Goal: Task Accomplishment & Management: Manage account settings

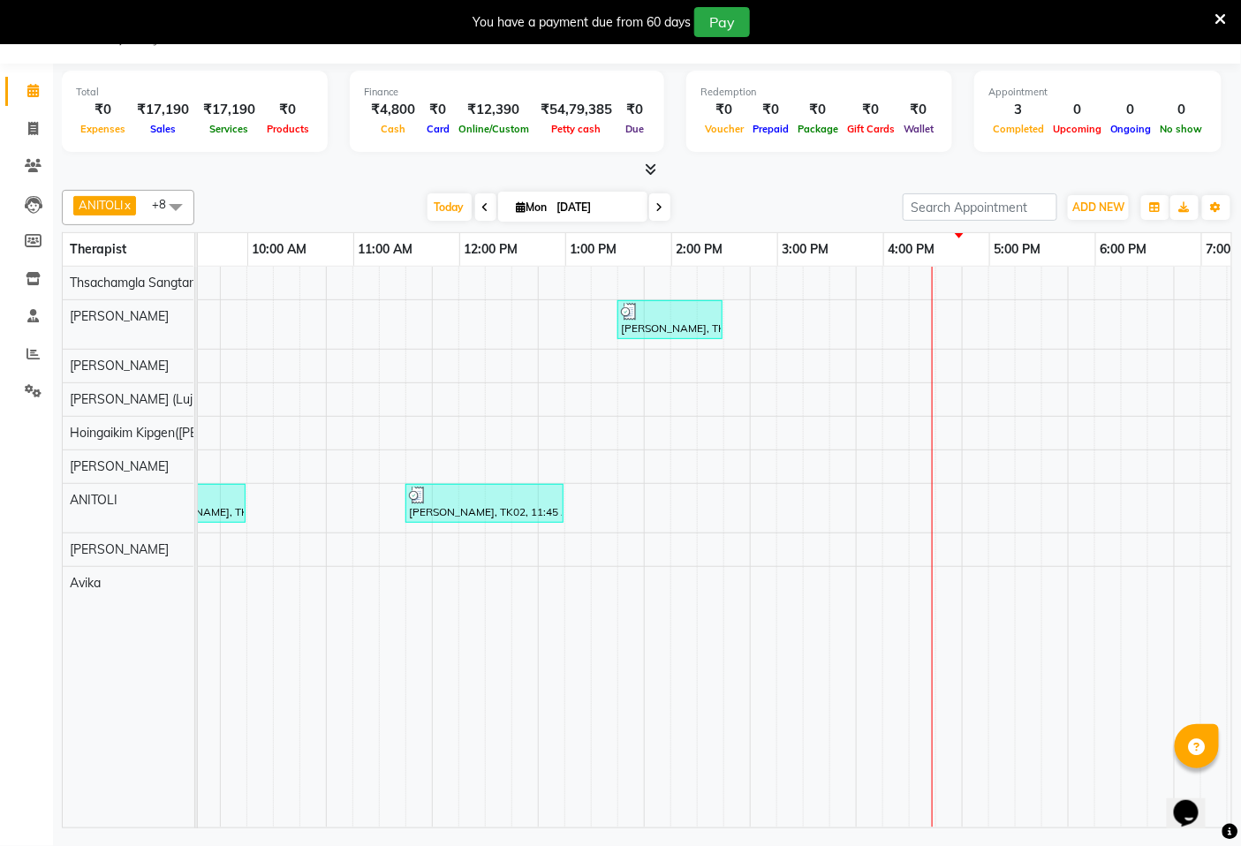
scroll to position [0, 296]
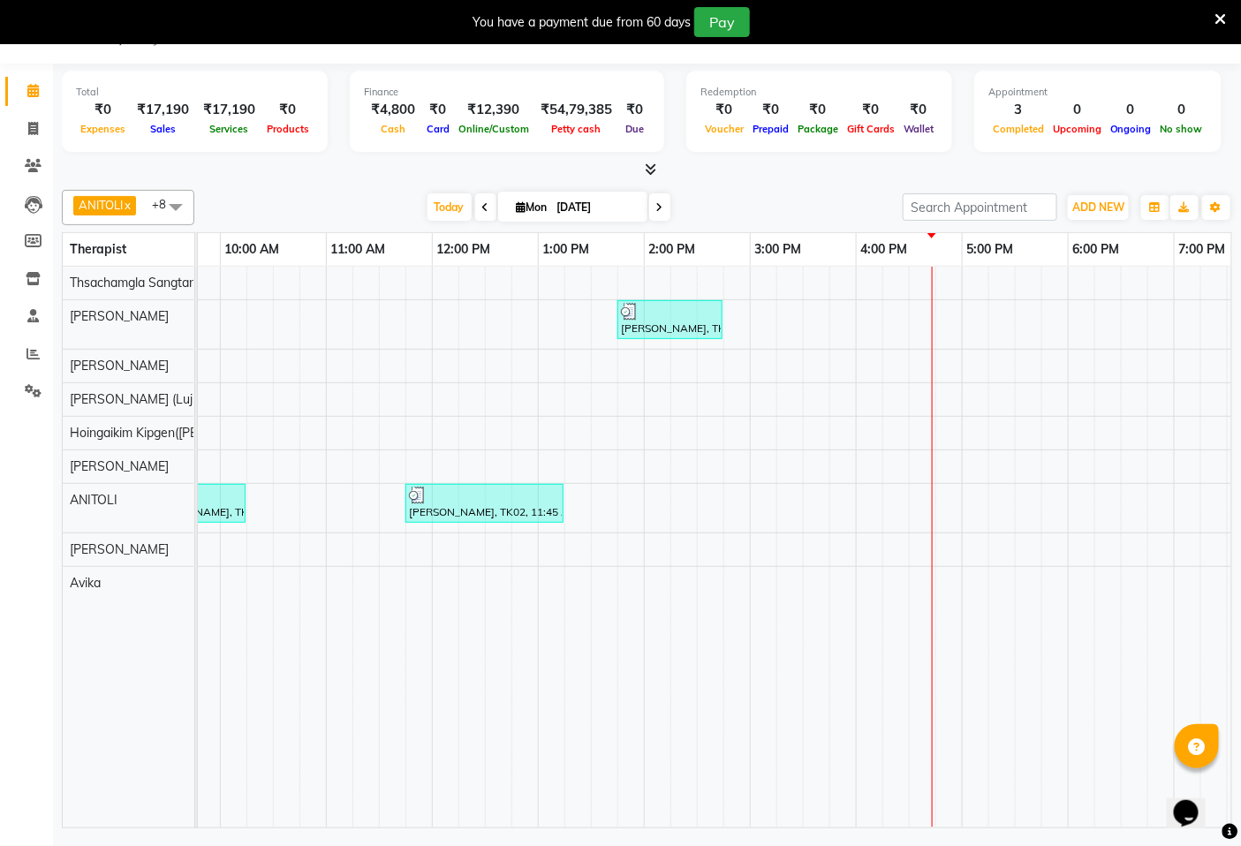
click at [934, 449] on div "[PERSON_NAME], TK03, 01:45 PM-02:45 PM, Aromatherapy Magic - 60 Mins [PERSON_NA…" at bounding box center [750, 547] width 1696 height 561
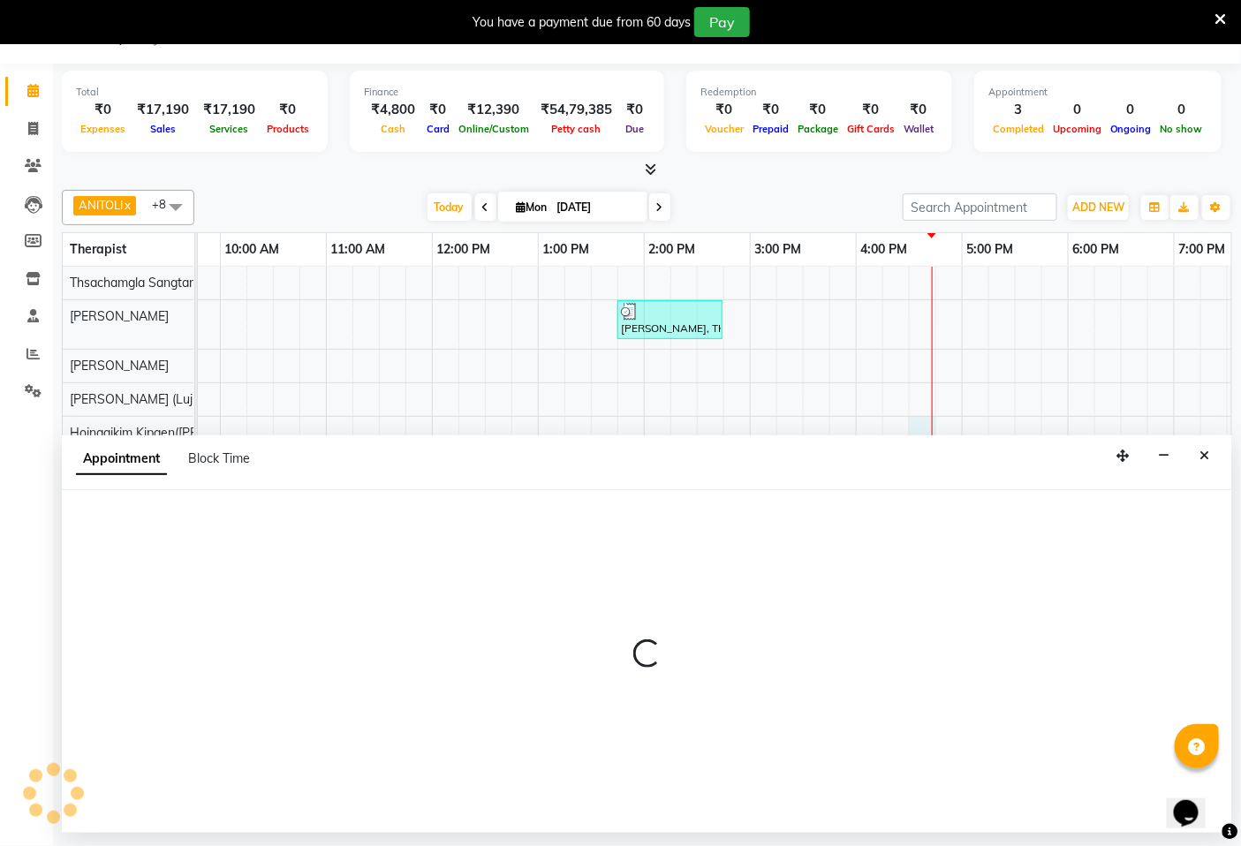
select select "58496"
select select "990"
select select "tentative"
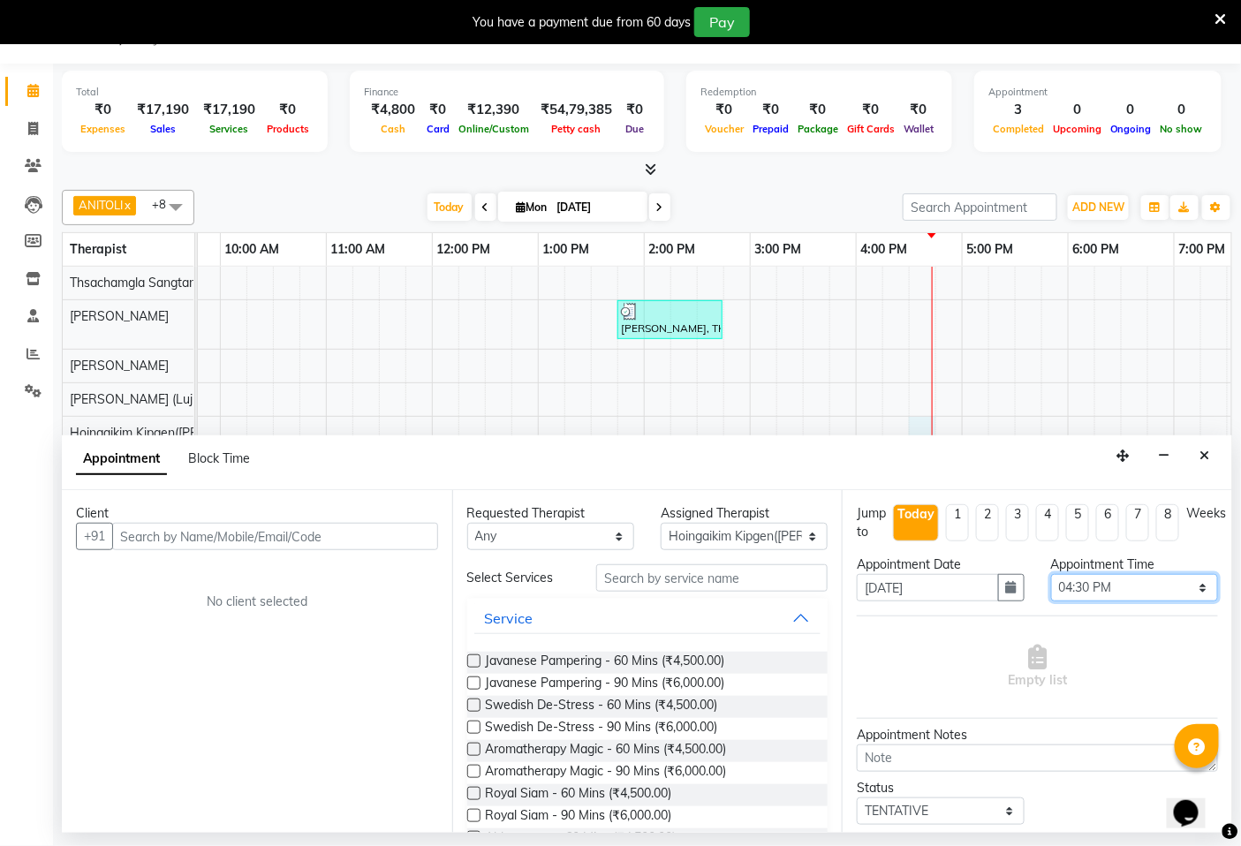
click at [1105, 590] on select "Select 08:00 AM 08:15 AM 08:30 AM 08:45 AM 09:00 AM 09:15 AM 09:30 AM 09:45 AM …" at bounding box center [1134, 587] width 167 height 27
click at [954, 380] on div "[PERSON_NAME], TK03, 01:45 PM-02:45 PM, Aromatherapy Magic - 60 Mins [PERSON_NA…" at bounding box center [750, 547] width 1696 height 561
click at [1206, 460] on icon "Close" at bounding box center [1205, 456] width 10 height 12
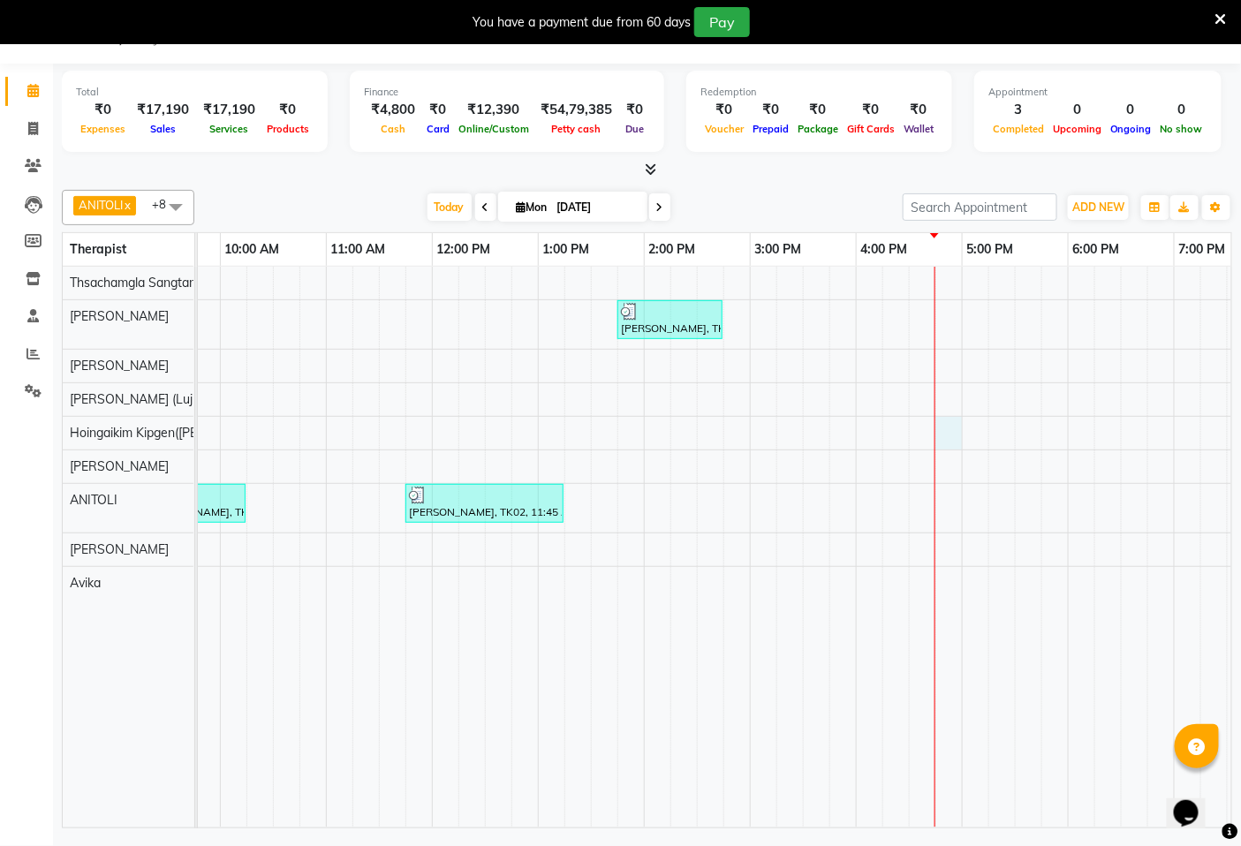
click at [937, 443] on div "[PERSON_NAME], TK03, 01:45 PM-02:45 PM, Aromatherapy Magic - 60 Mins [PERSON_NA…" at bounding box center [750, 547] width 1696 height 561
select select "58496"
select select "1005"
select select "tentative"
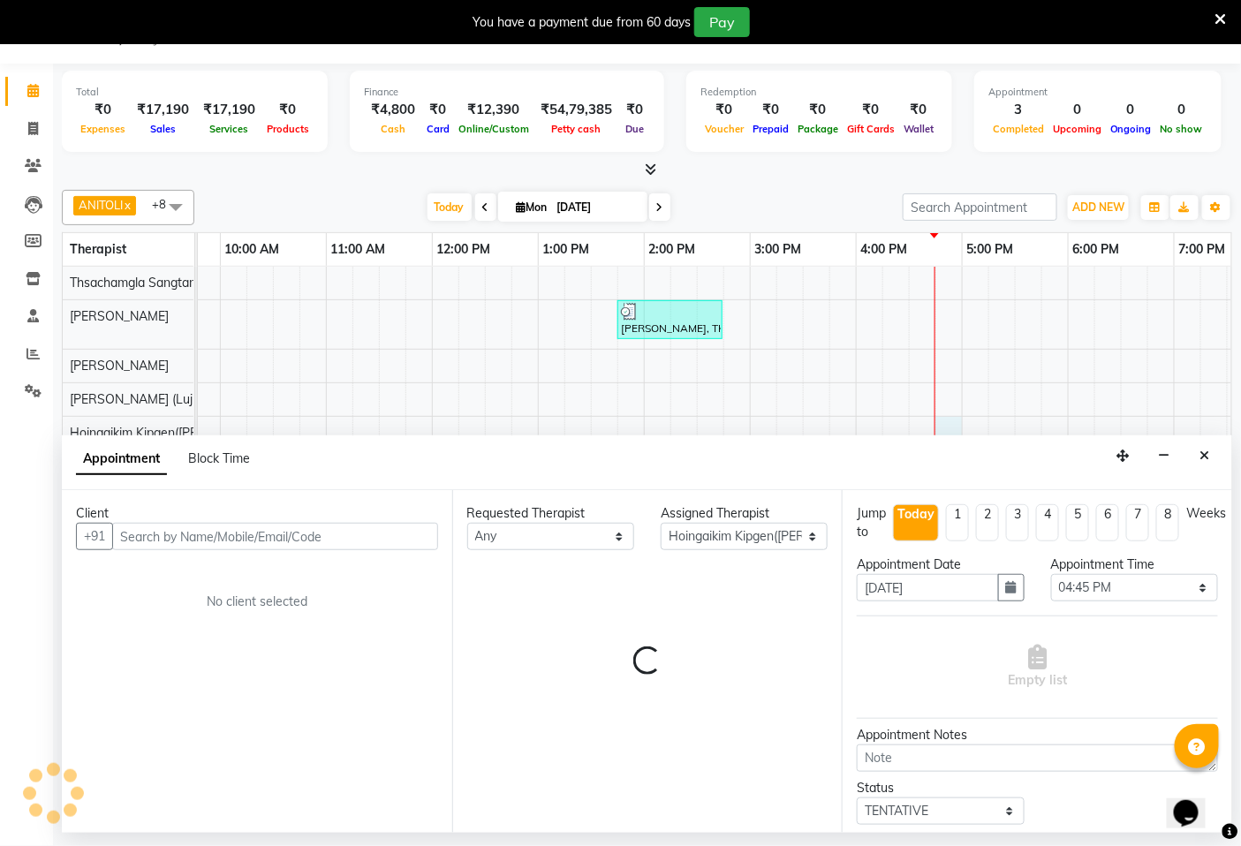
click at [300, 537] on input "text" at bounding box center [275, 536] width 326 height 27
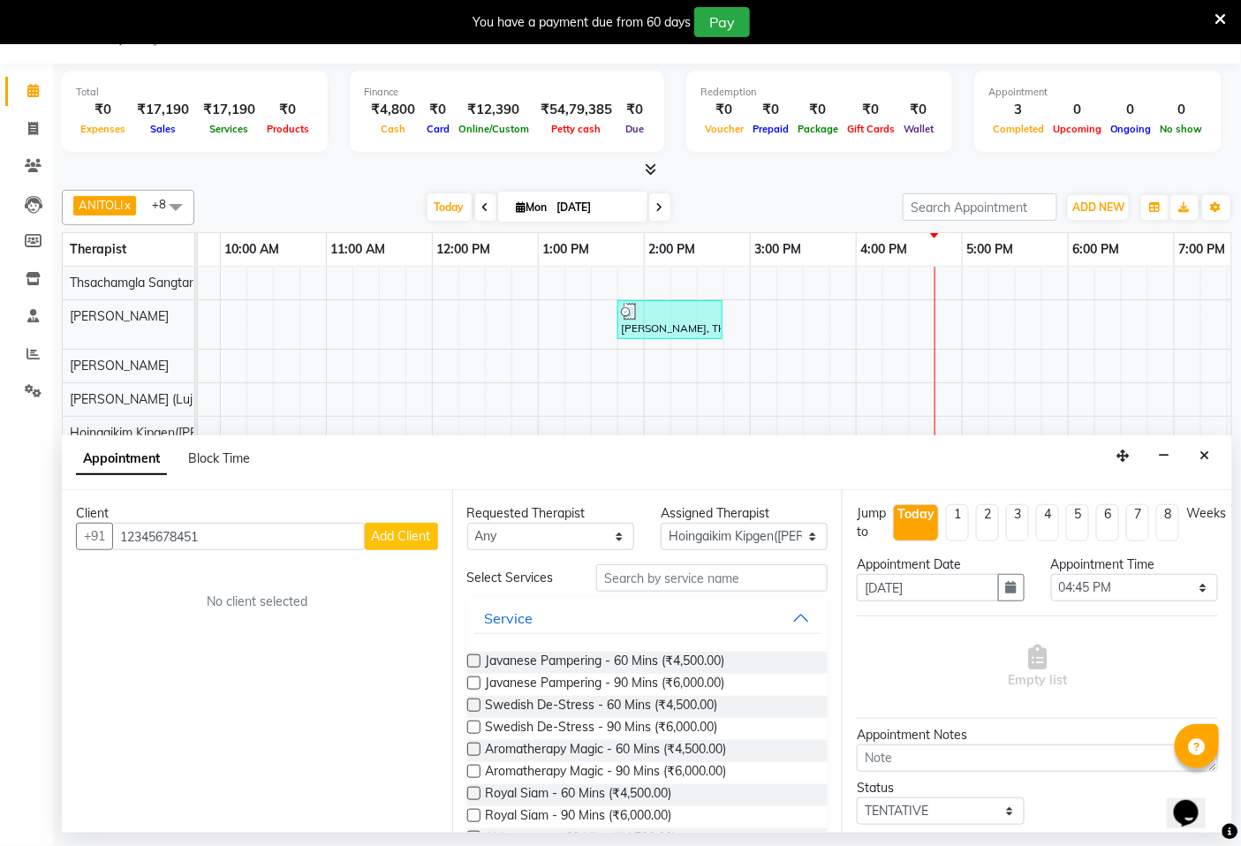
type input "12345678451"
click at [385, 540] on span "Add Client" at bounding box center [401, 536] width 59 height 16
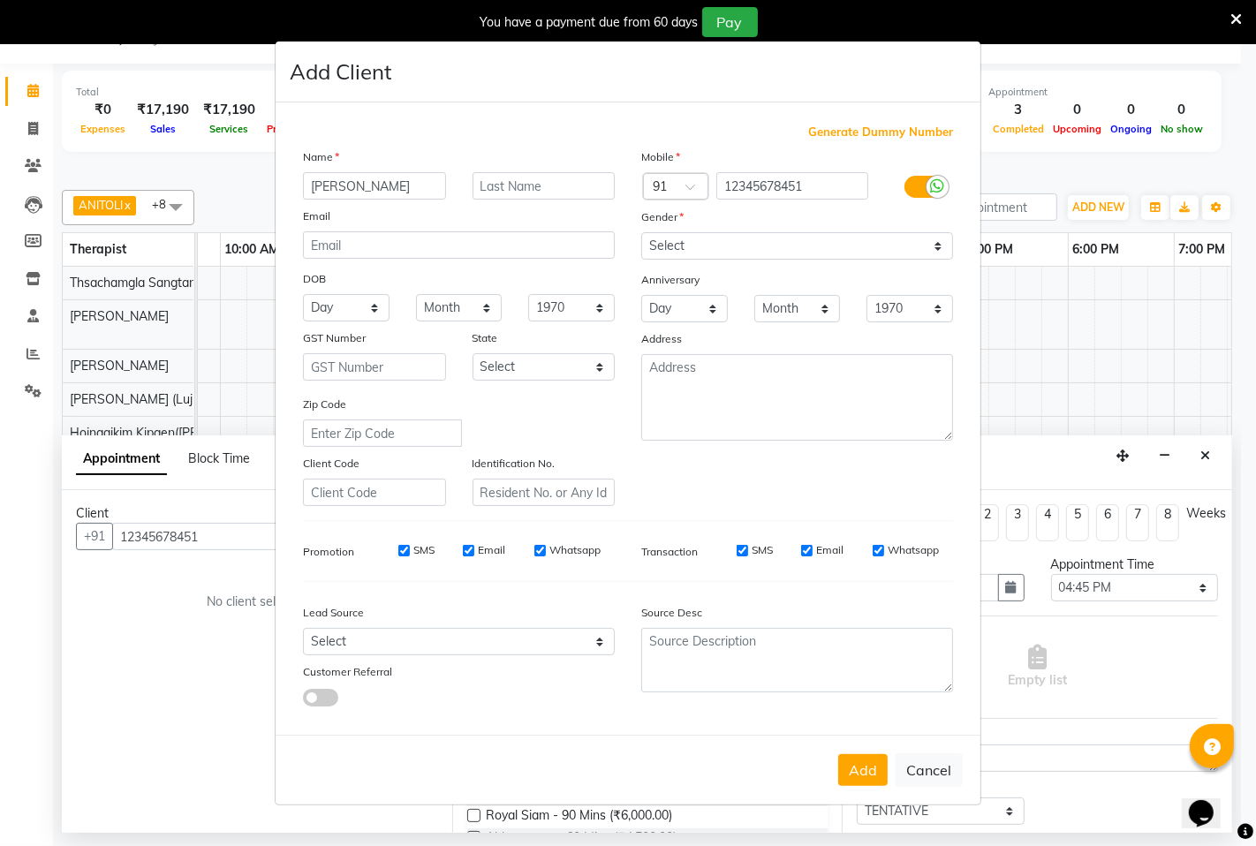
type input "[PERSON_NAME]"
click at [867, 133] on span "Generate Dummy Number" at bounding box center [880, 133] width 145 height 18
type input "1284800000040"
checkbox input "false"
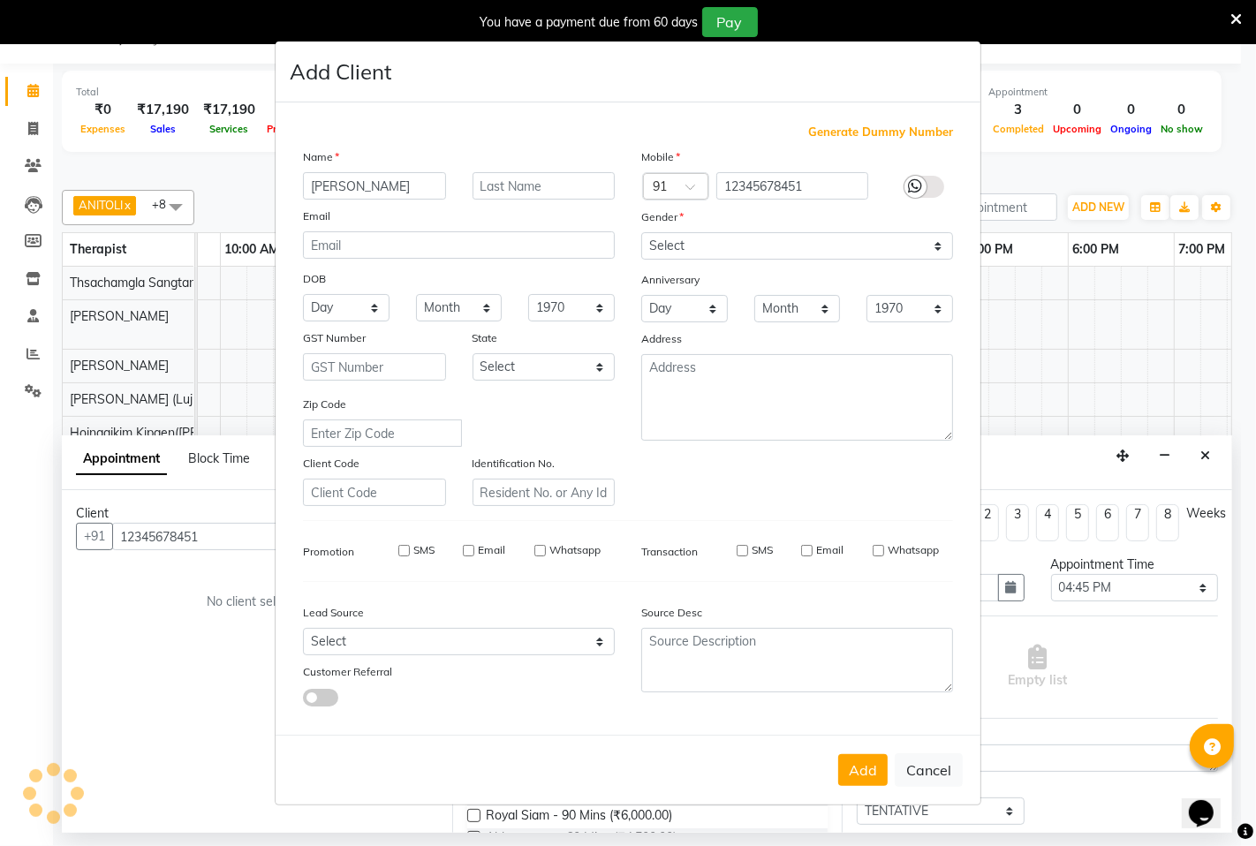
checkbox input "false"
click at [851, 777] on button "Add" at bounding box center [862, 770] width 49 height 32
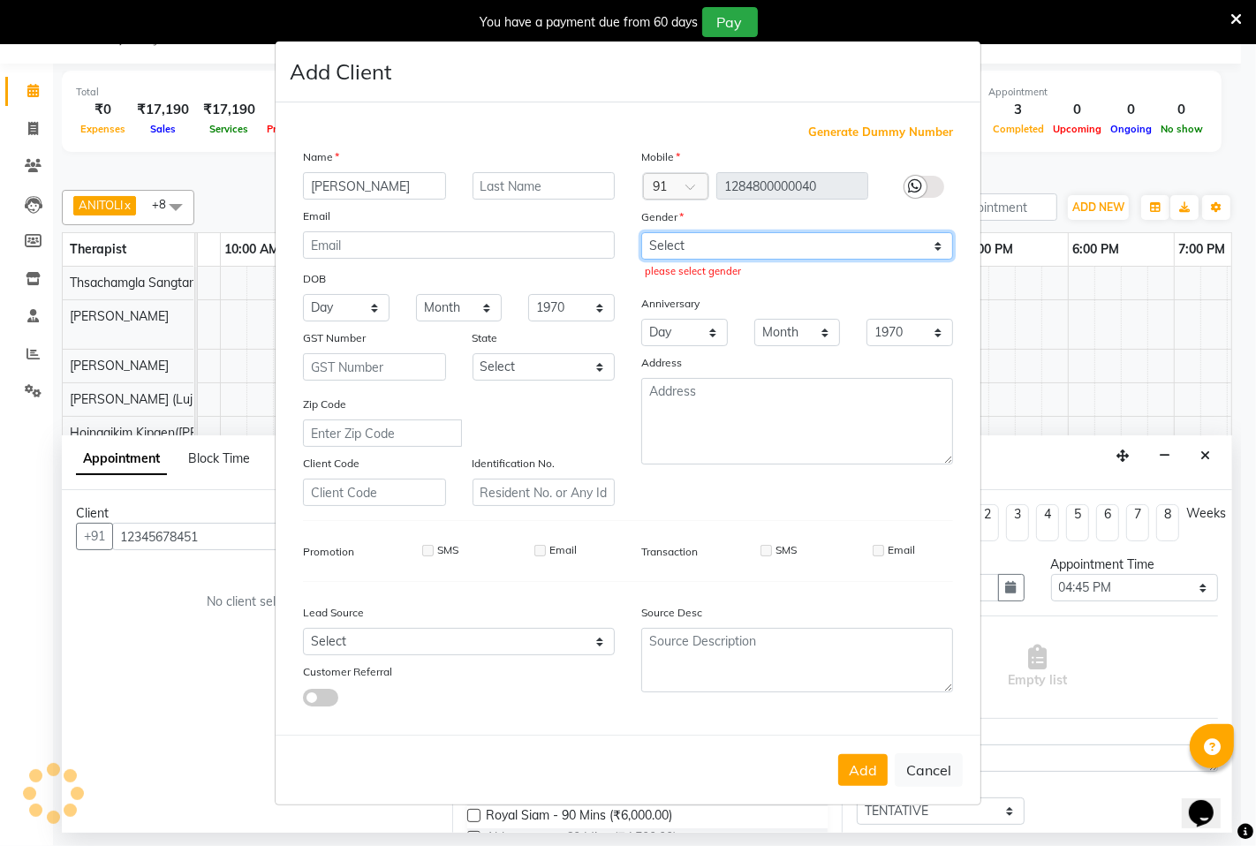
click at [746, 236] on select "Select [DEMOGRAPHIC_DATA] [DEMOGRAPHIC_DATA] Other Prefer Not To Say" at bounding box center [797, 245] width 312 height 27
select select "[DEMOGRAPHIC_DATA]"
click at [641, 232] on select "Select [DEMOGRAPHIC_DATA] [DEMOGRAPHIC_DATA] Other Prefer Not To Say" at bounding box center [797, 245] width 312 height 27
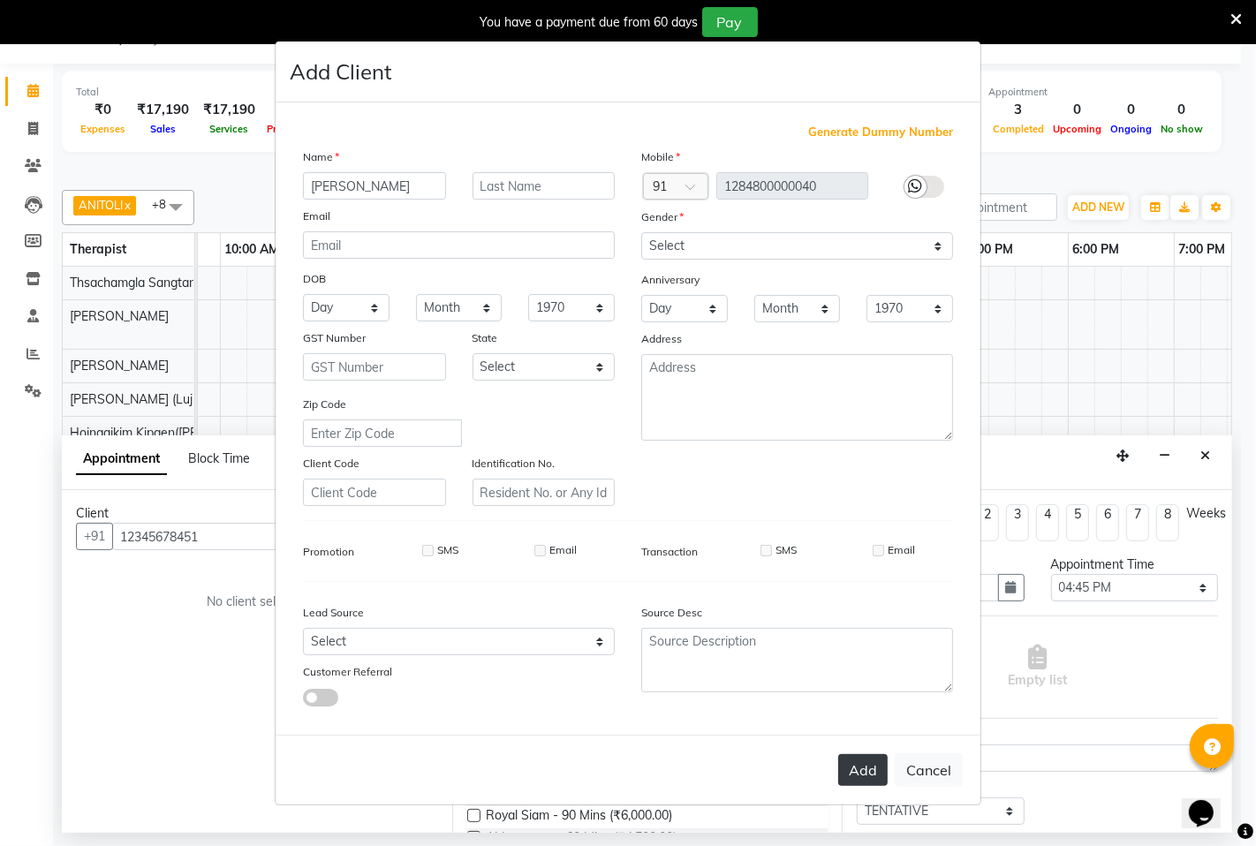
click at [868, 774] on button "Add" at bounding box center [862, 770] width 49 height 32
type input "1284800000040"
select select
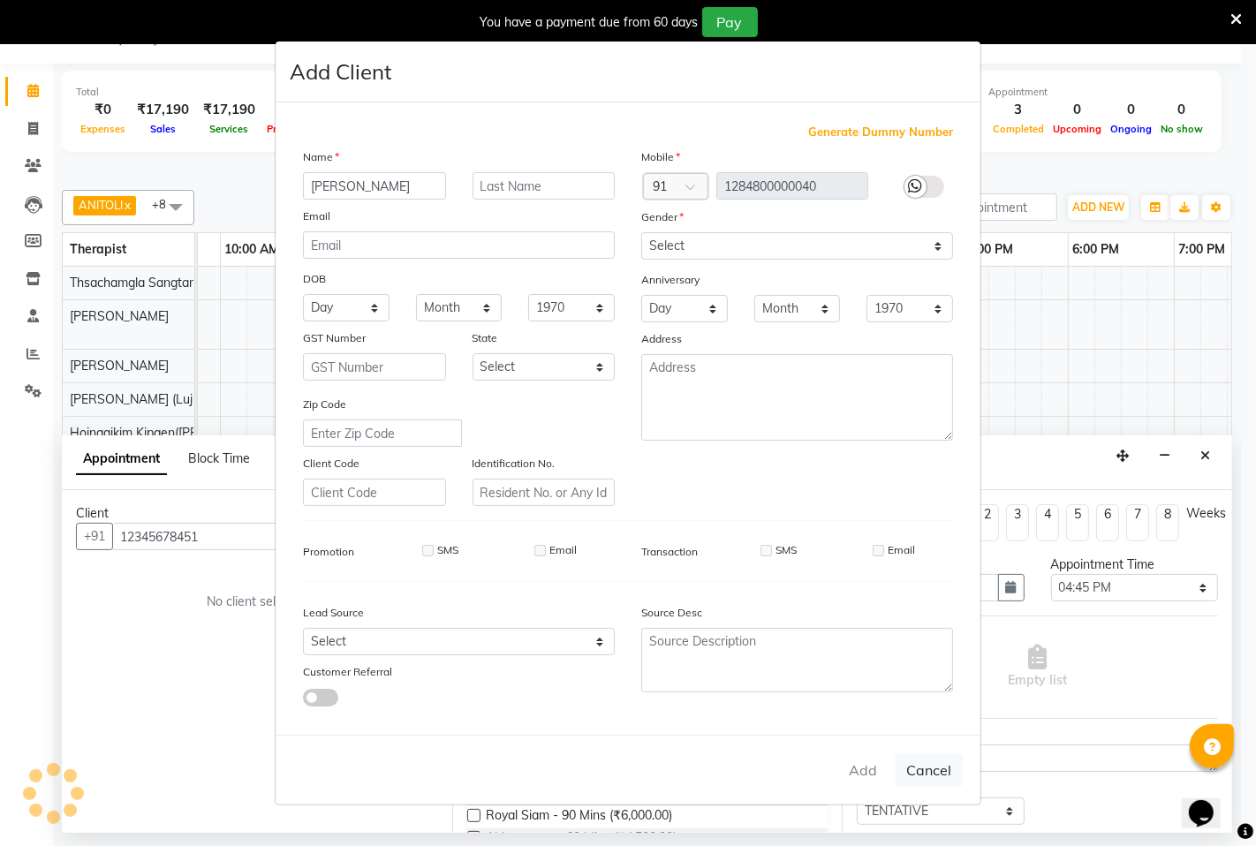
select select
checkbox input "false"
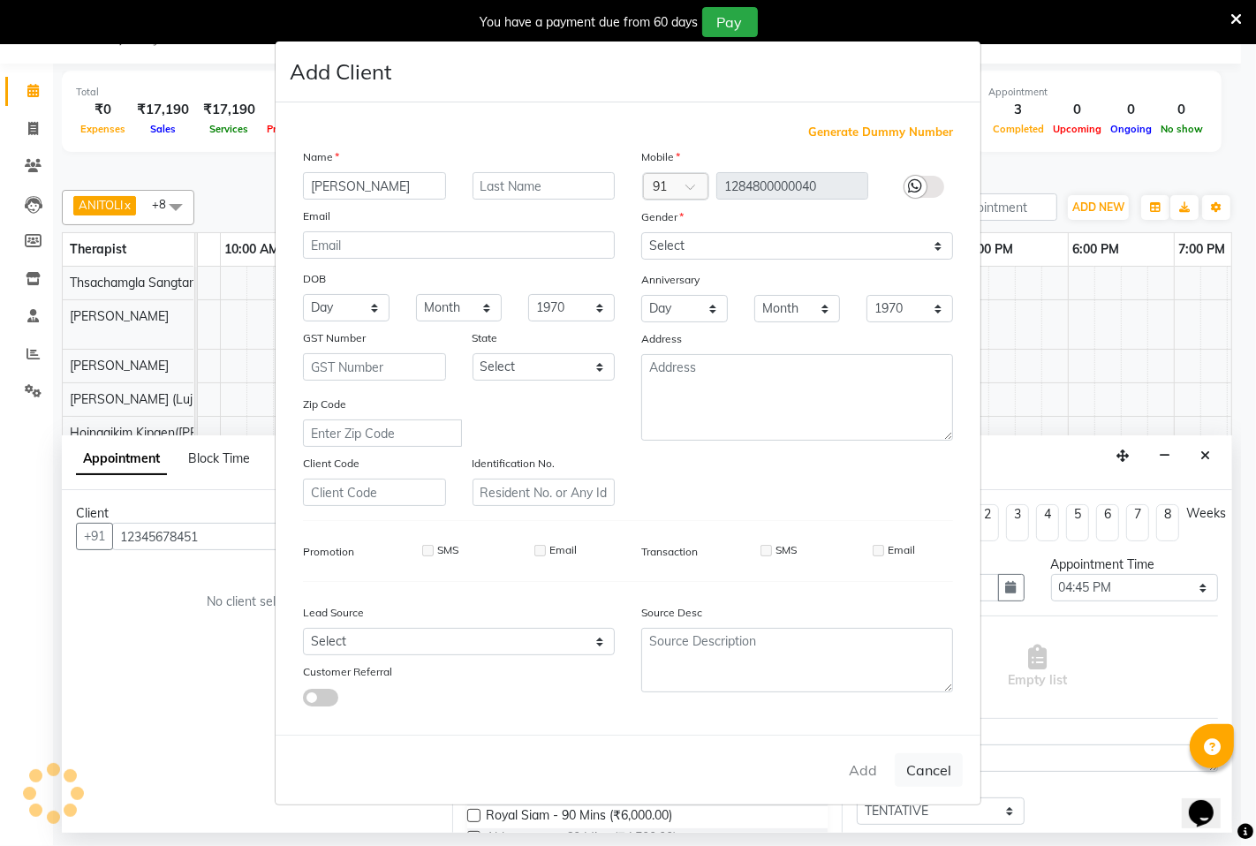
checkbox input "false"
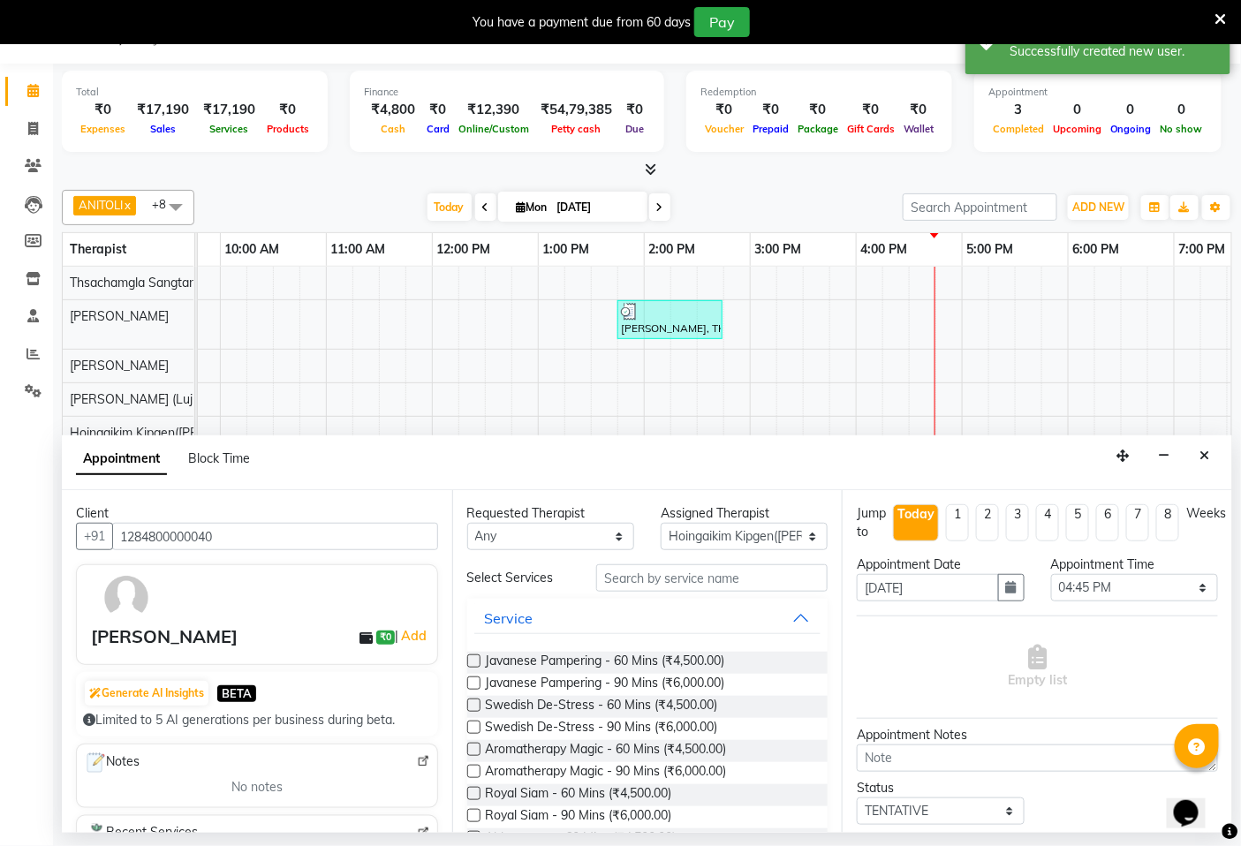
click at [473, 726] on label at bounding box center [473, 727] width 13 height 13
click at [473, 726] on input "checkbox" at bounding box center [472, 728] width 11 height 11
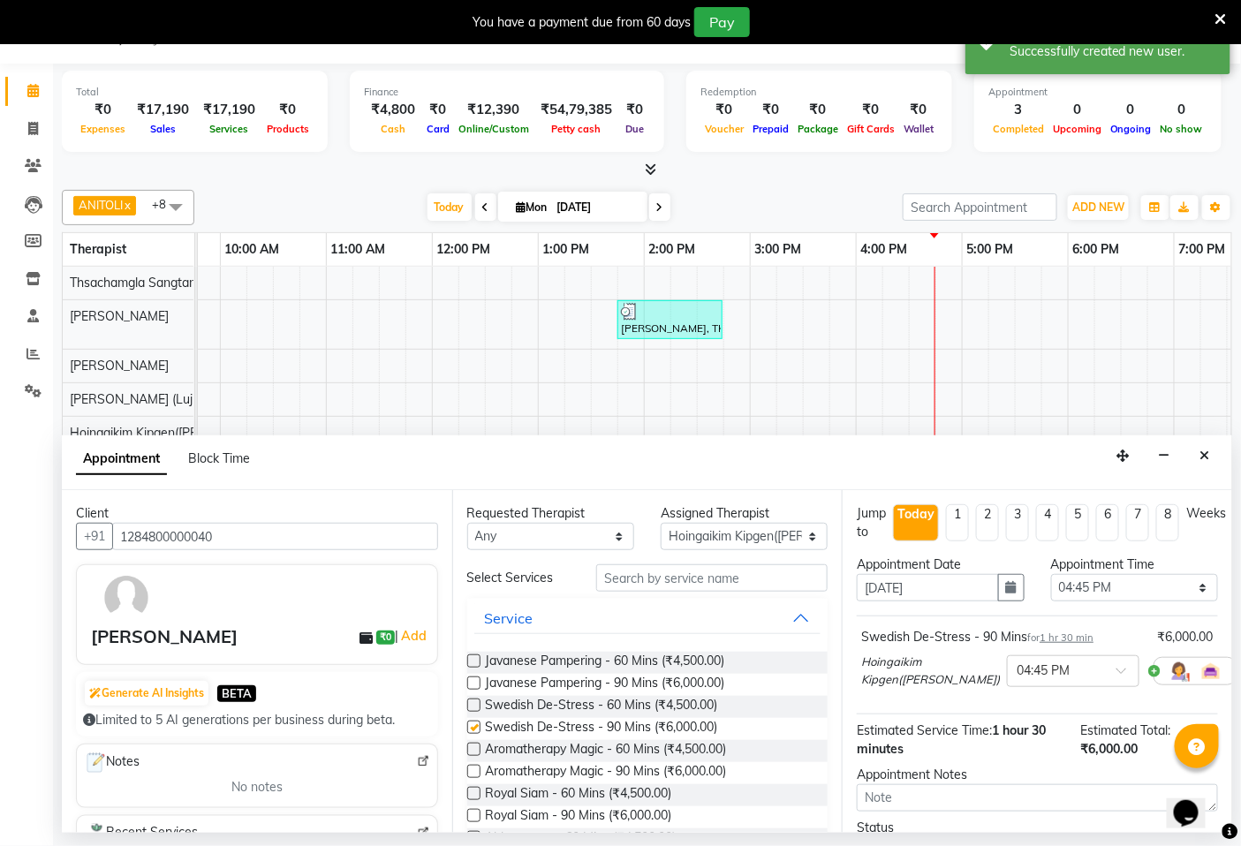
checkbox input "false"
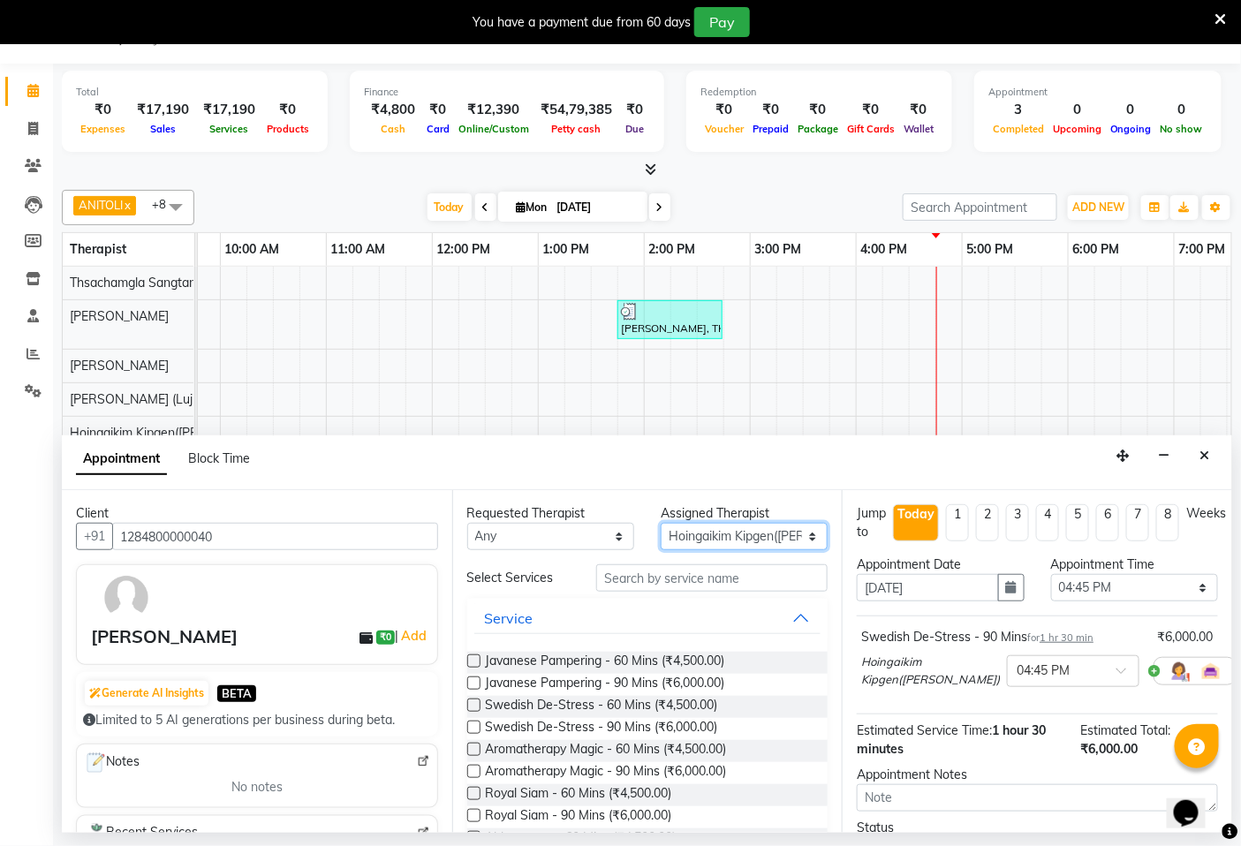
click at [721, 536] on select "Select Abin [PERSON_NAME]([PERSON_NAME]) [PERSON_NAME] ([PERSON_NAME]) [PERSON_…" at bounding box center [744, 536] width 167 height 27
click at [594, 619] on button "Service" at bounding box center [647, 618] width 347 height 32
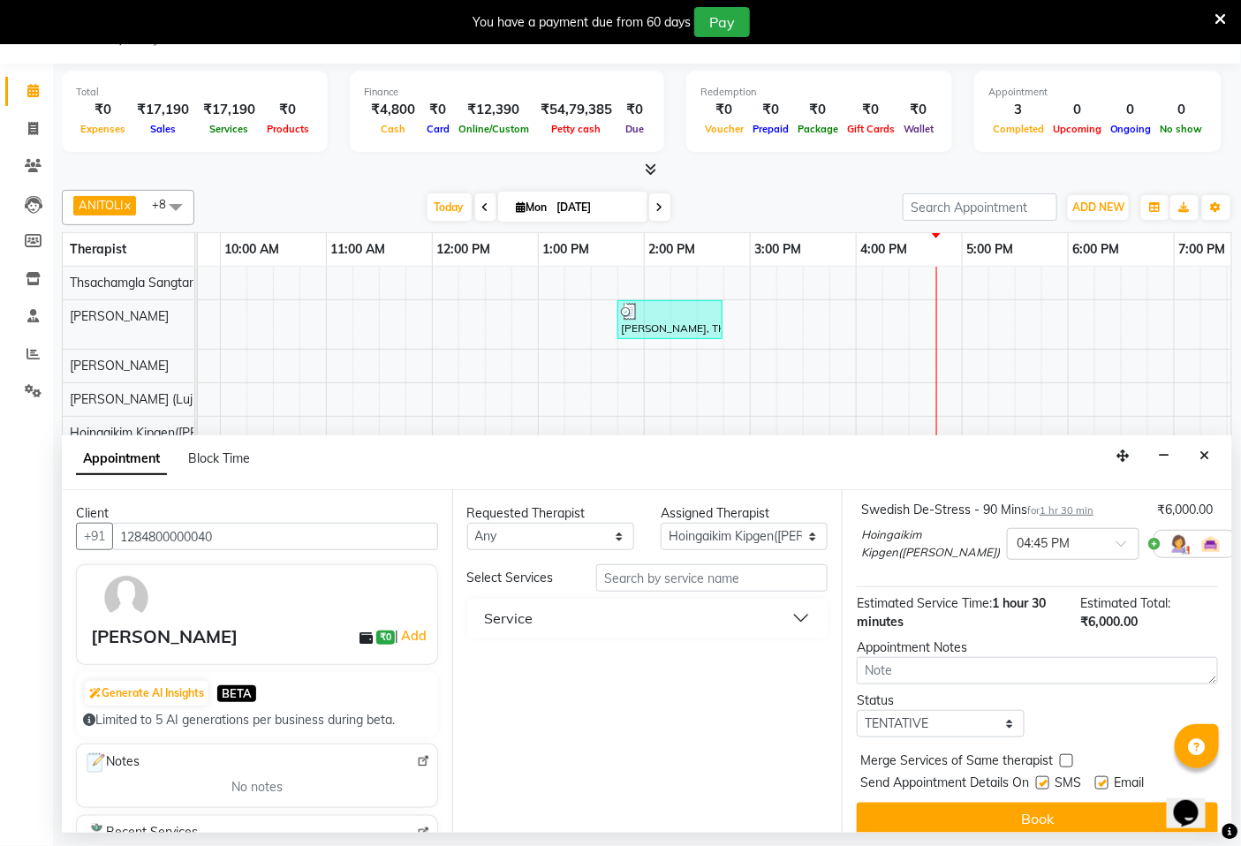
scroll to position [143, 0]
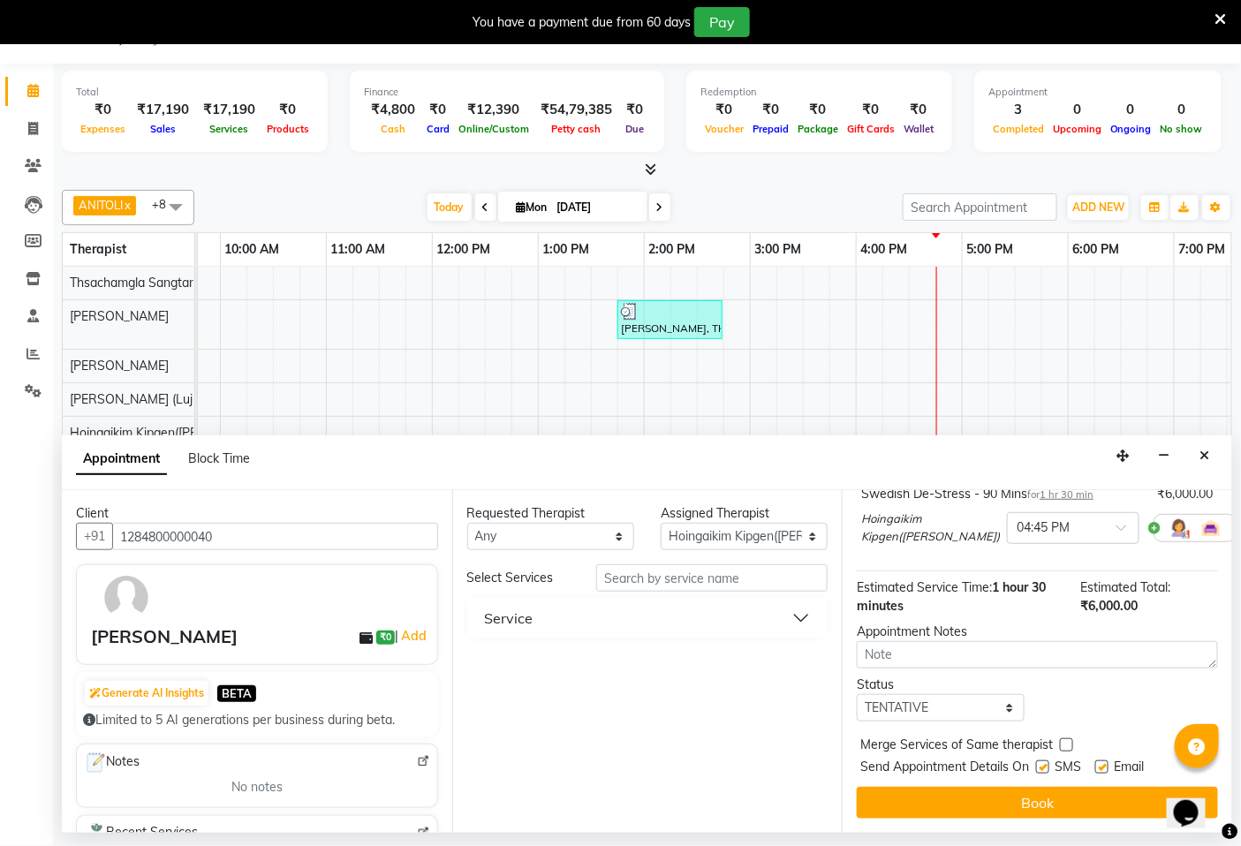
click at [696, 614] on button "Service" at bounding box center [647, 618] width 347 height 32
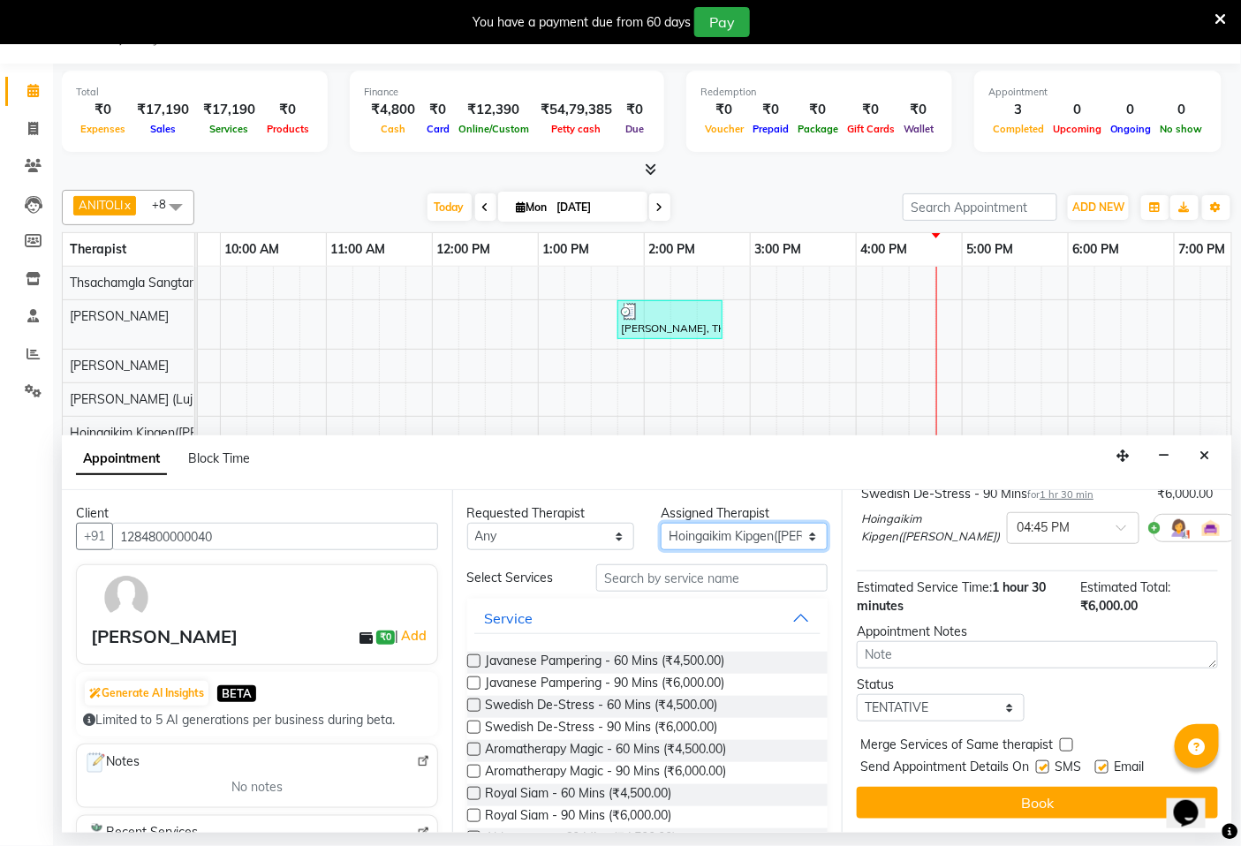
click at [690, 542] on select "Select Abin [PERSON_NAME]([PERSON_NAME]) [PERSON_NAME] ([PERSON_NAME]) [PERSON_…" at bounding box center [744, 536] width 167 height 27
select select "49489"
click at [661, 523] on select "Select Abin [PERSON_NAME]([PERSON_NAME]) [PERSON_NAME] ([PERSON_NAME]) [PERSON_…" at bounding box center [744, 536] width 167 height 27
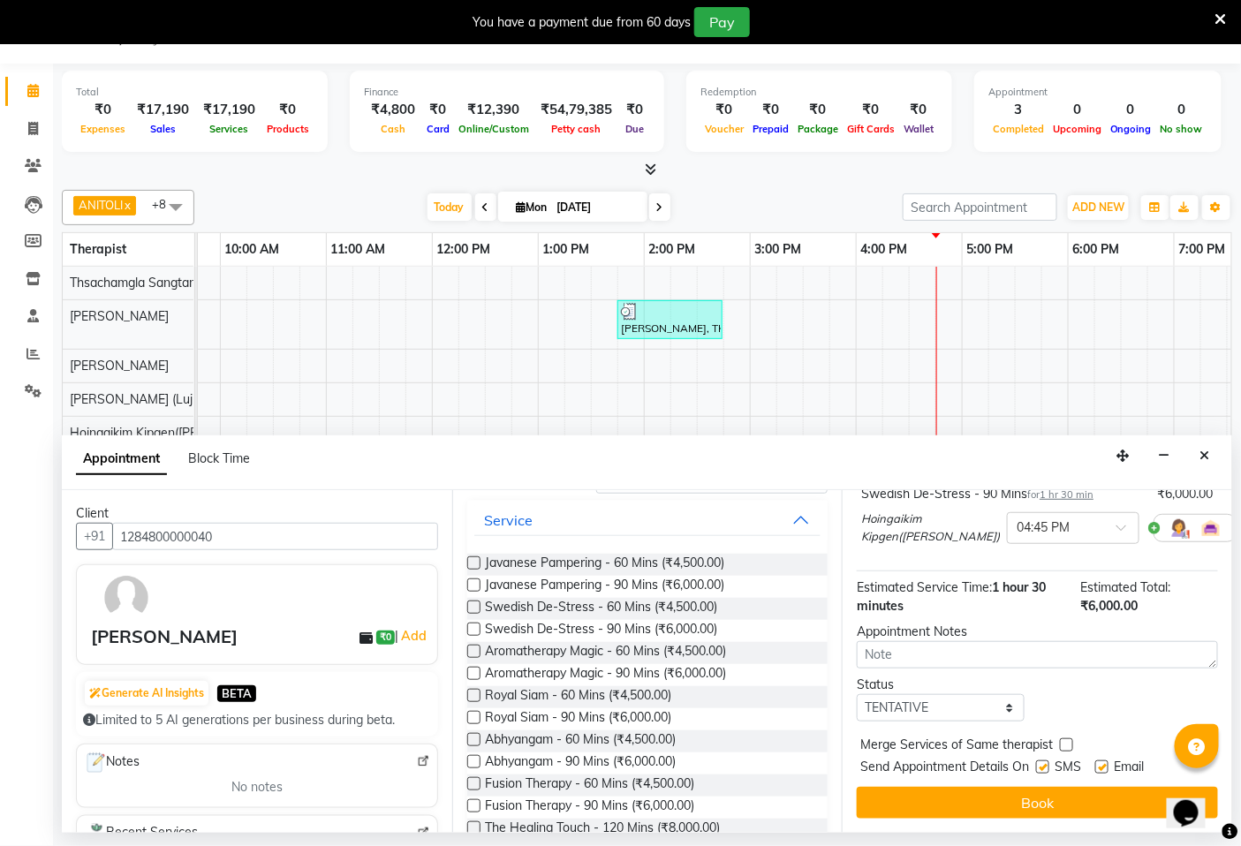
click at [473, 720] on label at bounding box center [473, 717] width 13 height 13
click at [473, 720] on input "checkbox" at bounding box center [472, 719] width 11 height 11
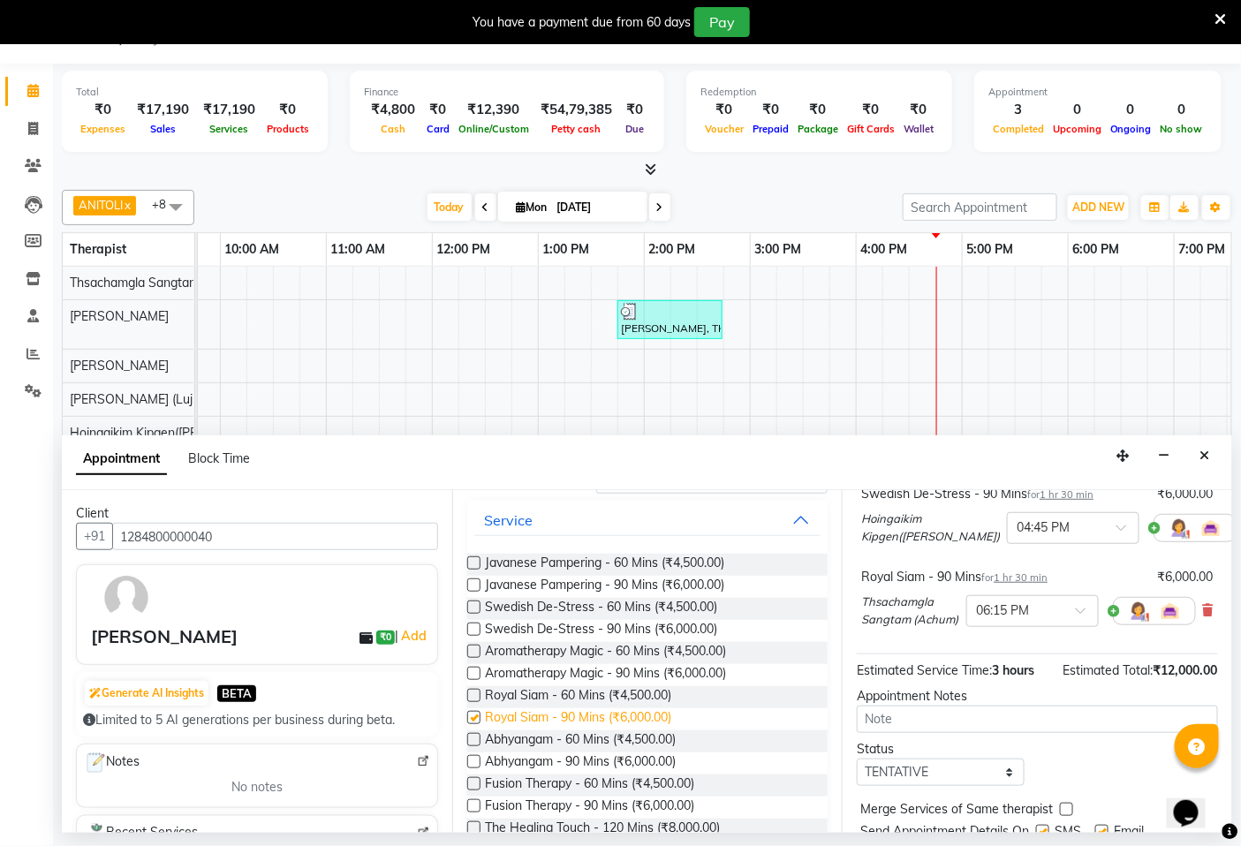
checkbox input "false"
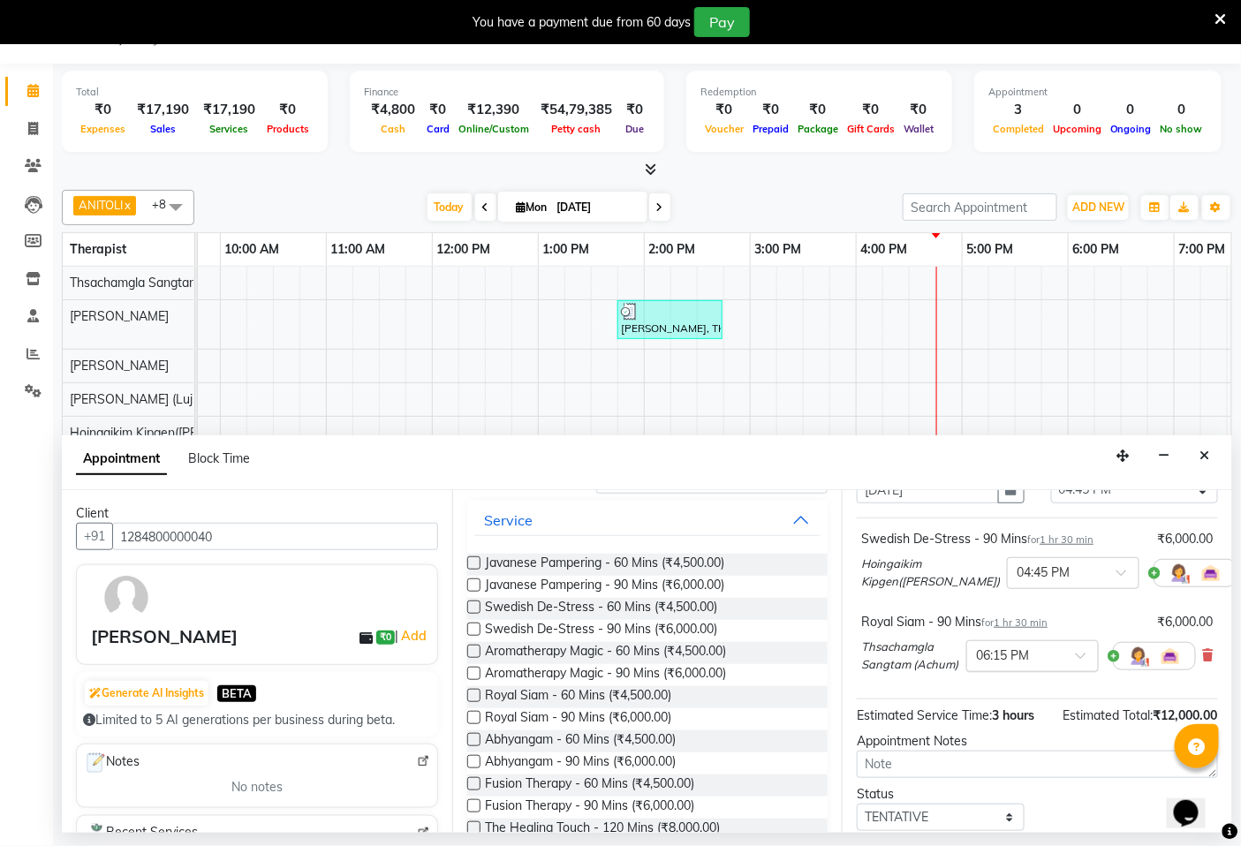
click at [1020, 663] on input "text" at bounding box center [1015, 655] width 78 height 19
click at [996, 696] on div "04:45 PM" at bounding box center [1032, 689] width 131 height 33
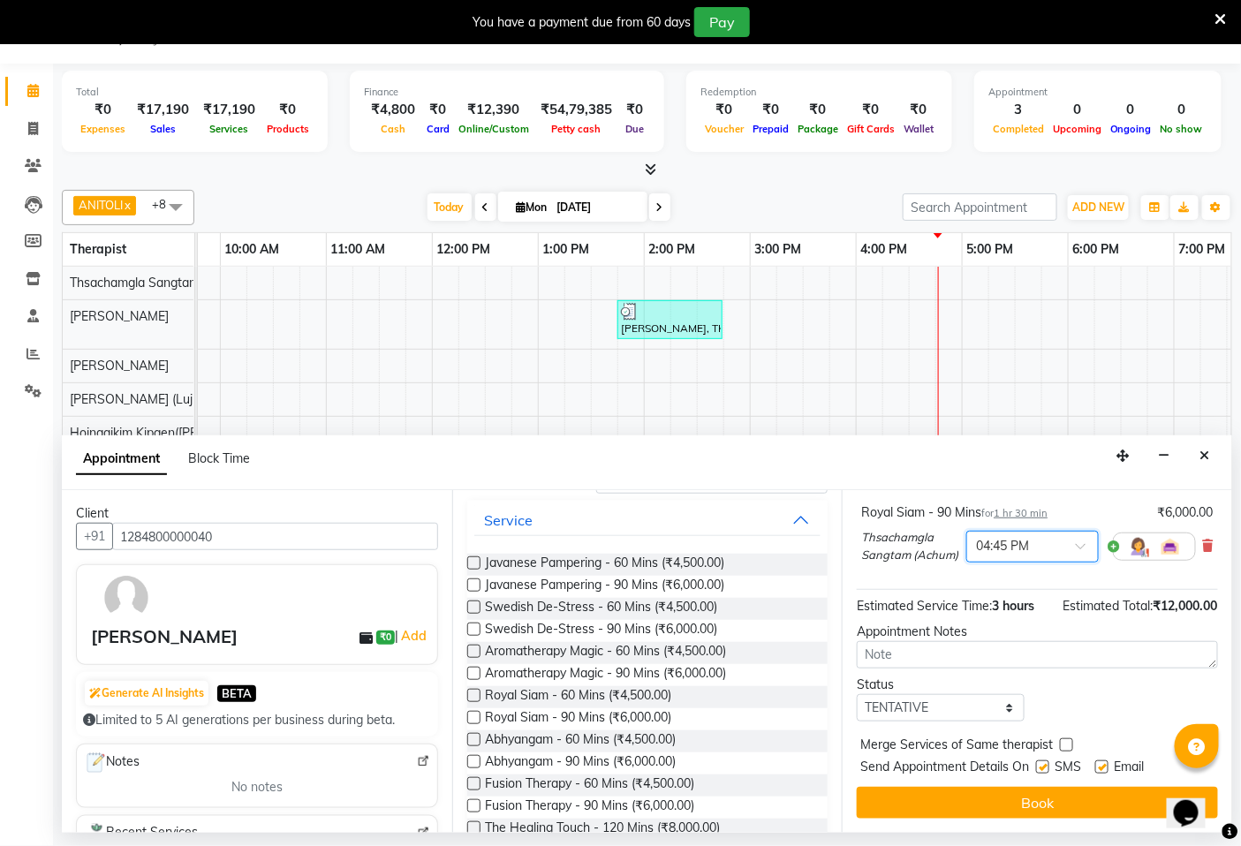
scroll to position [243, 0]
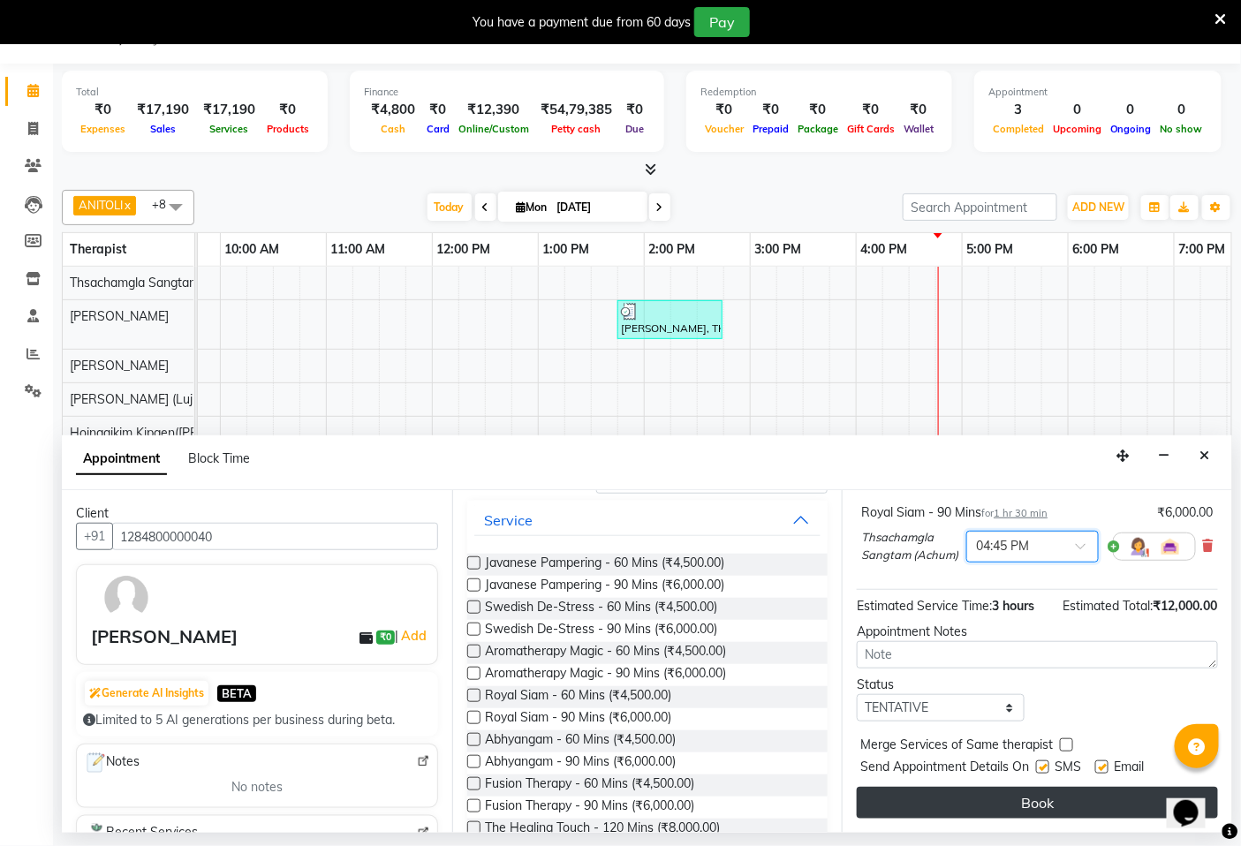
click at [1036, 805] on button "Book" at bounding box center [1037, 803] width 361 height 32
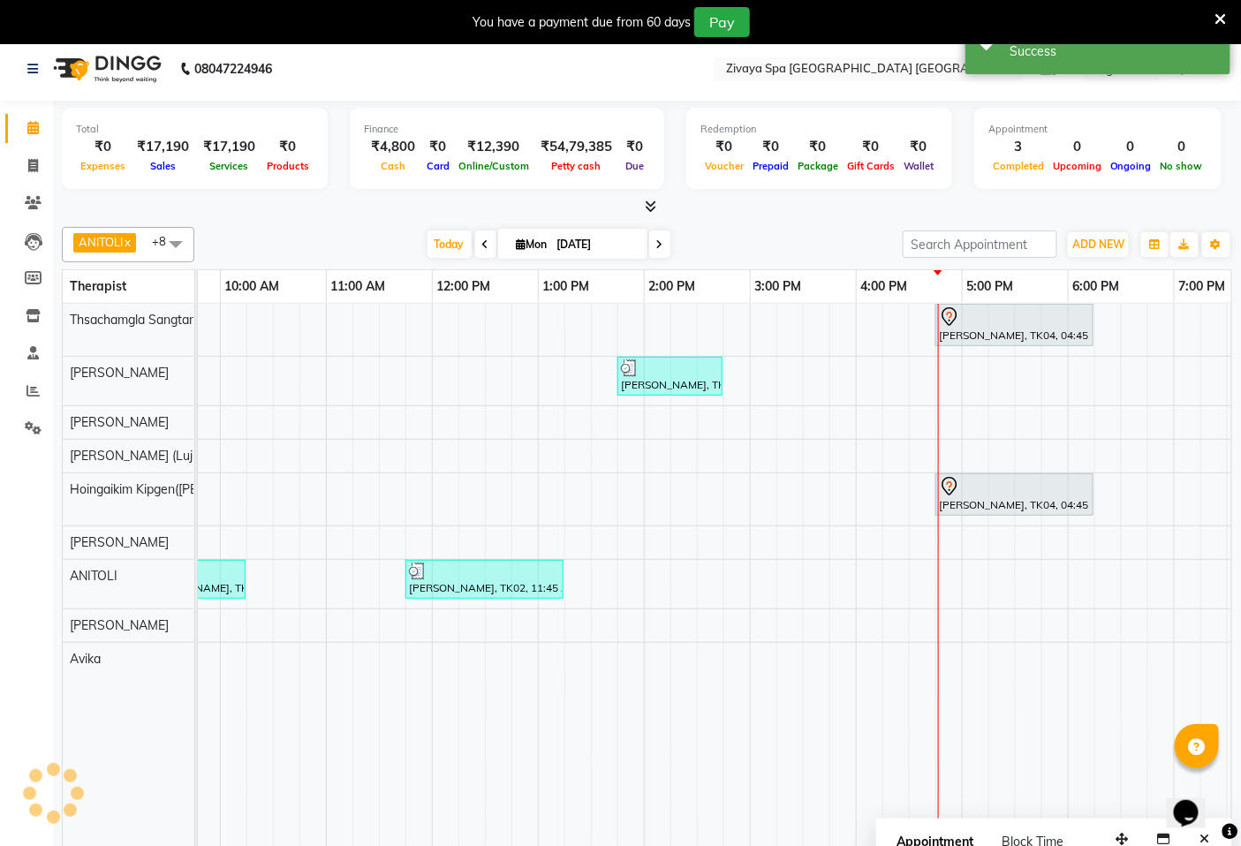
scroll to position [0, 0]
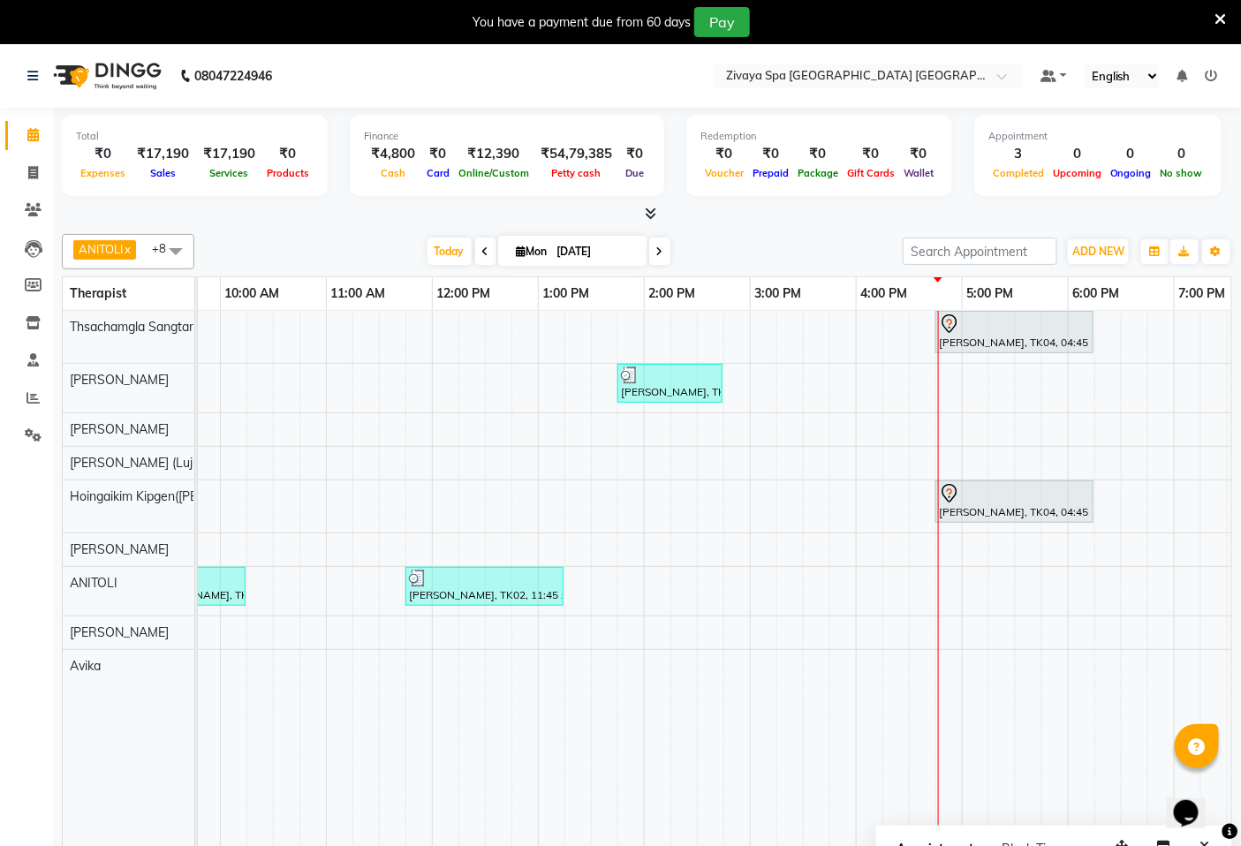
click at [915, 457] on div "[PERSON_NAME], TK04, 04:45 PM-06:15 PM, Royal Siam - 90 Mins [PERSON_NAME], TK0…" at bounding box center [750, 591] width 1696 height 561
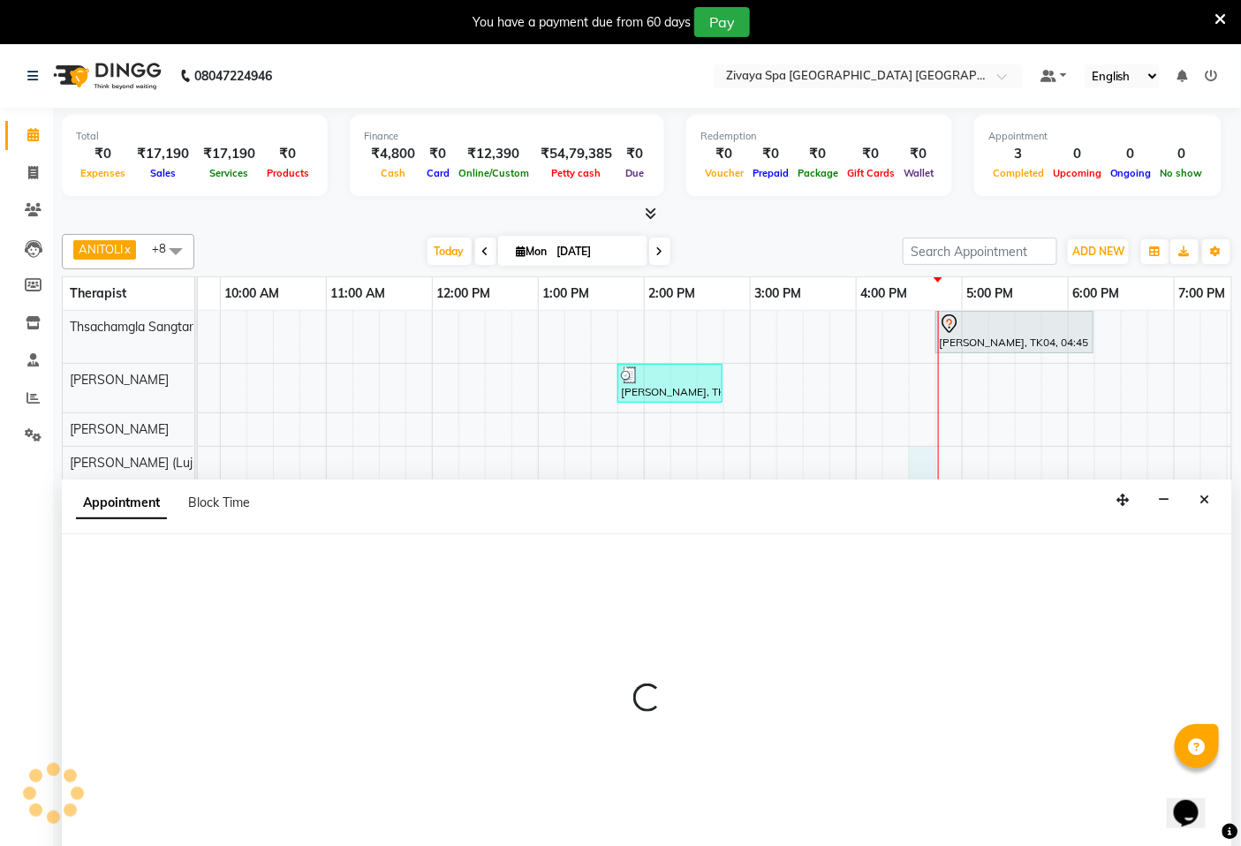
select select "49493"
select select "990"
select select "tentative"
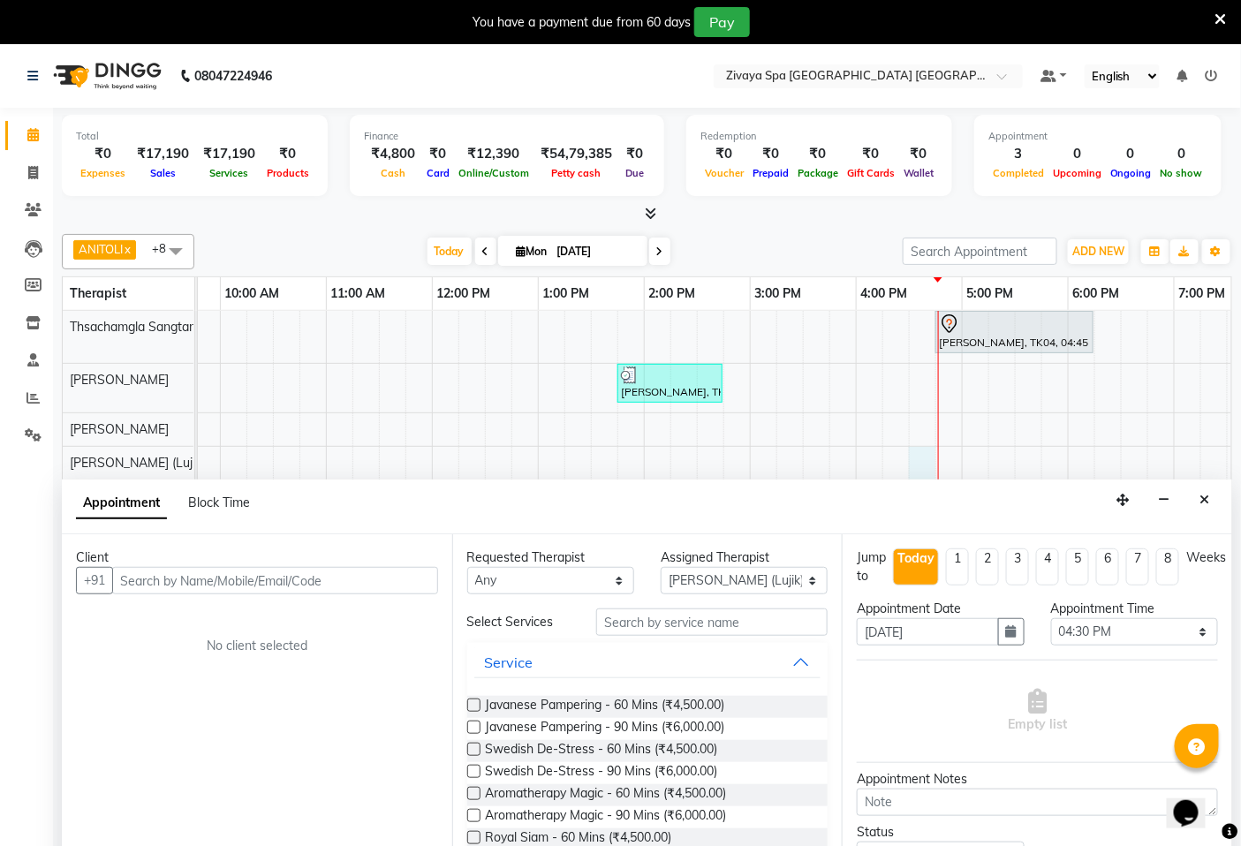
scroll to position [44, 0]
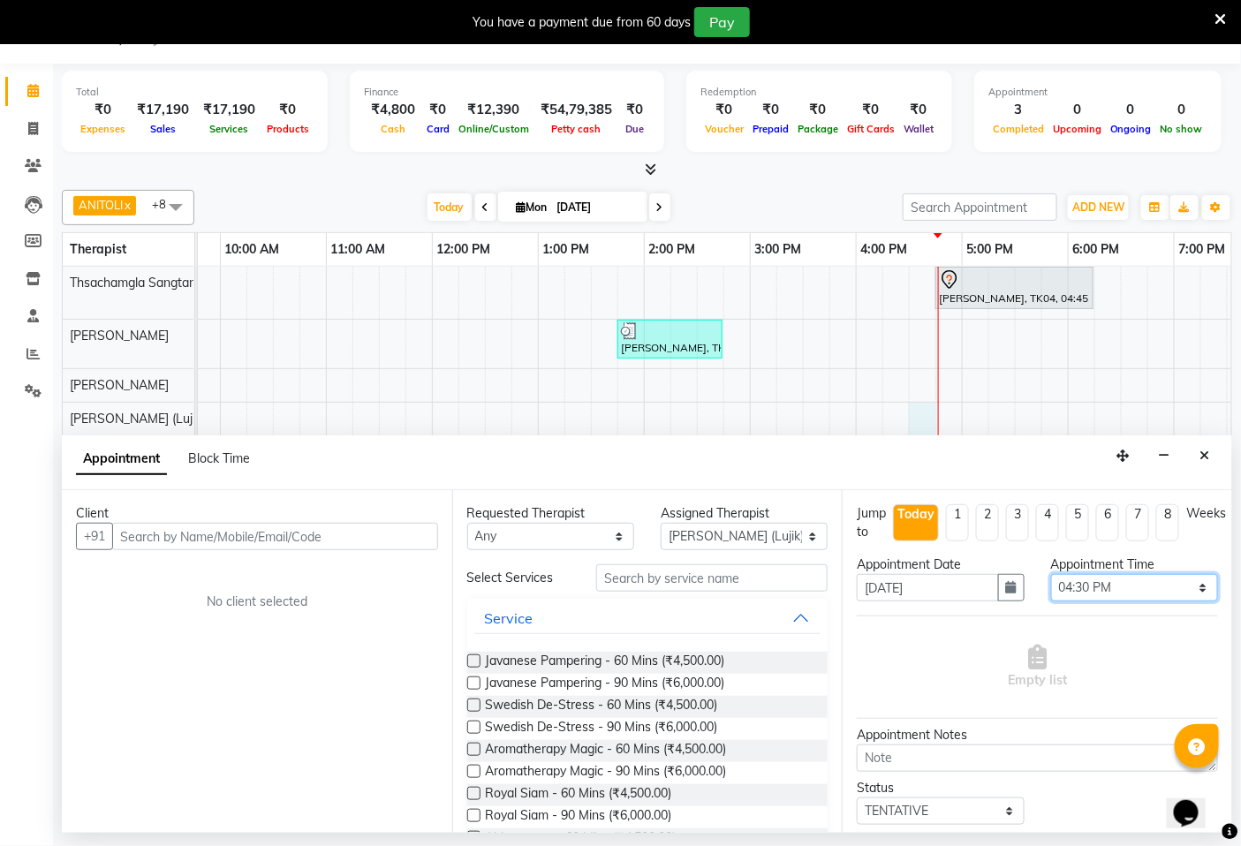
click at [1082, 581] on select "Select 08:00 AM 08:15 AM 08:30 AM 08:45 AM 09:00 AM 09:15 AM 09:30 AM 09:45 AM …" at bounding box center [1134, 587] width 167 height 27
select select "1035"
click at [1051, 574] on select "Select 08:00 AM 08:15 AM 08:30 AM 08:45 AM 09:00 AM 09:15 AM 09:30 AM 09:45 AM …" at bounding box center [1134, 587] width 167 height 27
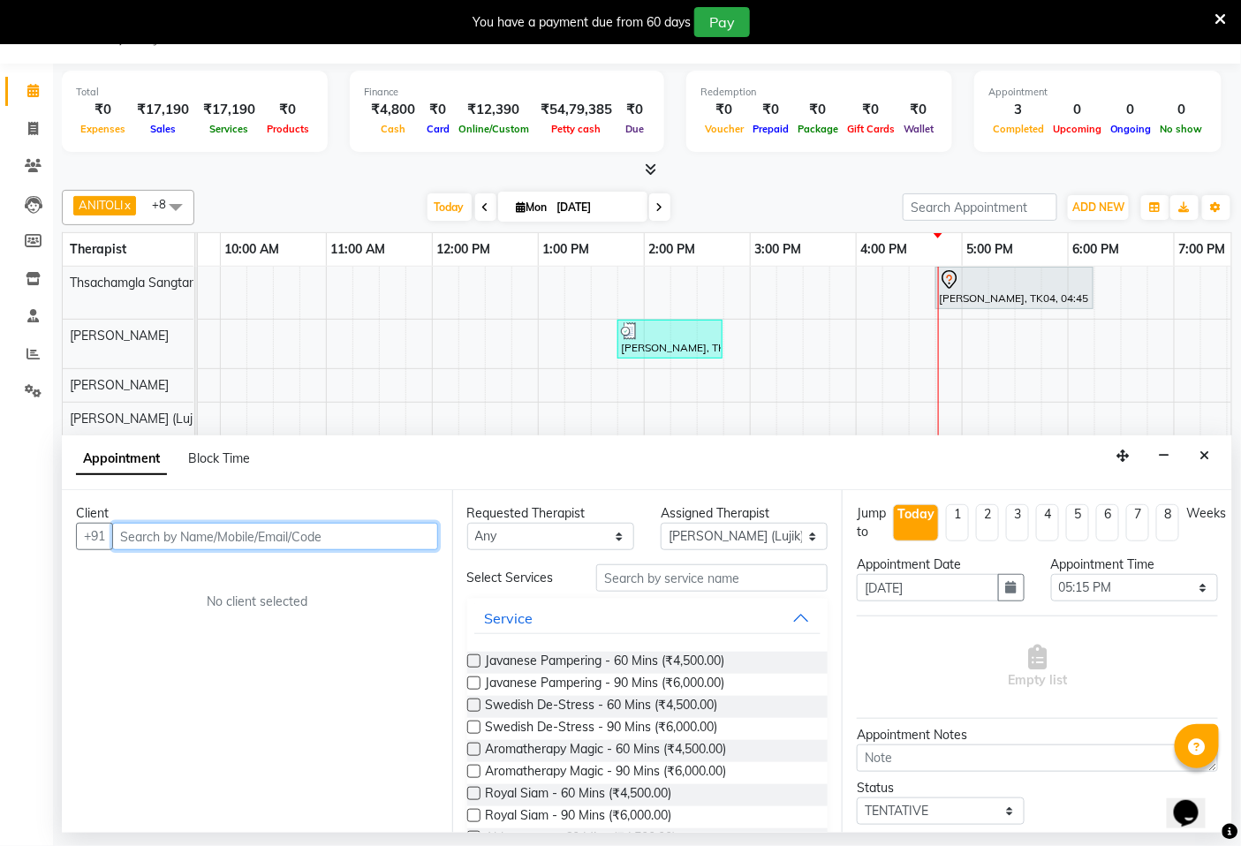
click at [270, 535] on input "text" at bounding box center [275, 536] width 326 height 27
type input "1234561256"
click at [378, 534] on span "Add Client" at bounding box center [401, 536] width 59 height 16
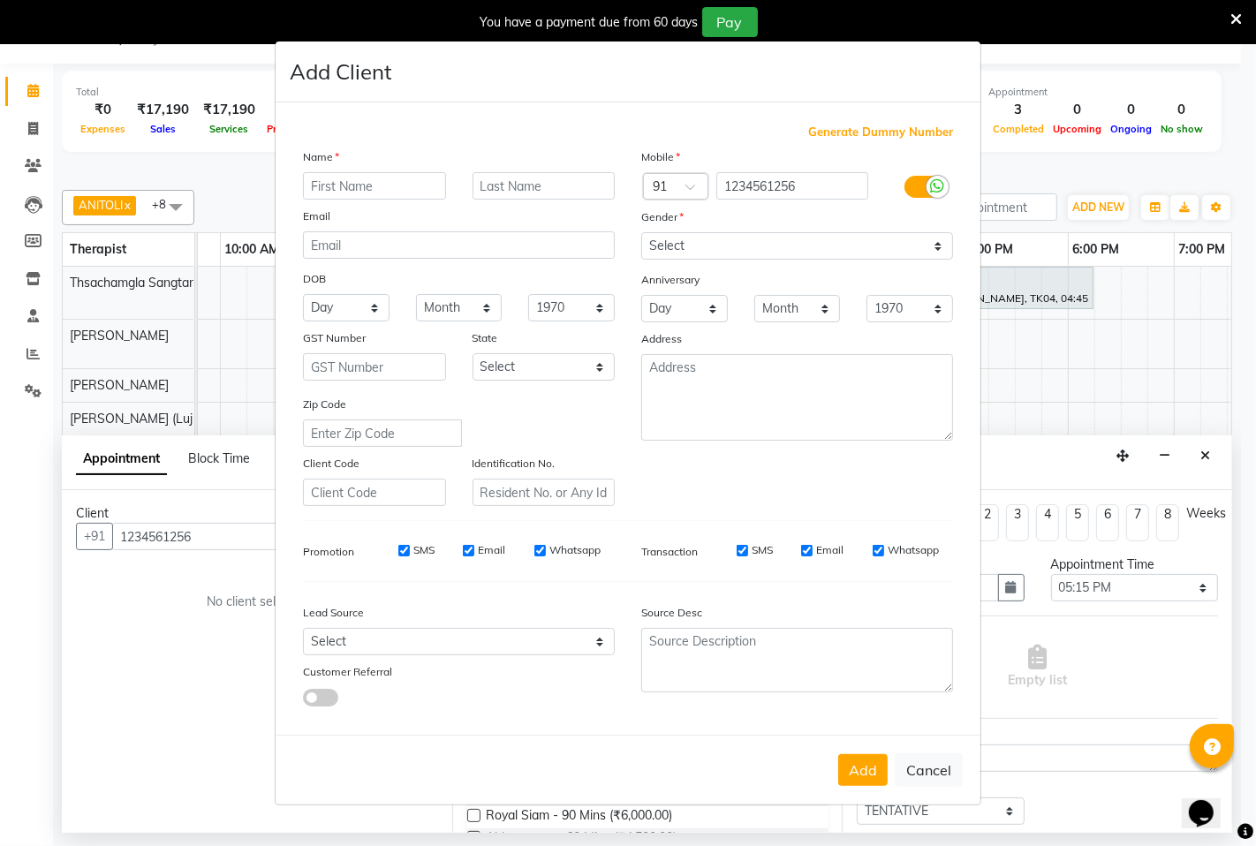
click at [58, 655] on ngb-modal-window "Add Client Generate Dummy Number Name Email DOB Day 01 02 03 04 05 06 07 08 09 …" at bounding box center [628, 423] width 1256 height 846
click at [931, 764] on button "Cancel" at bounding box center [929, 770] width 68 height 34
select select
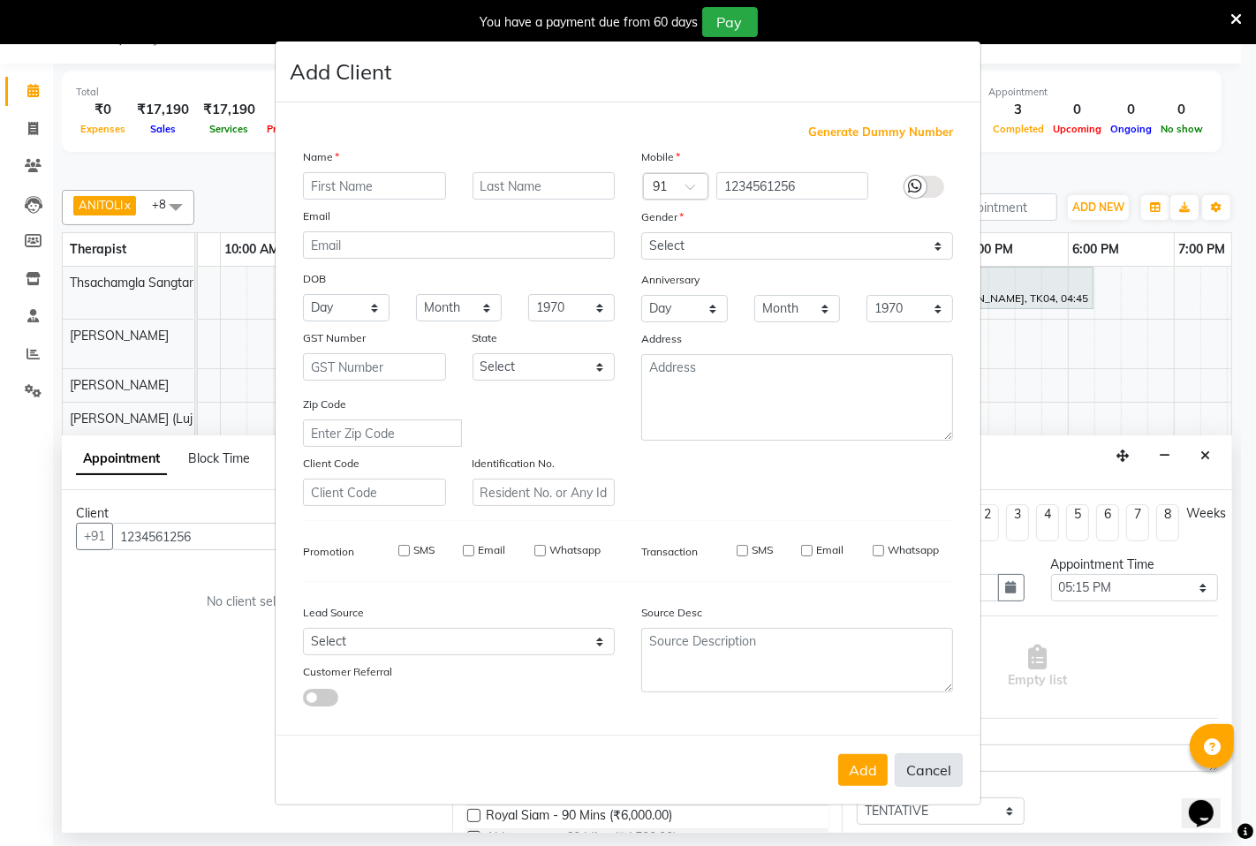
select select
checkbox input "false"
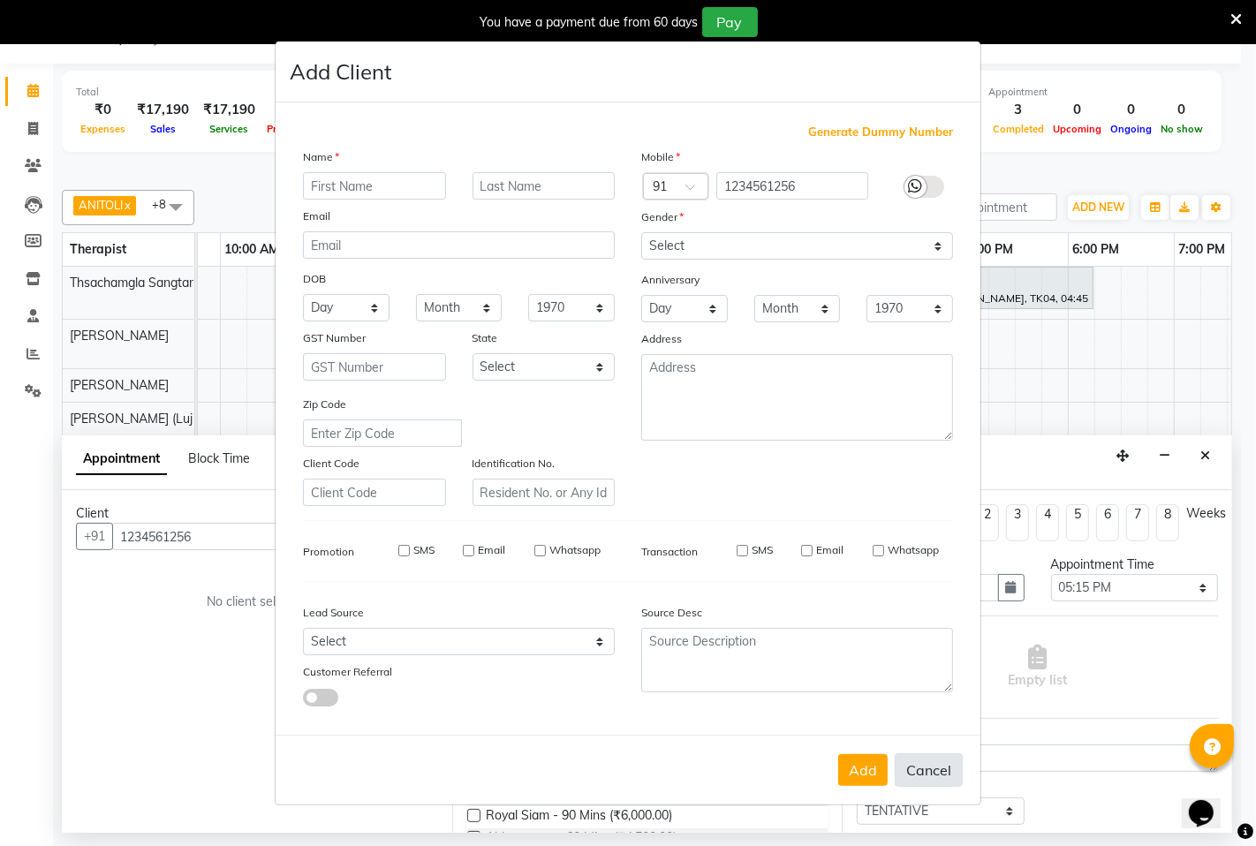
checkbox input "false"
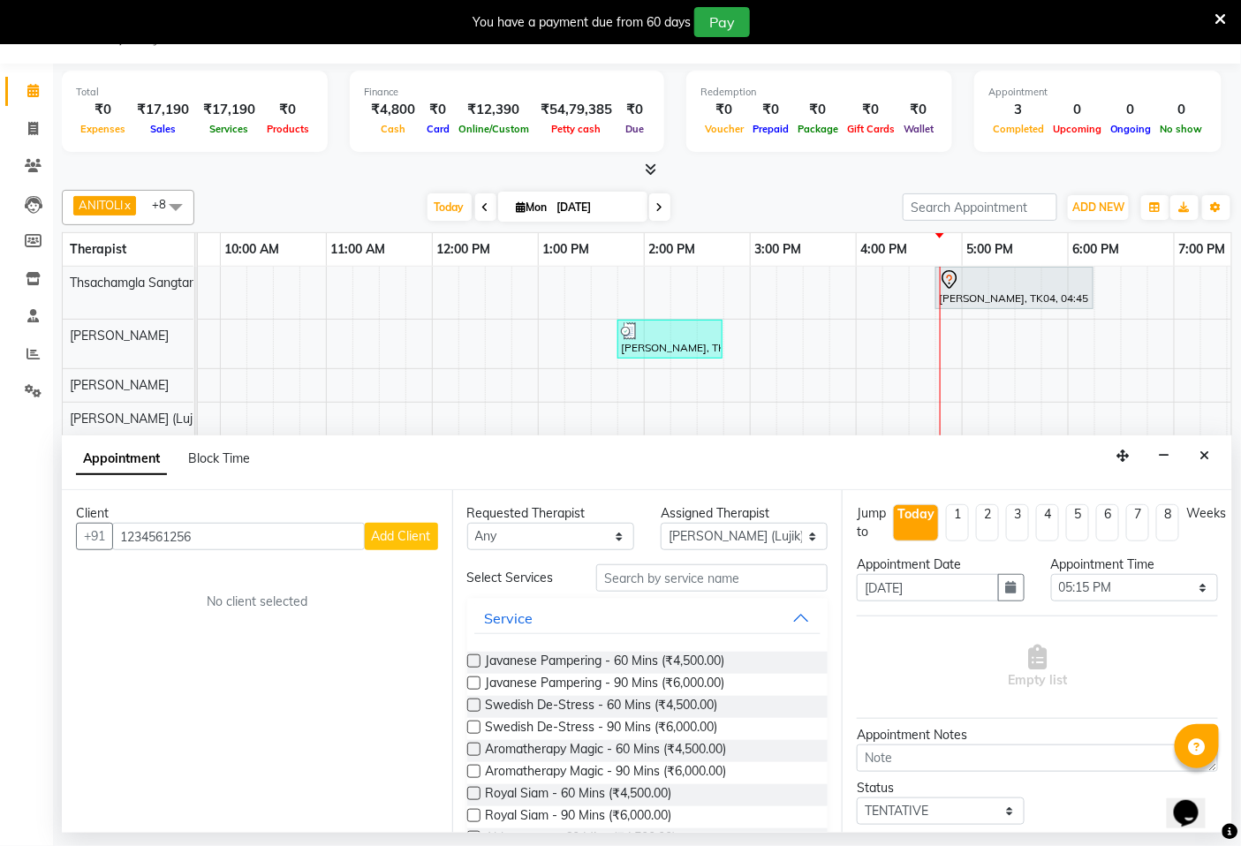
click at [468, 661] on label at bounding box center [473, 661] width 13 height 13
click at [468, 661] on input "checkbox" at bounding box center [472, 662] width 11 height 11
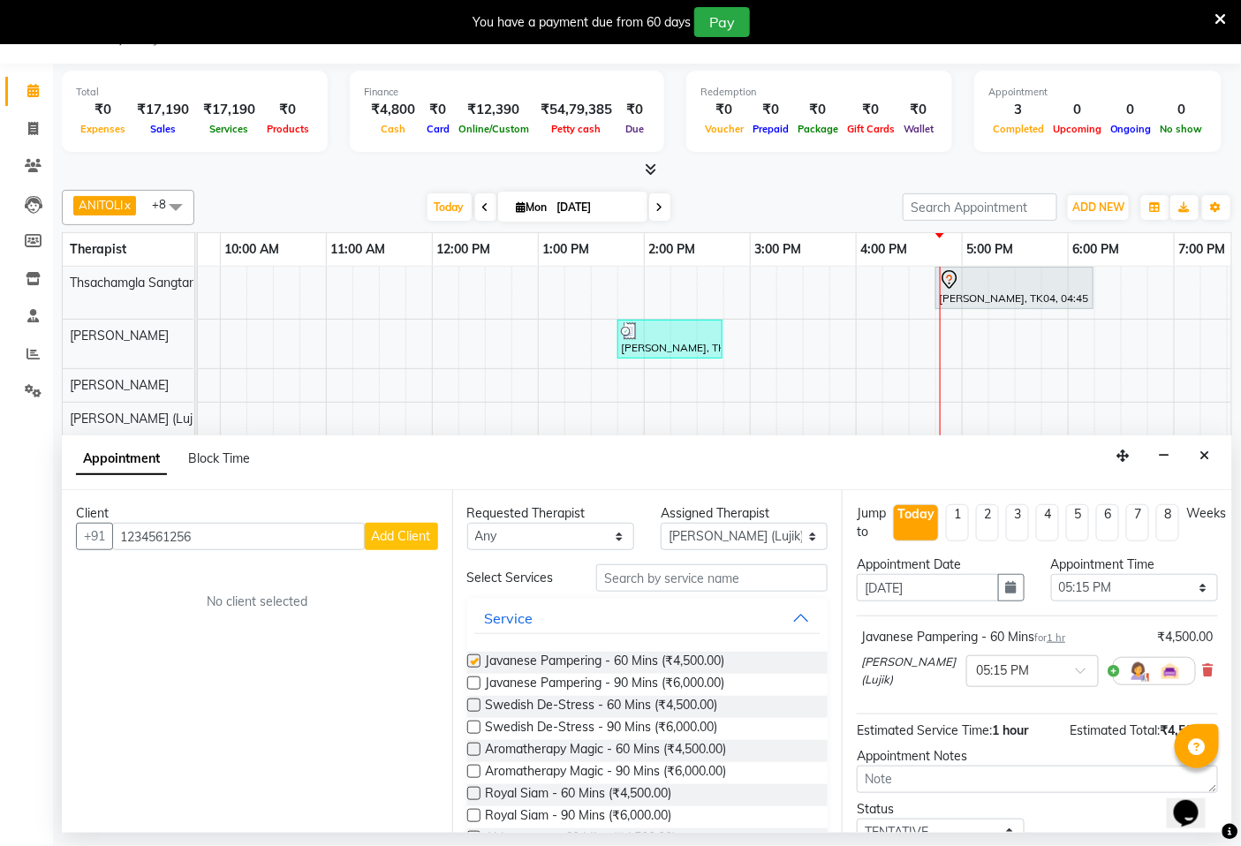
checkbox input "false"
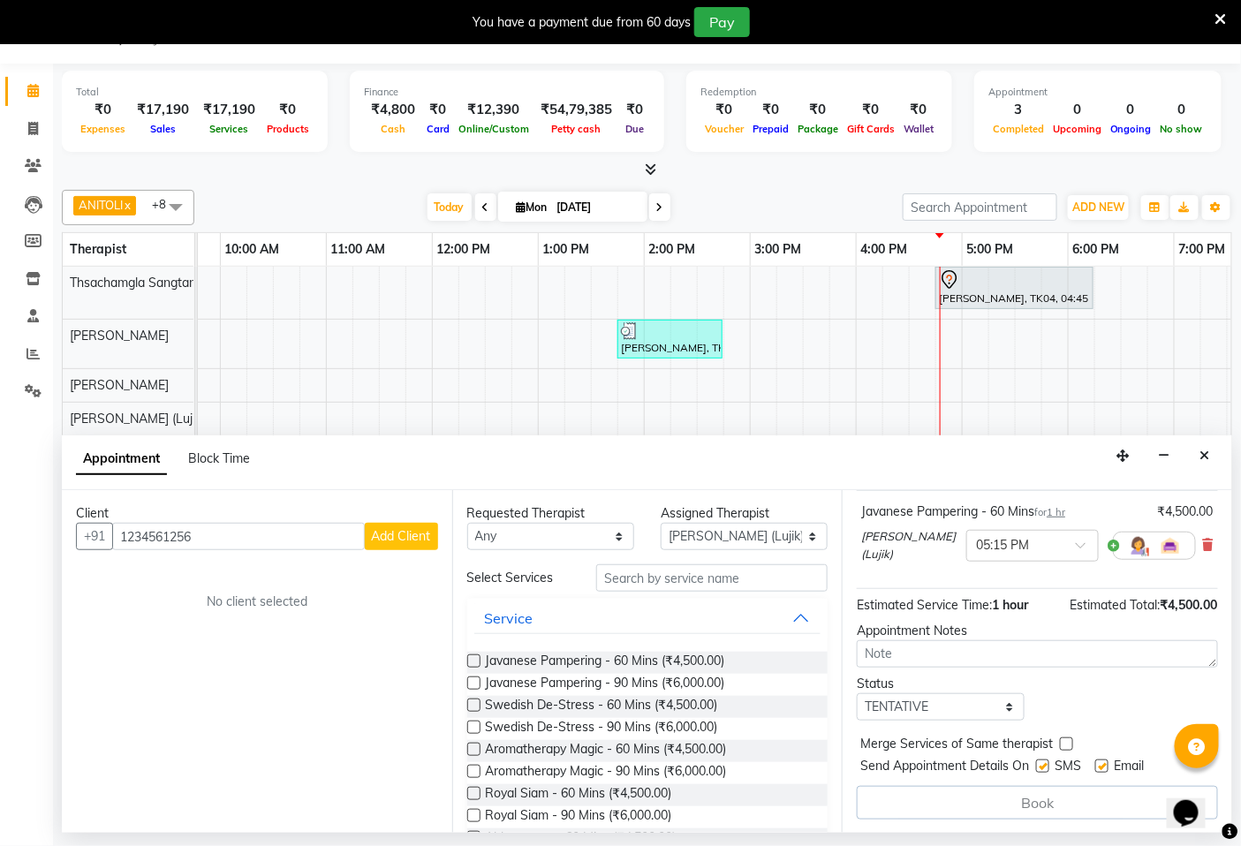
scroll to position [126, 0]
click at [1212, 452] on button "Close" at bounding box center [1206, 456] width 26 height 27
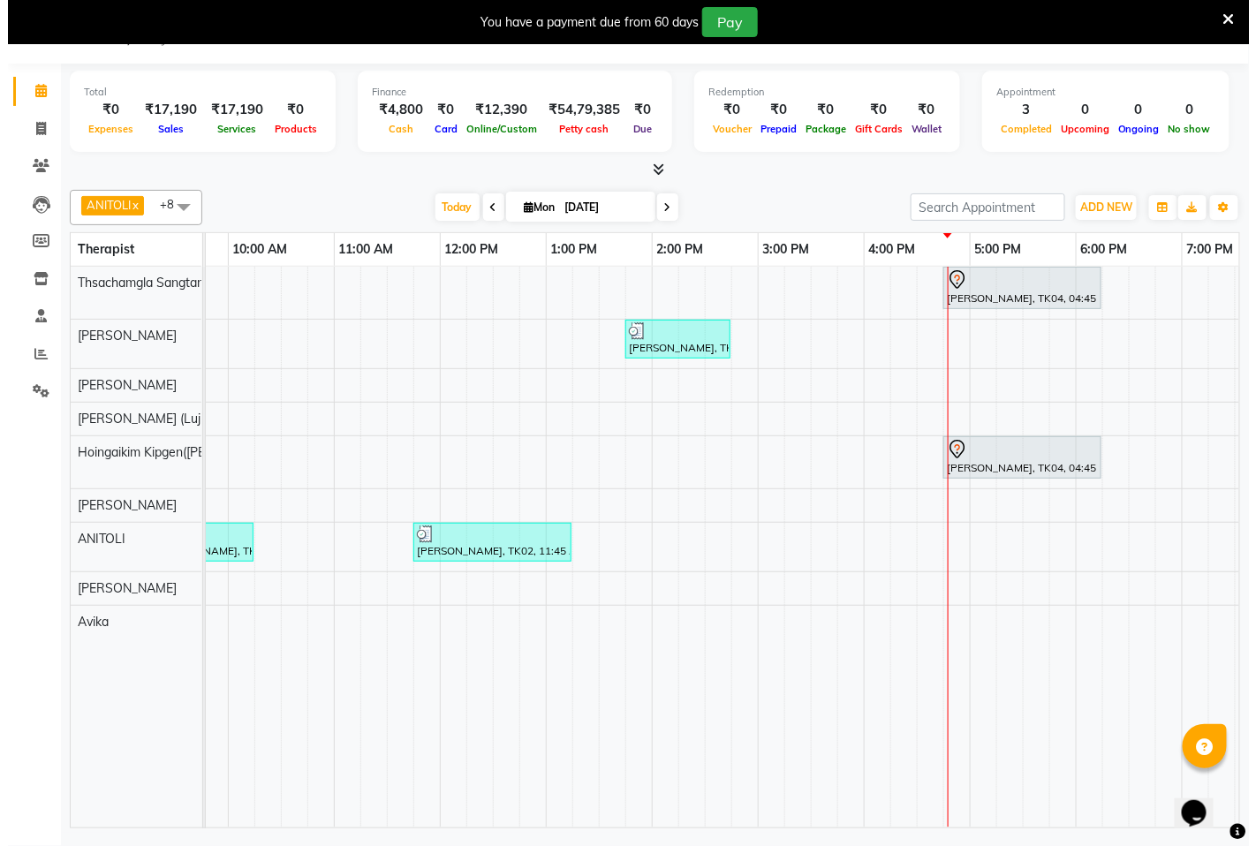
scroll to position [0, 0]
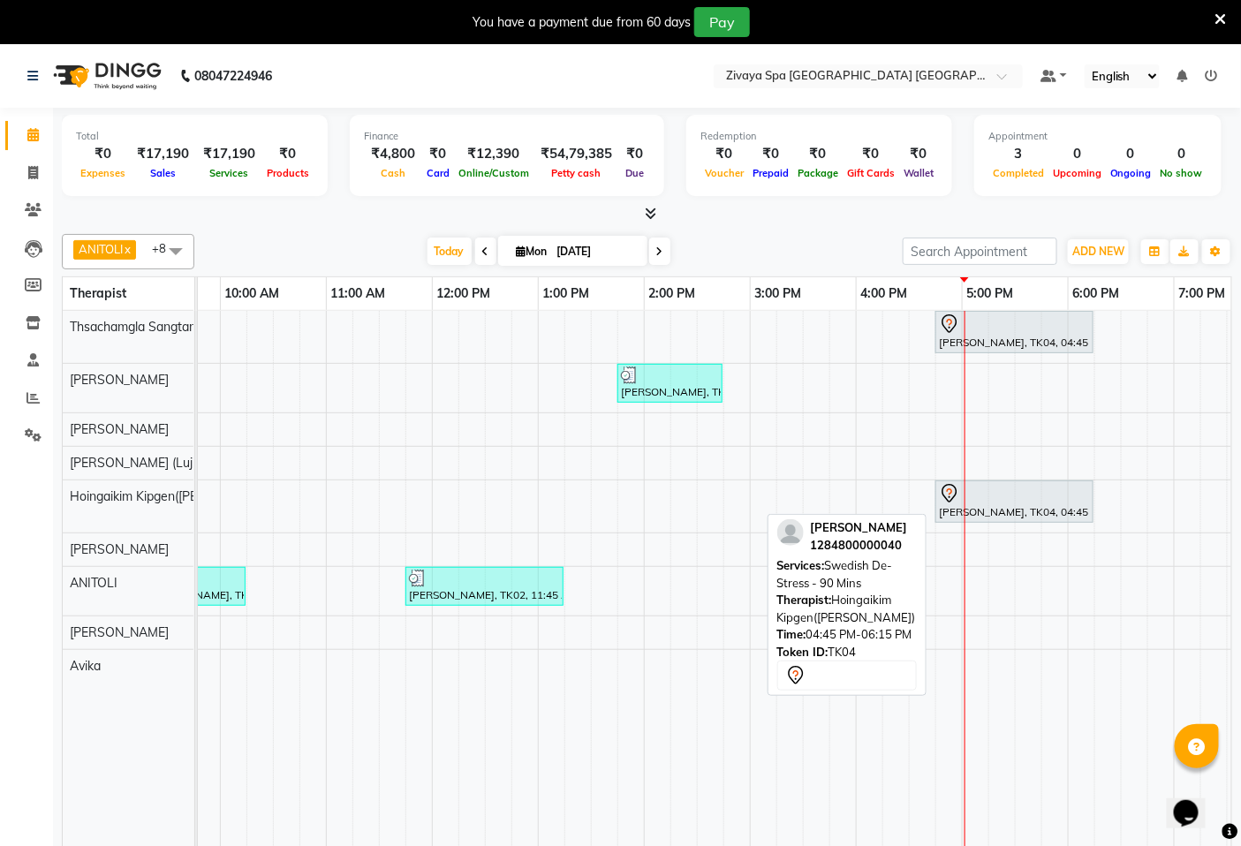
click at [1011, 506] on div "[PERSON_NAME], TK04, 04:45 PM-06:15 PM, Swedish De-Stress - 90 Mins" at bounding box center [1014, 501] width 155 height 37
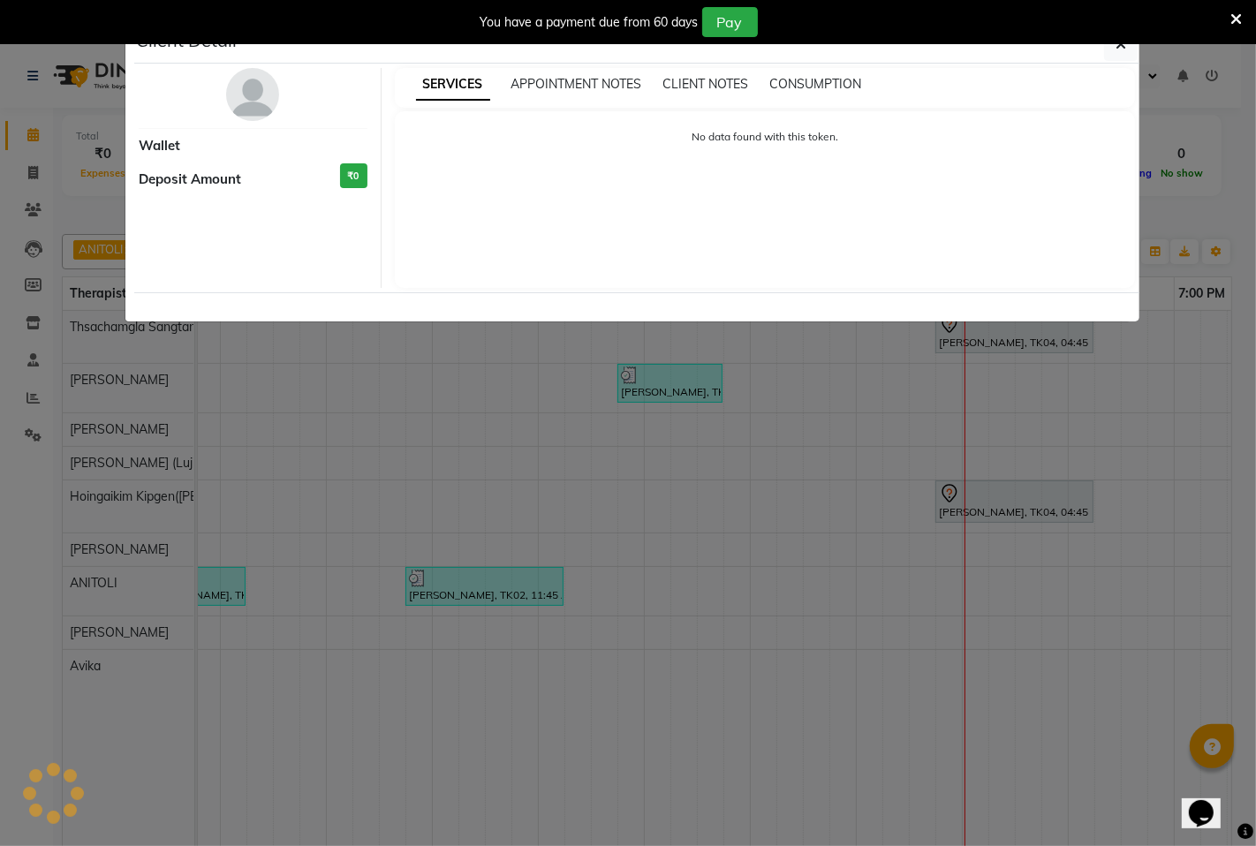
select select "7"
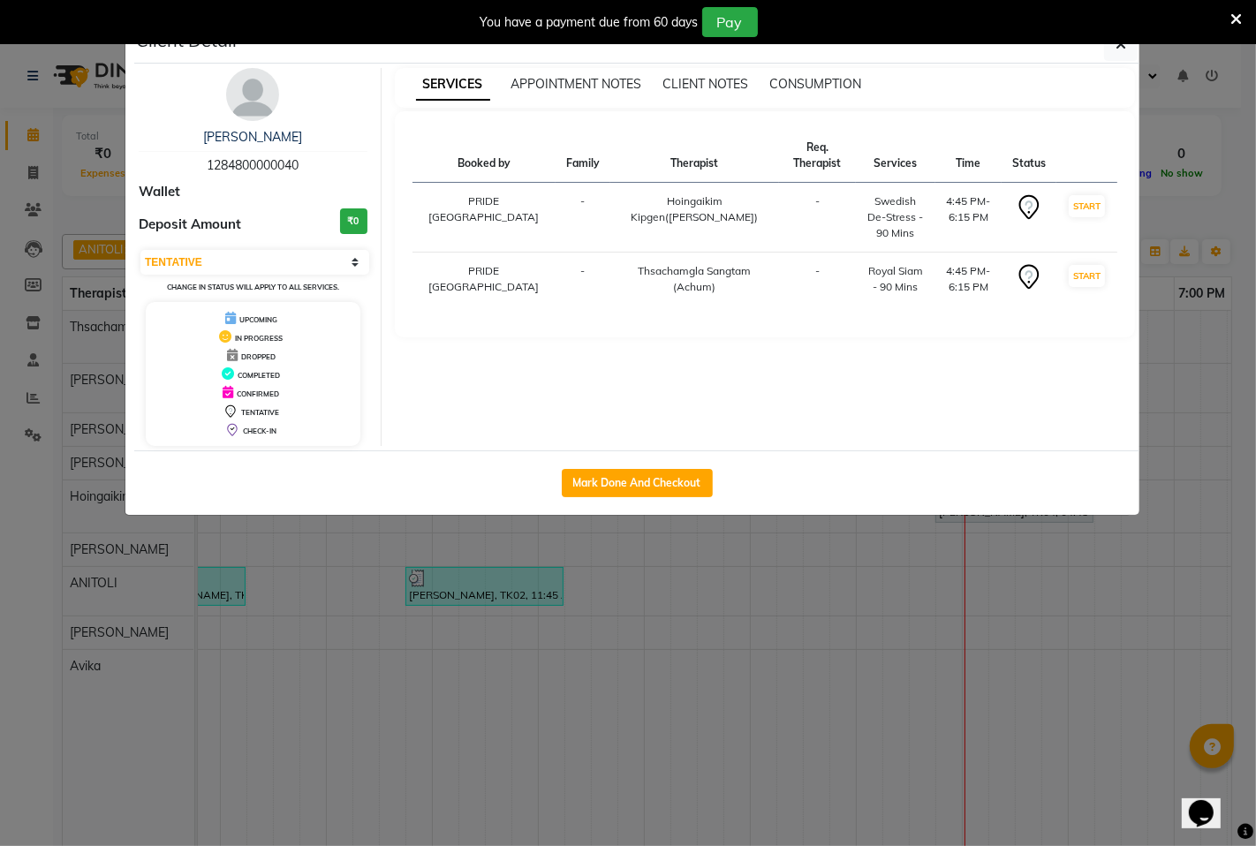
click at [1238, 14] on icon at bounding box center [1235, 19] width 11 height 16
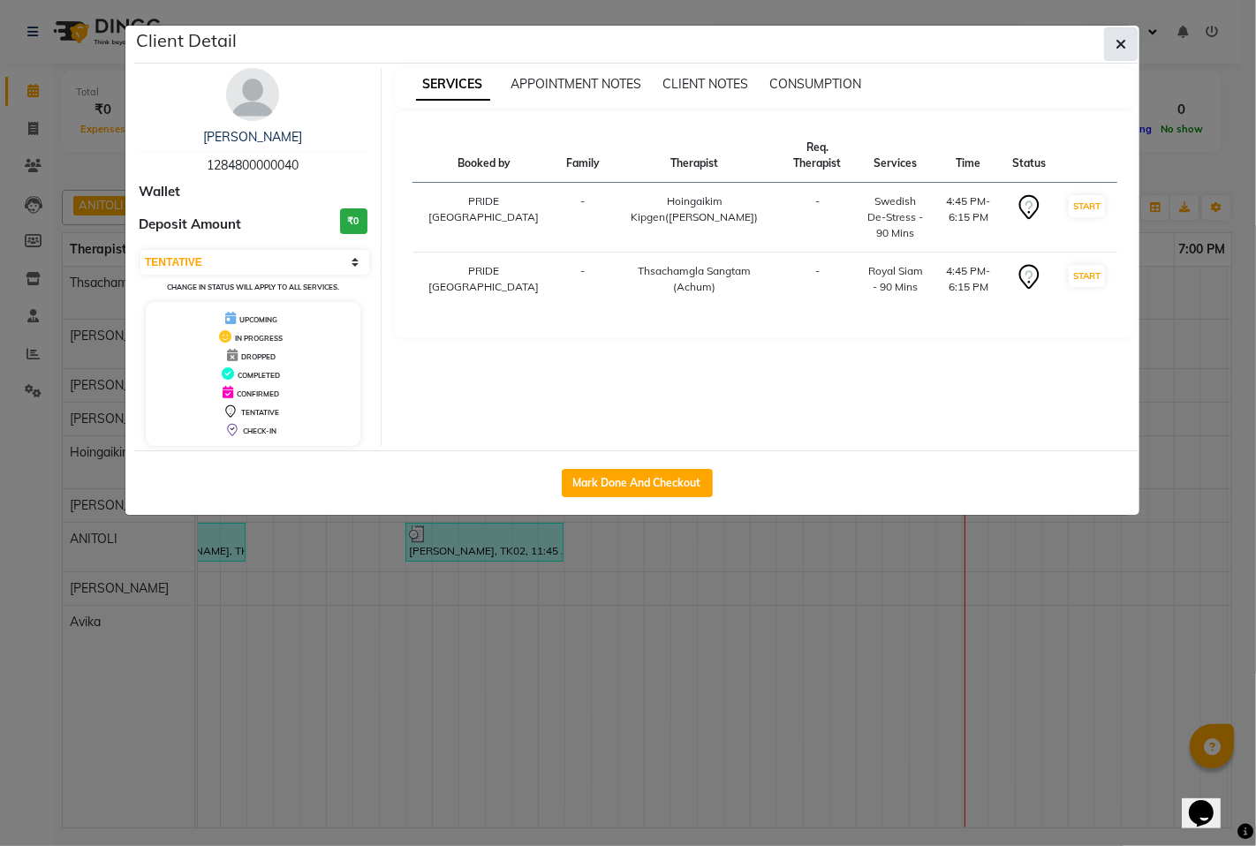
click at [1122, 42] on icon "button" at bounding box center [1121, 44] width 11 height 14
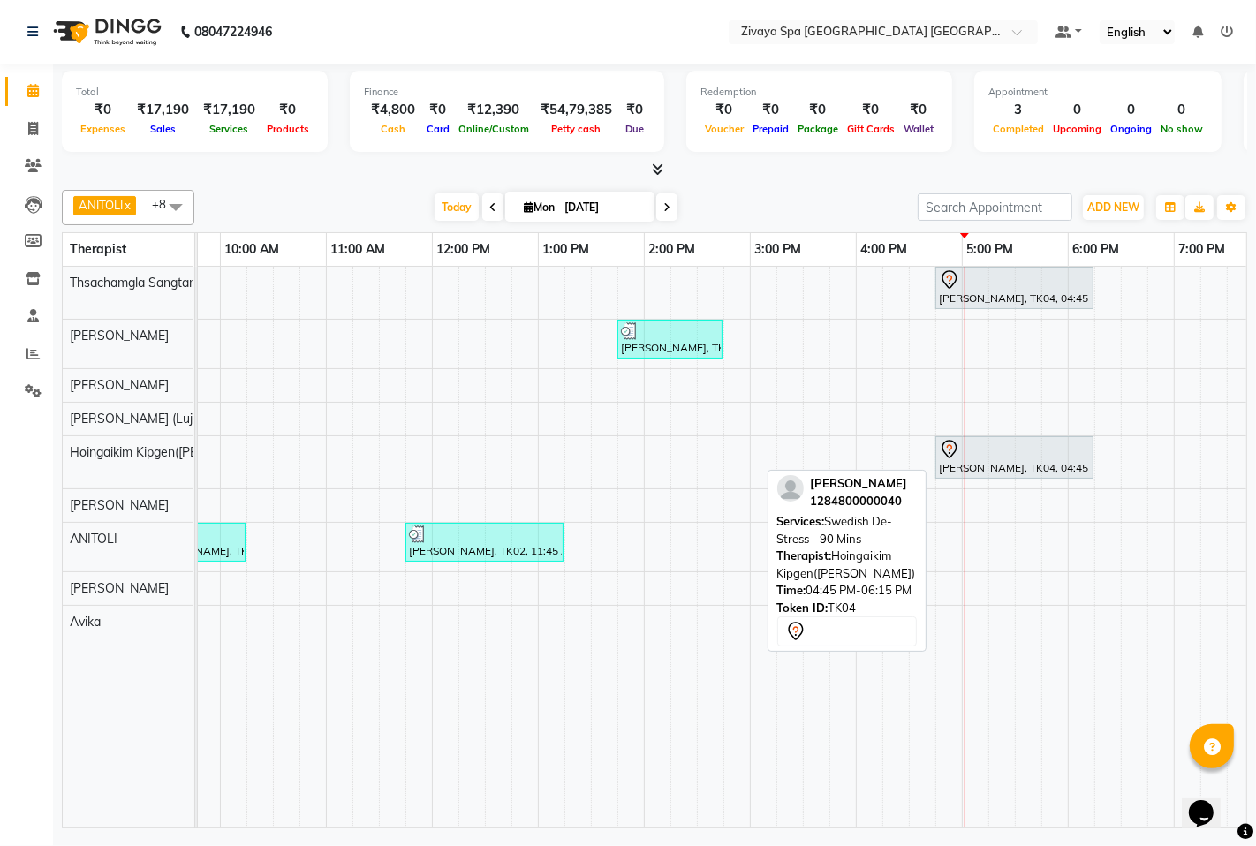
click at [987, 446] on div at bounding box center [1014, 449] width 151 height 21
select select "7"
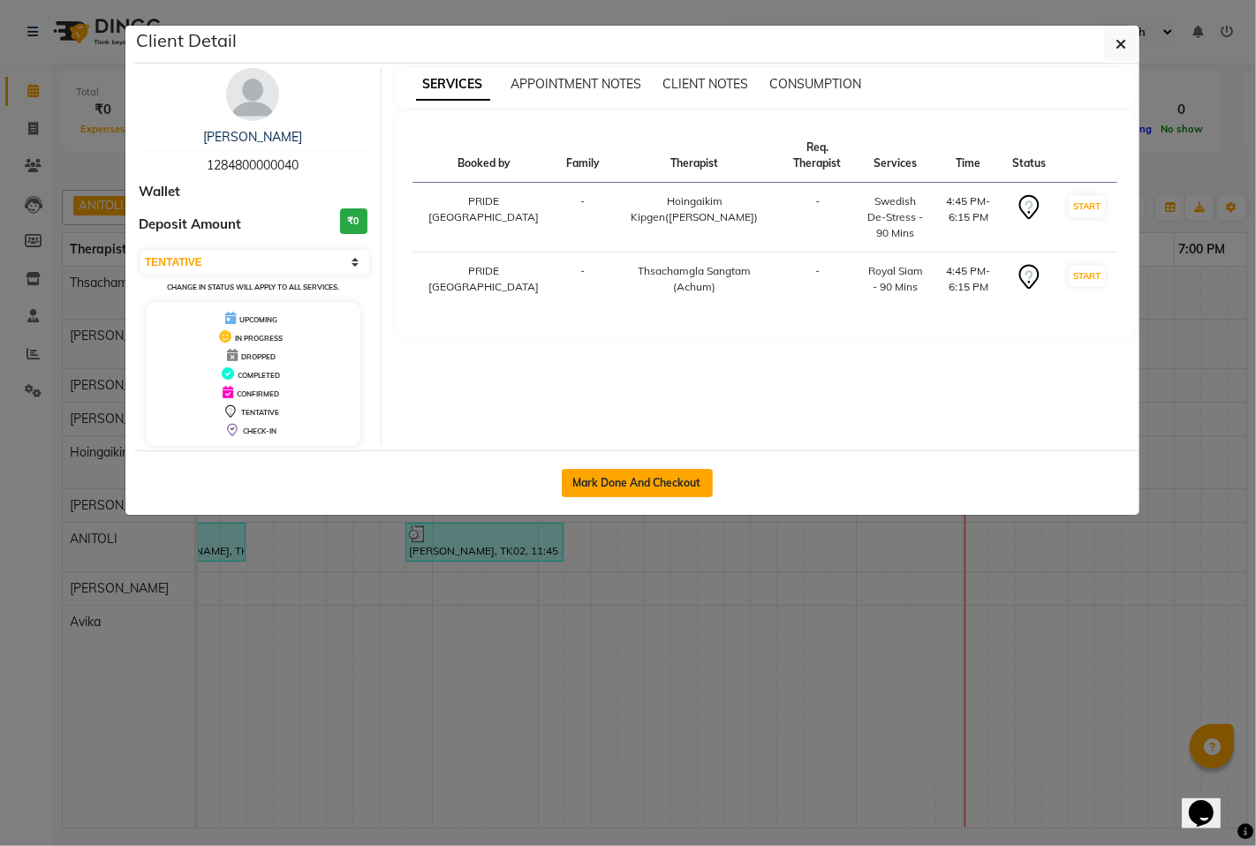
click at [629, 484] on button "Mark Done And Checkout" at bounding box center [637, 483] width 151 height 28
select select "service"
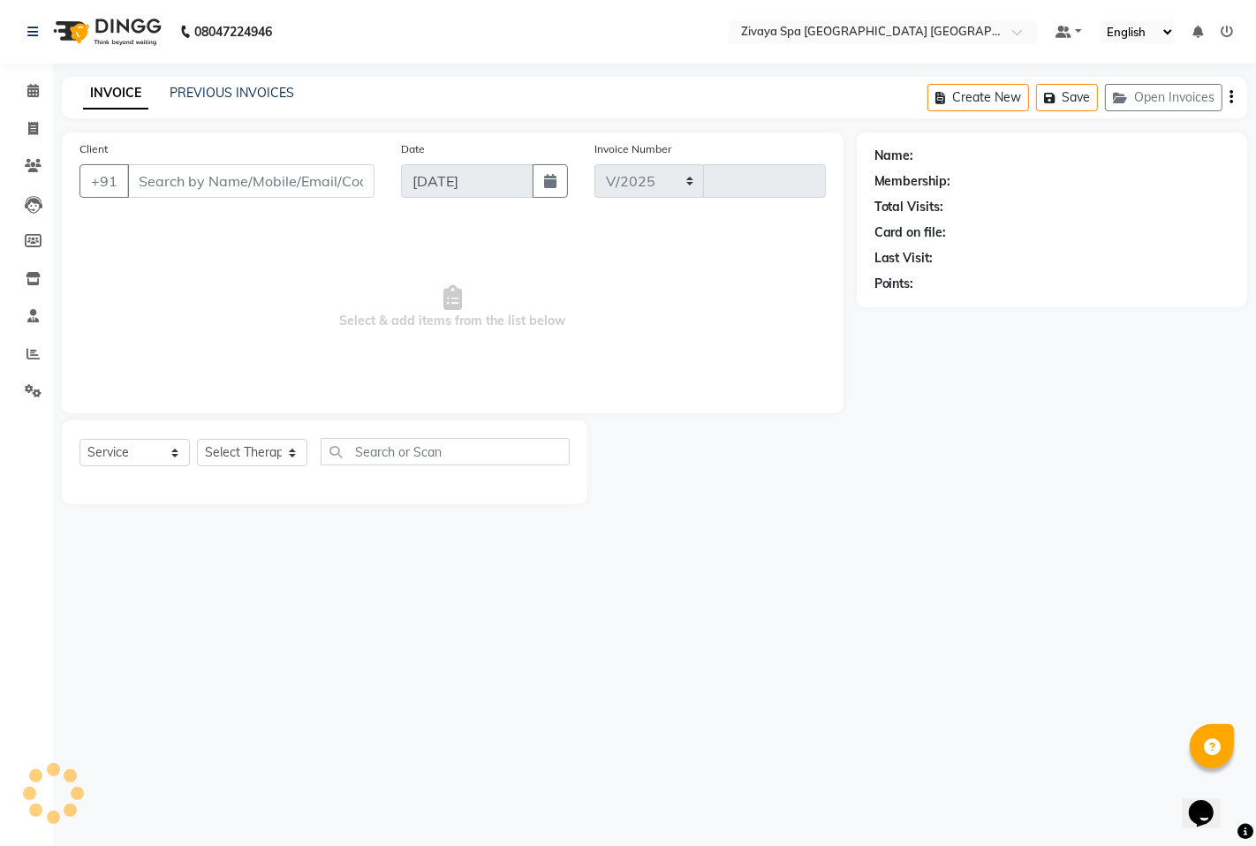
select select "6501"
type input "1455"
type input "1284800000040"
select select "58496"
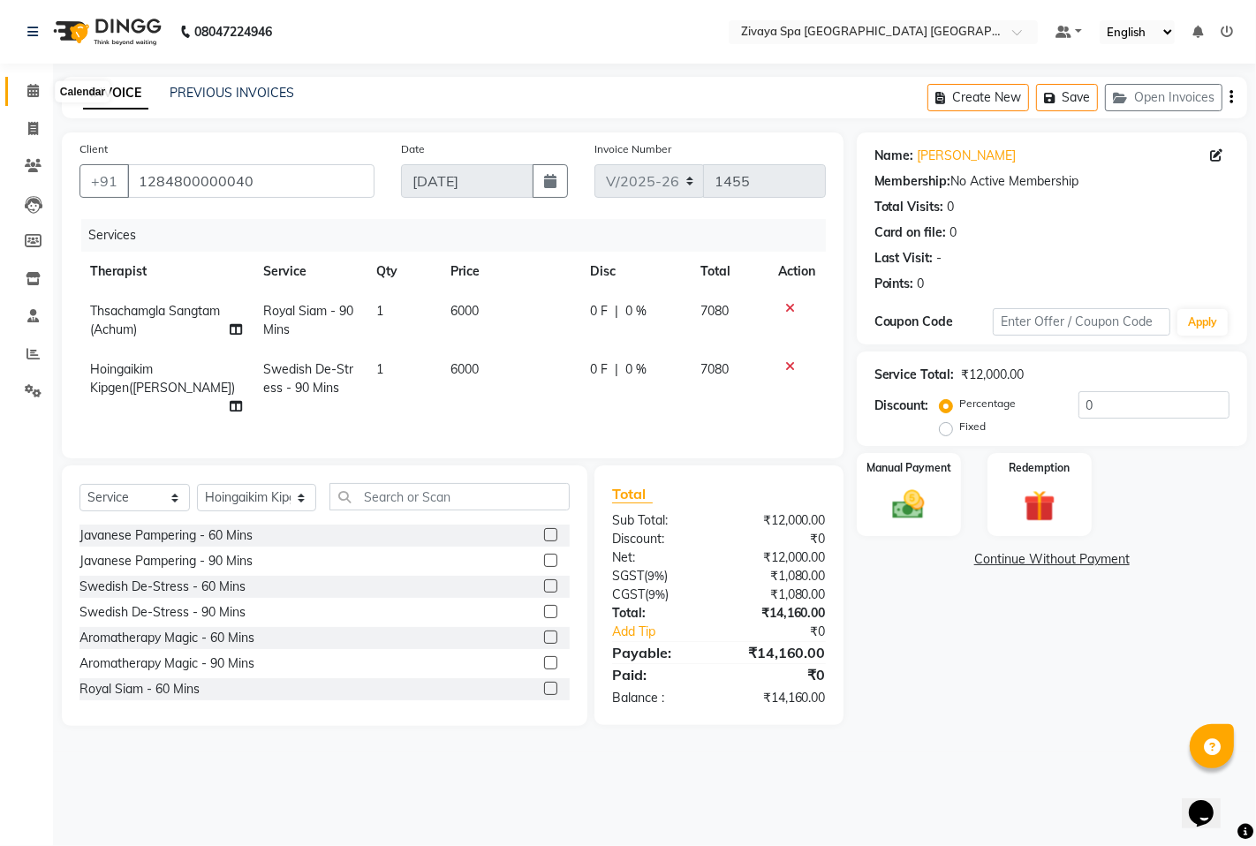
click at [29, 84] on icon at bounding box center [32, 90] width 11 height 13
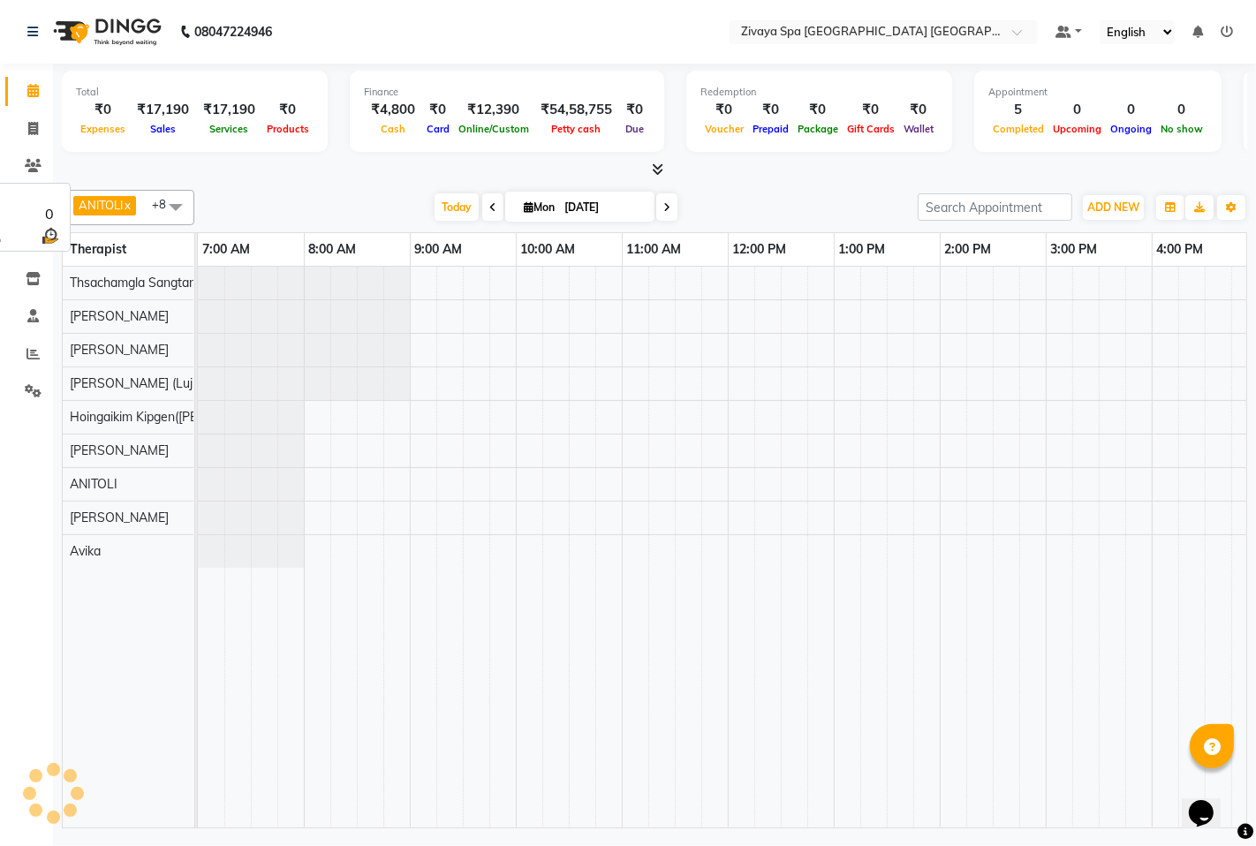
scroll to position [0, 647]
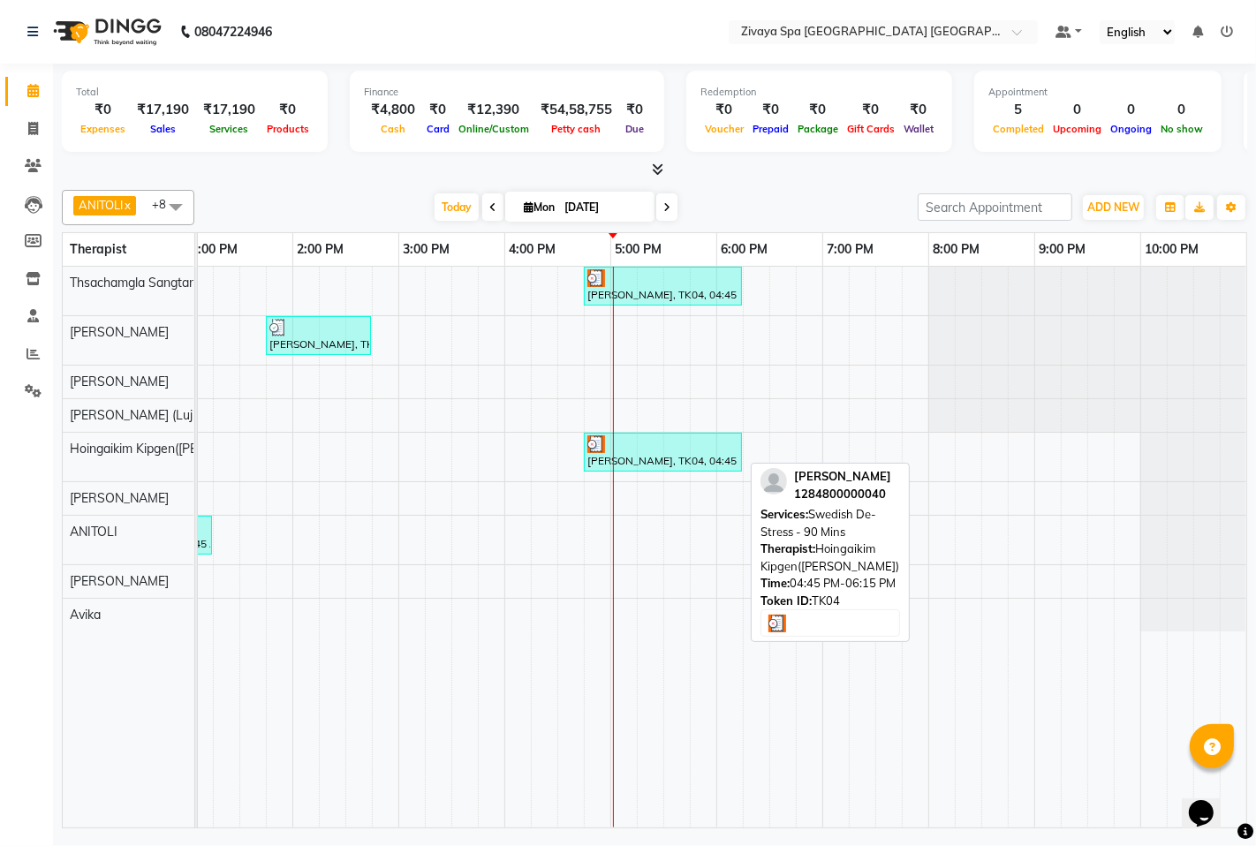
click at [666, 445] on div at bounding box center [662, 444] width 151 height 18
select select "3"
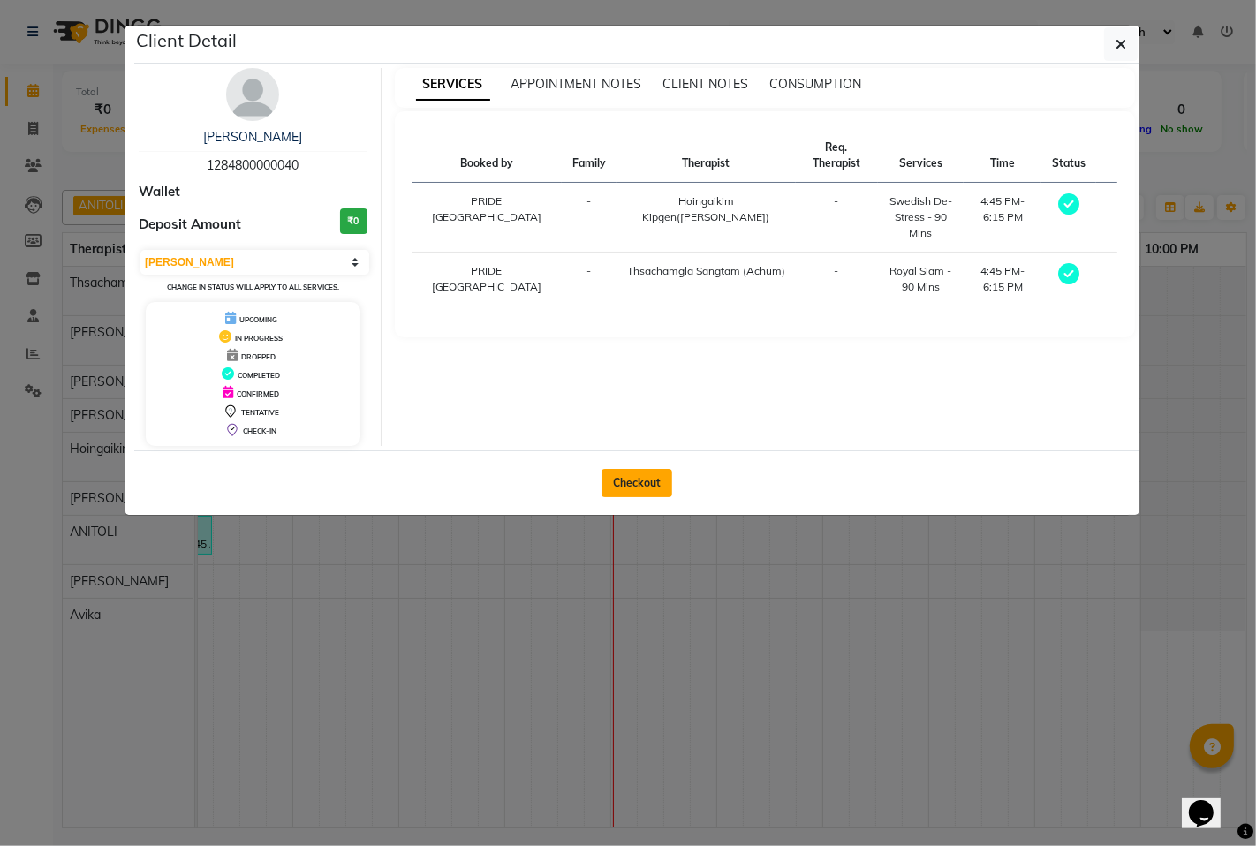
click at [655, 480] on button "Checkout" at bounding box center [637, 483] width 71 height 28
select select "service"
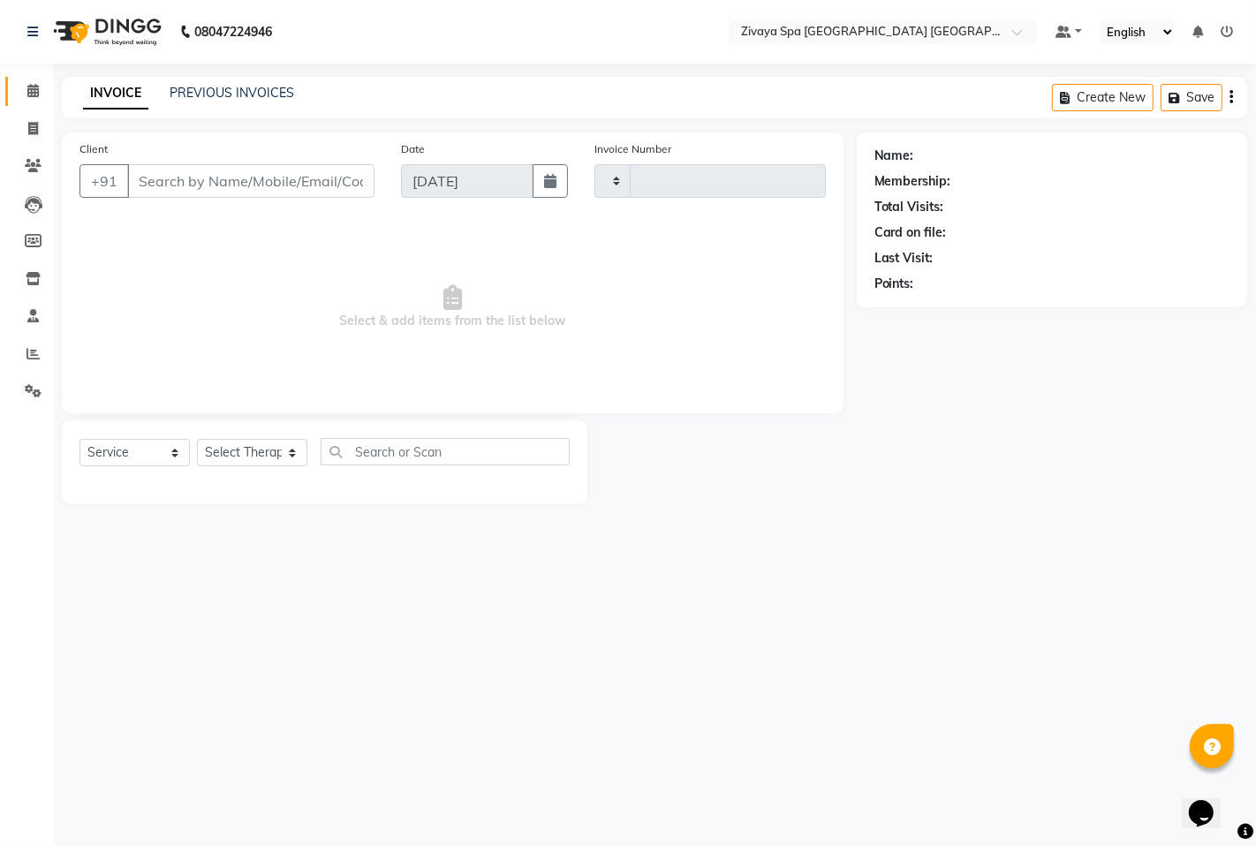
type input "1455"
select select "6501"
type input "1284800000040"
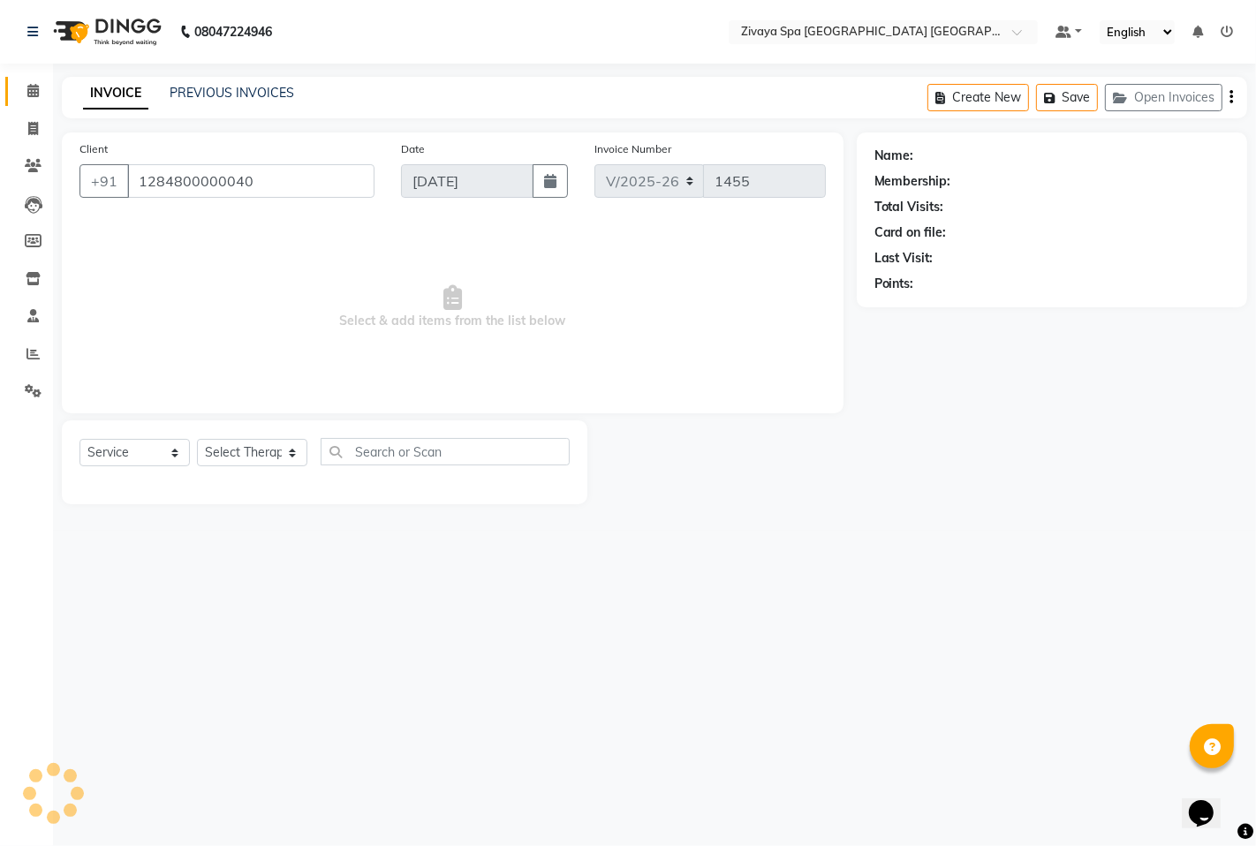
select select "58496"
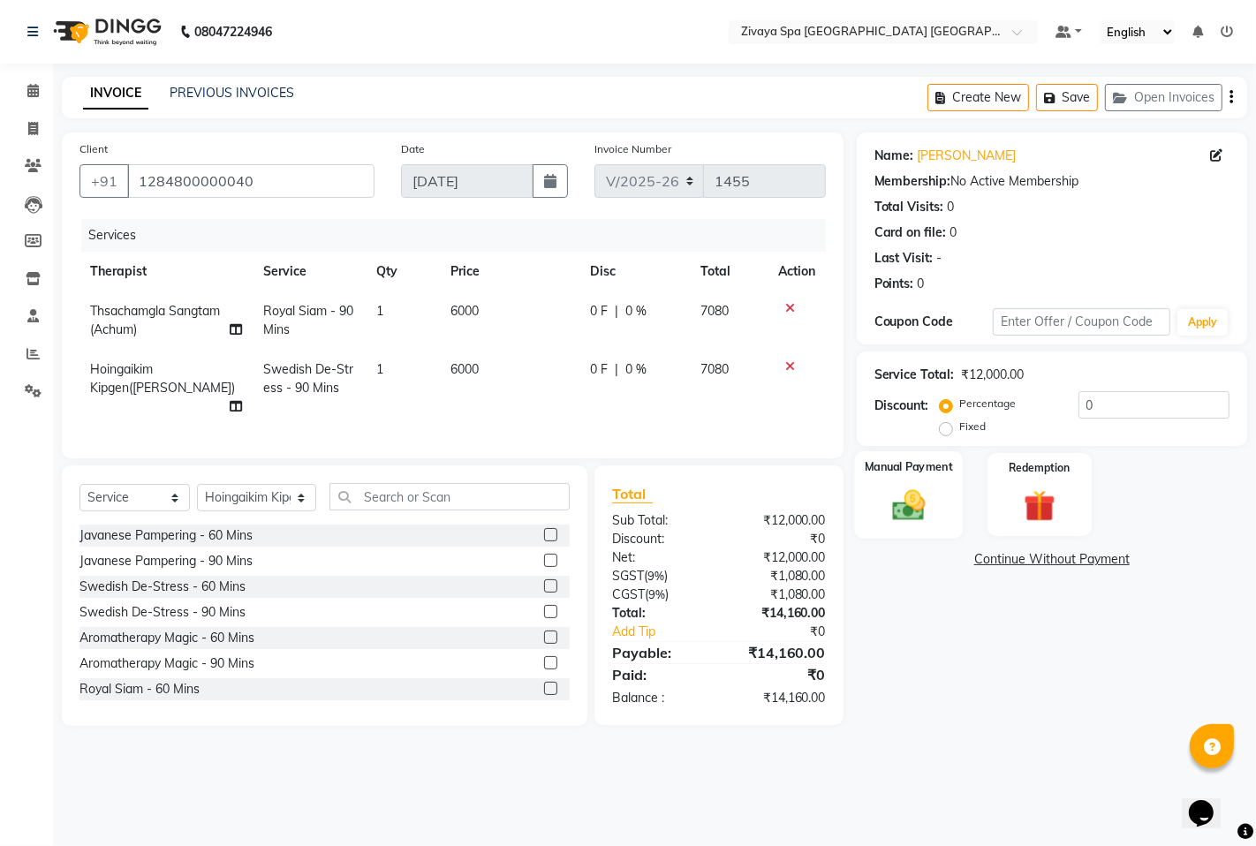
click at [915, 490] on img at bounding box center [909, 505] width 54 height 38
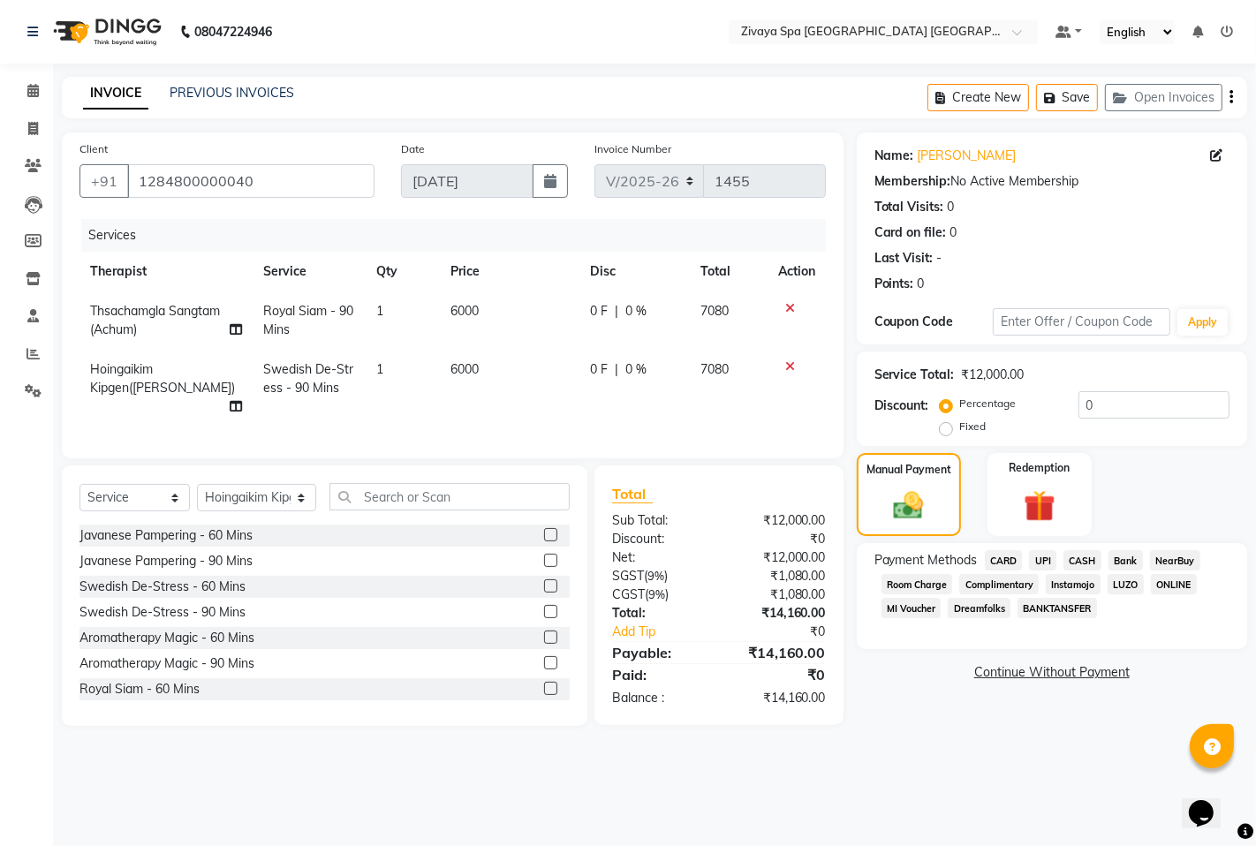
click at [993, 566] on span "CARD" at bounding box center [1004, 560] width 38 height 20
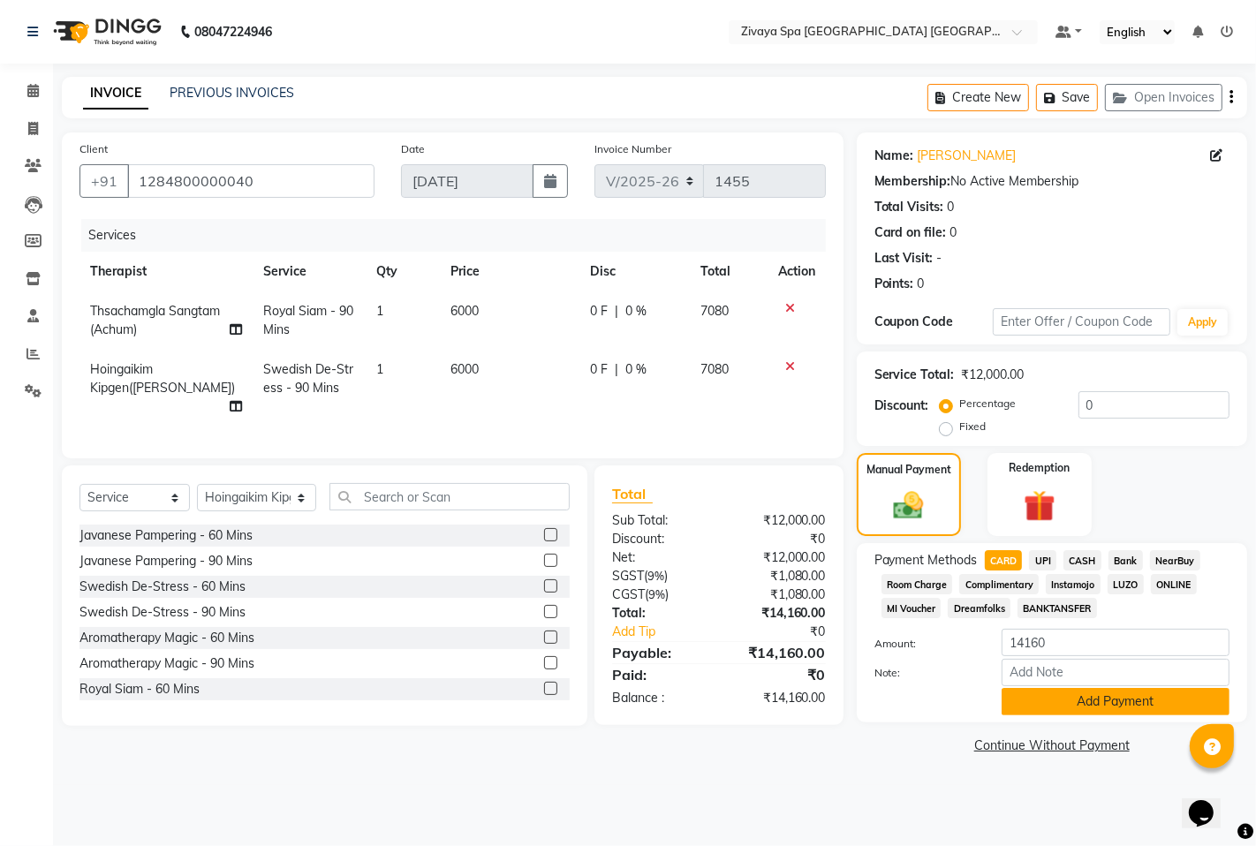
click at [1073, 708] on button "Add Payment" at bounding box center [1116, 701] width 228 height 27
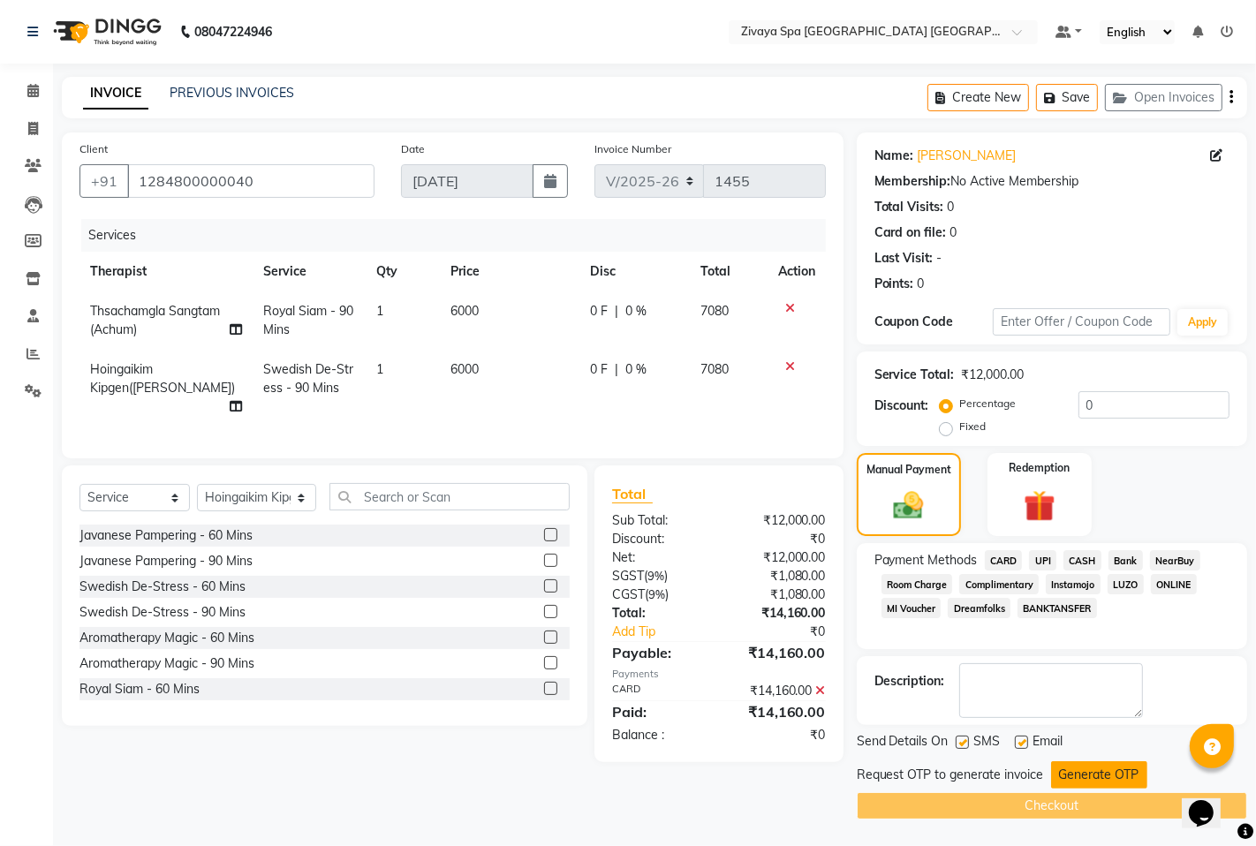
click at [1116, 765] on button "Generate OTP" at bounding box center [1099, 774] width 96 height 27
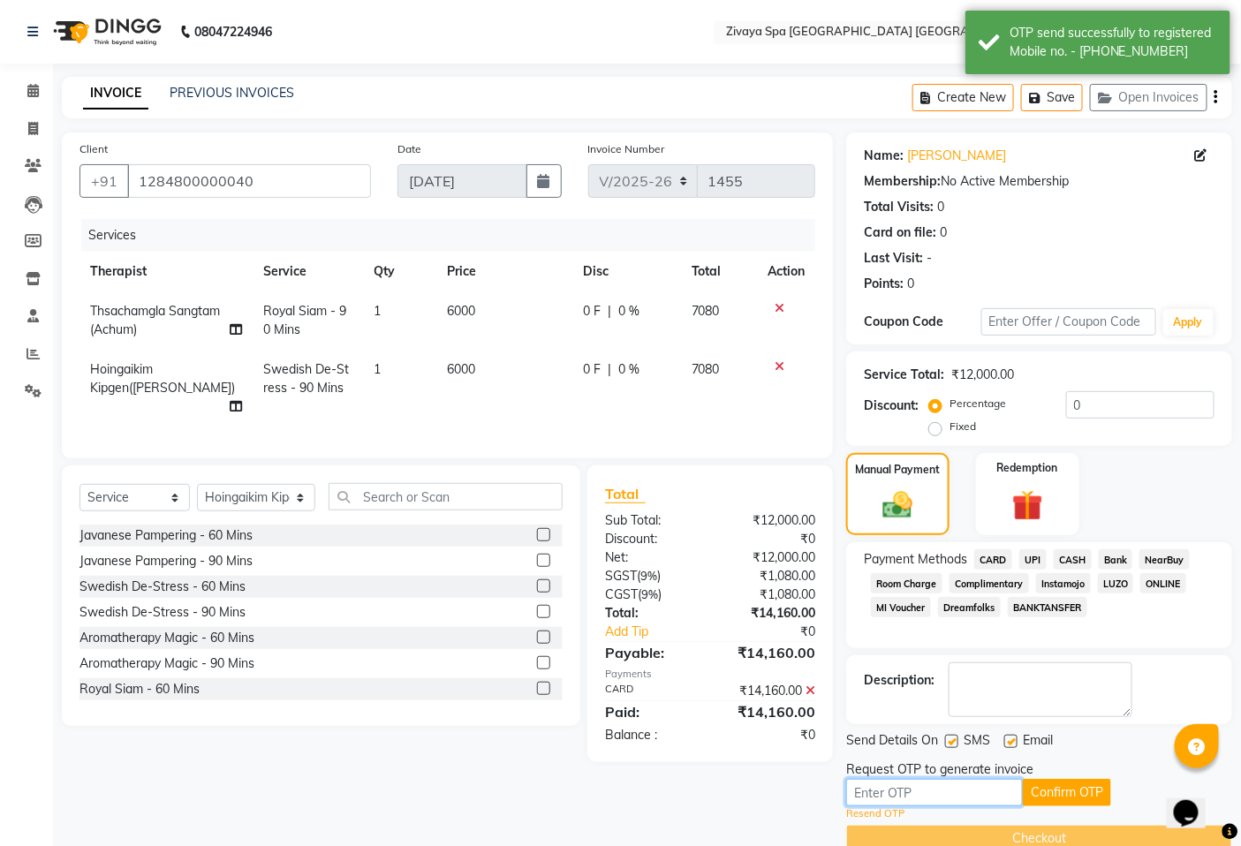
click at [939, 793] on input "text" at bounding box center [934, 792] width 177 height 27
click at [950, 427] on label "Fixed" at bounding box center [963, 427] width 27 height 16
click at [934, 427] on input "Fixed" at bounding box center [939, 426] width 12 height 12
radio input "true"
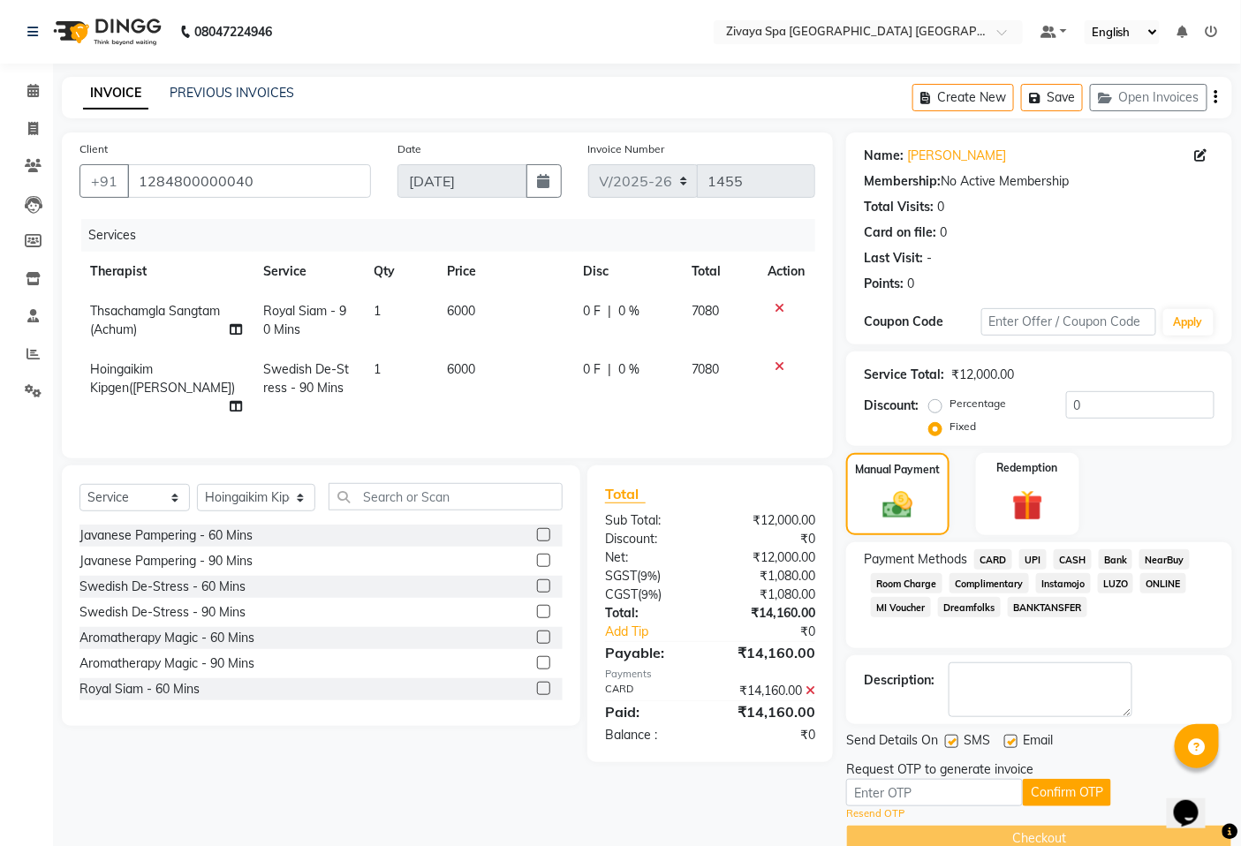
click at [950, 402] on label "Percentage" at bounding box center [978, 404] width 57 height 16
click at [938, 402] on input "Percentage" at bounding box center [939, 404] width 12 height 12
radio input "true"
click at [950, 427] on label "Fixed" at bounding box center [963, 427] width 27 height 16
click at [938, 427] on input "Fixed" at bounding box center [939, 426] width 12 height 12
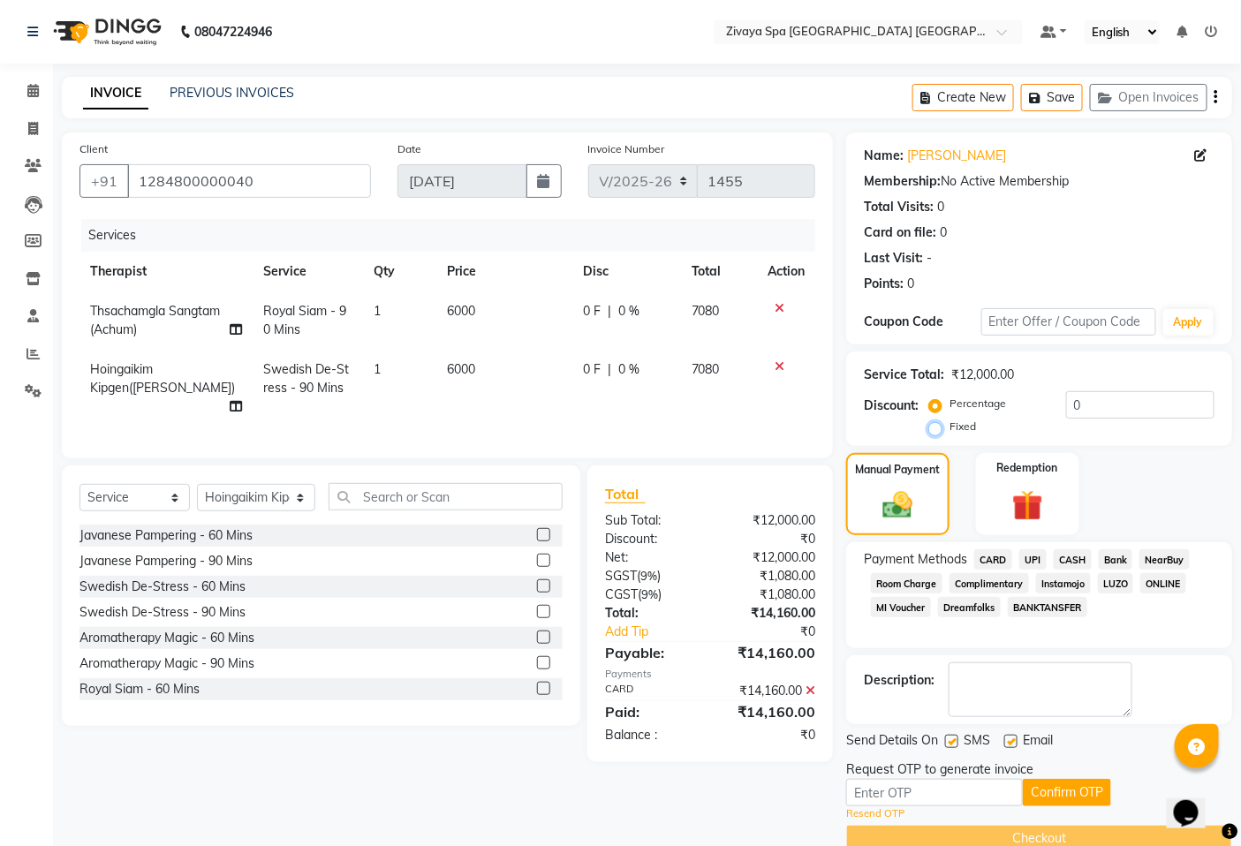
radio input "true"
click at [28, 88] on icon at bounding box center [32, 90] width 11 height 13
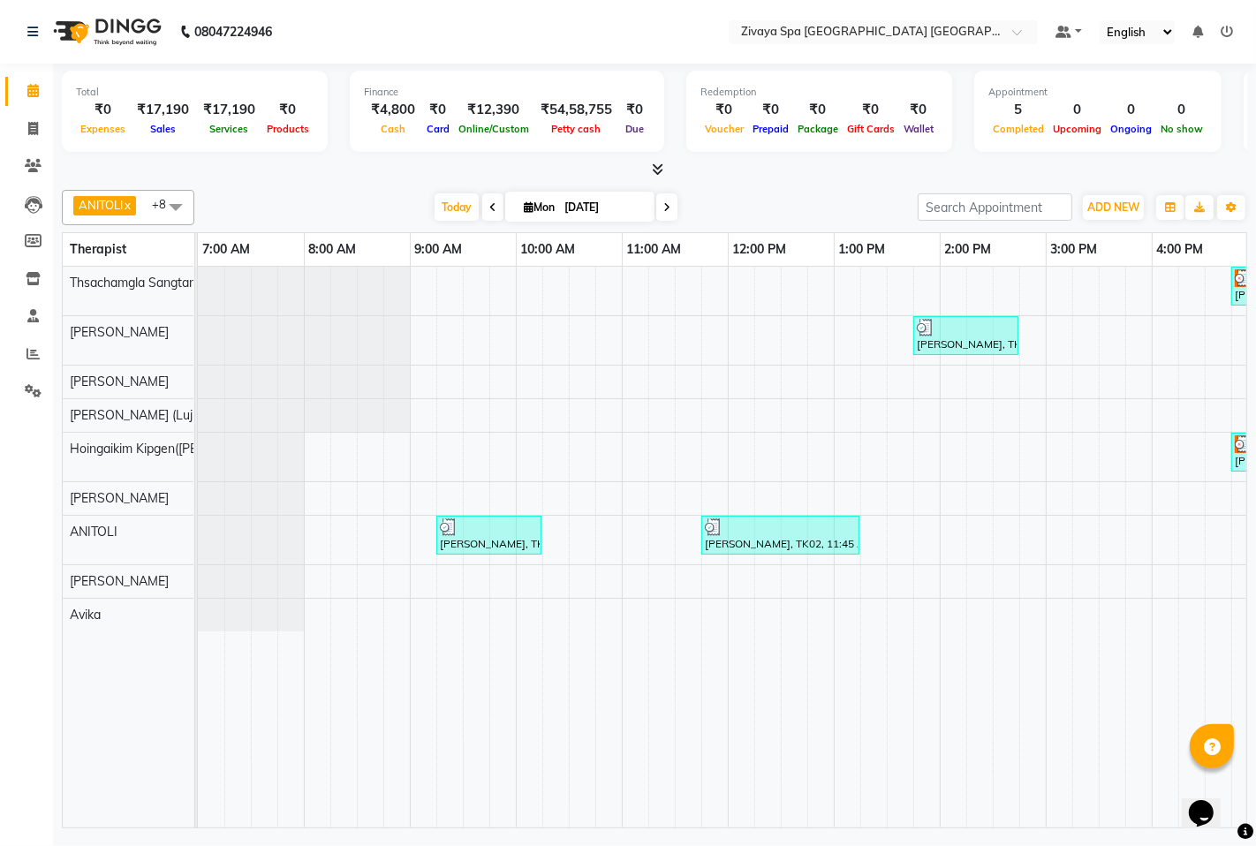
drag, startPoint x: 704, startPoint y: 813, endPoint x: 1087, endPoint y: 723, distance: 393.8
click at [1089, 730] on tr at bounding box center [1046, 547] width 1696 height 561
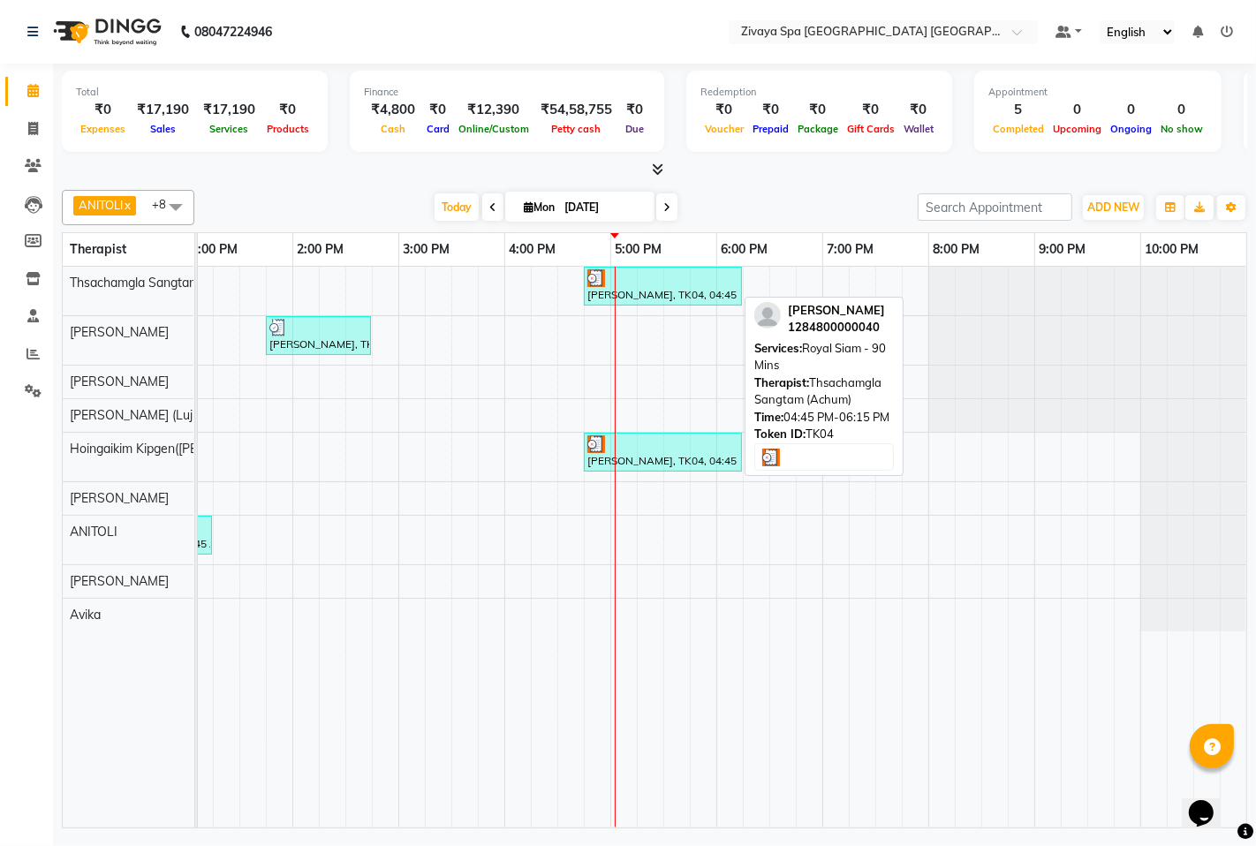
click at [650, 276] on div at bounding box center [662, 278] width 151 height 18
select select "3"
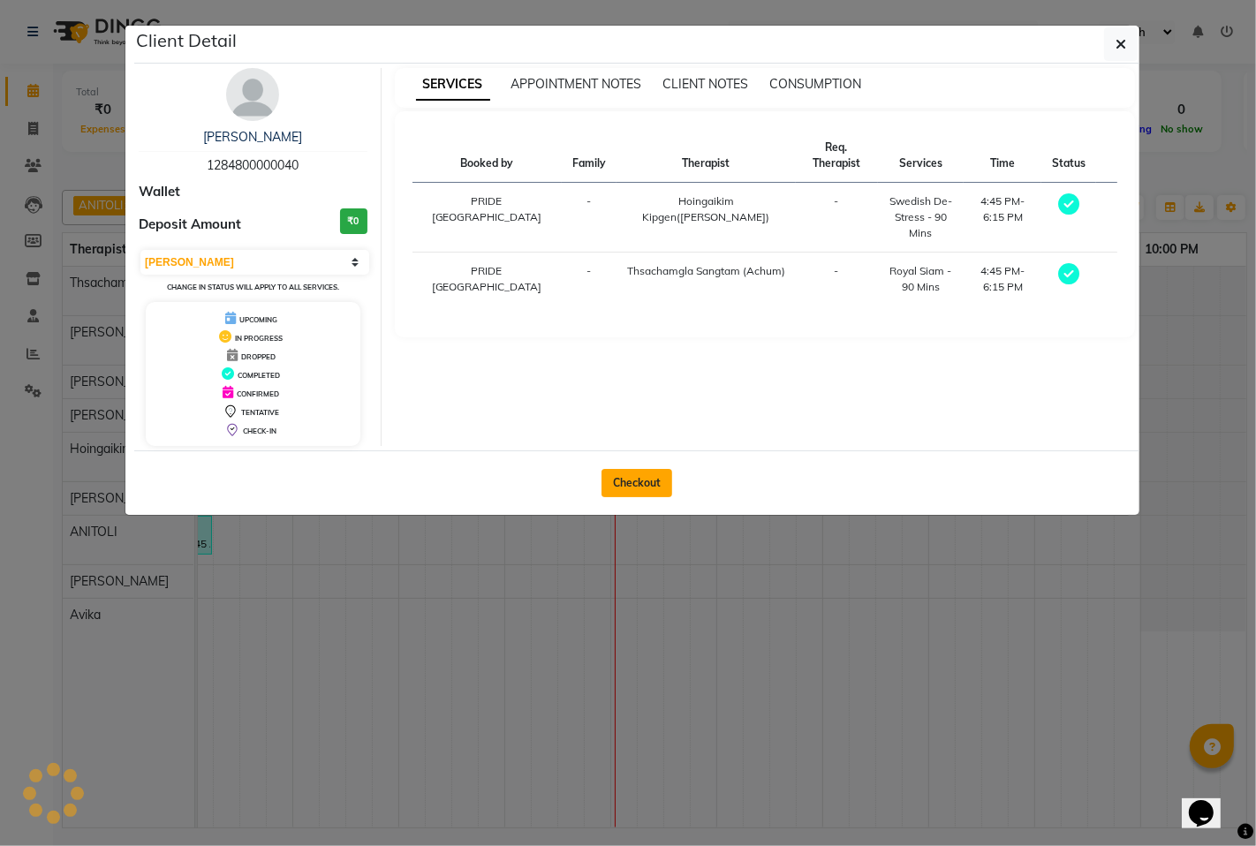
click at [632, 489] on button "Checkout" at bounding box center [637, 483] width 71 height 28
select select "service"
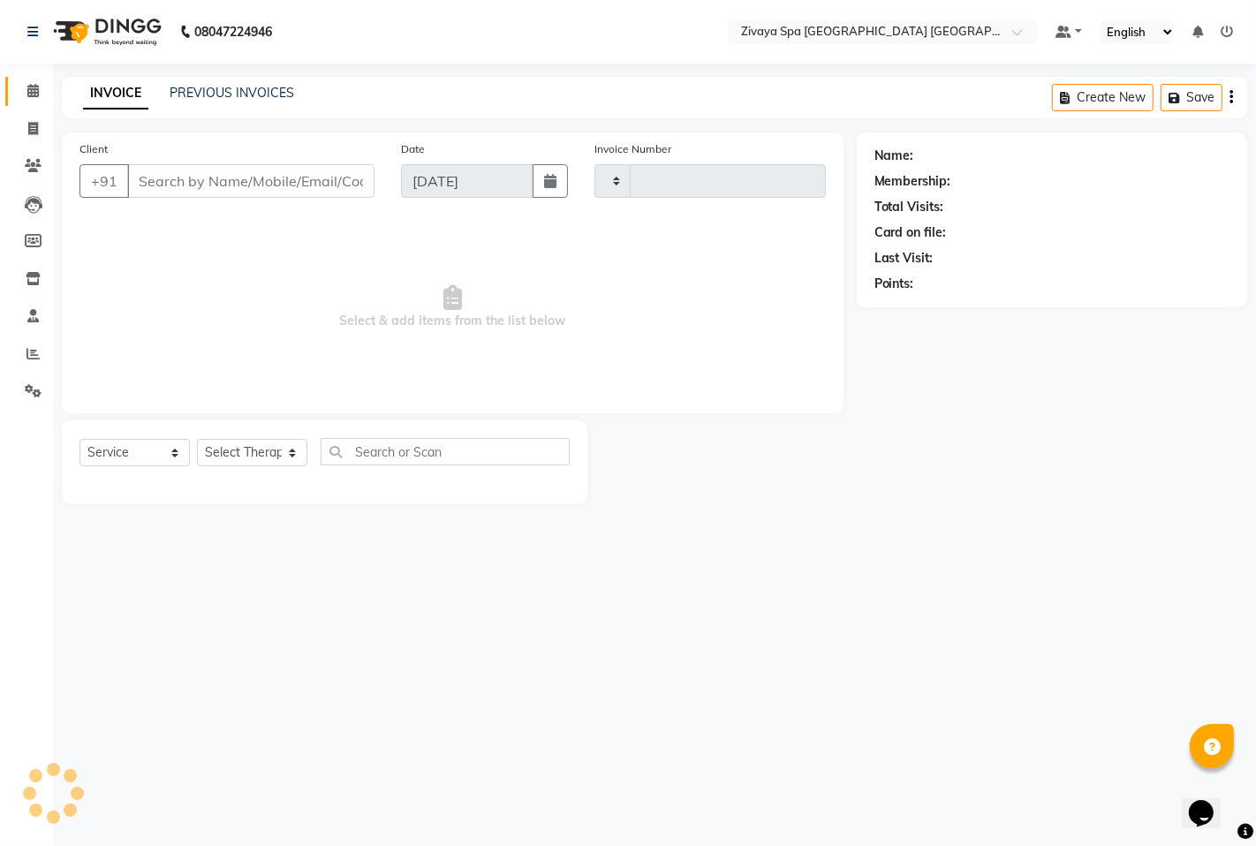
type input "1455"
select select "6501"
type input "1284800000040"
select select "58496"
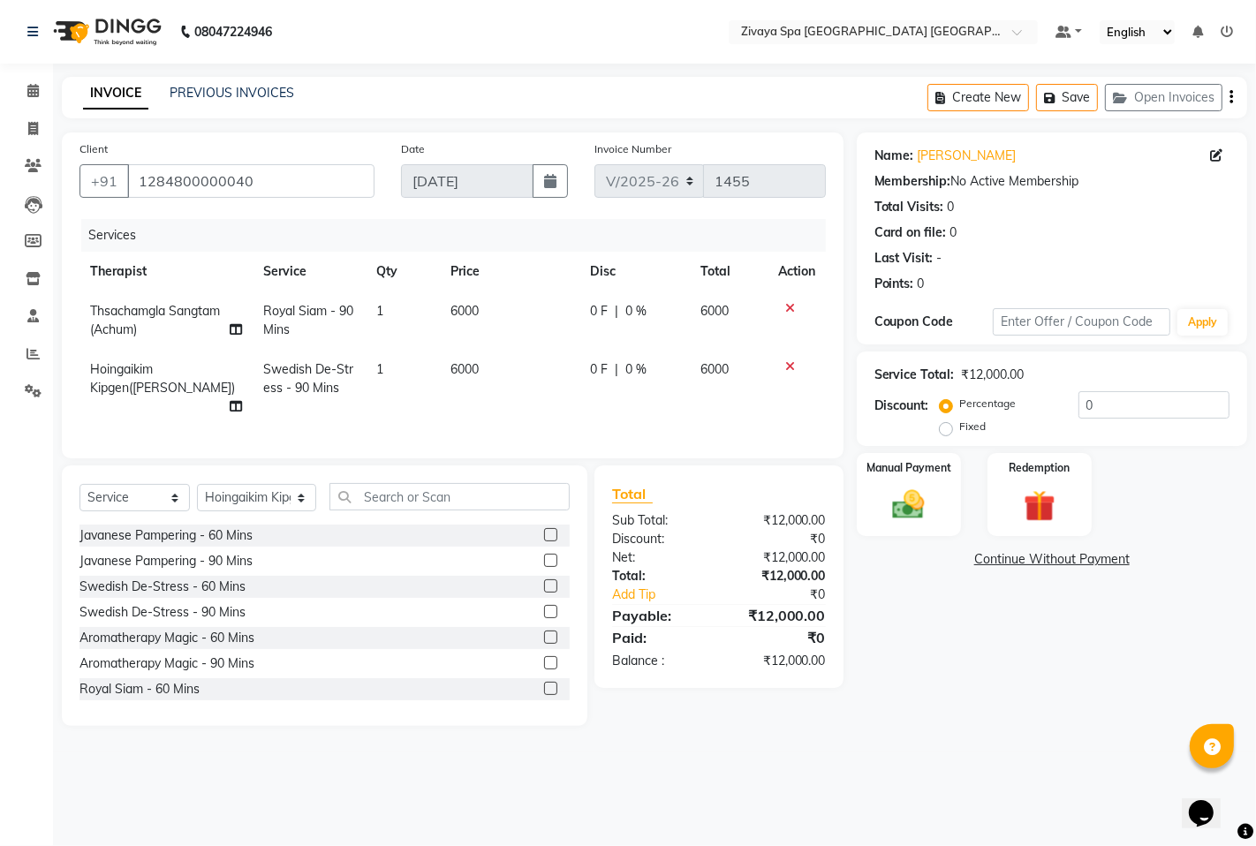
click at [960, 427] on label "Fixed" at bounding box center [973, 427] width 27 height 16
click at [943, 427] on input "Fixed" at bounding box center [949, 426] width 12 height 12
radio input "true"
click at [941, 474] on label "Manual Payment" at bounding box center [909, 466] width 88 height 17
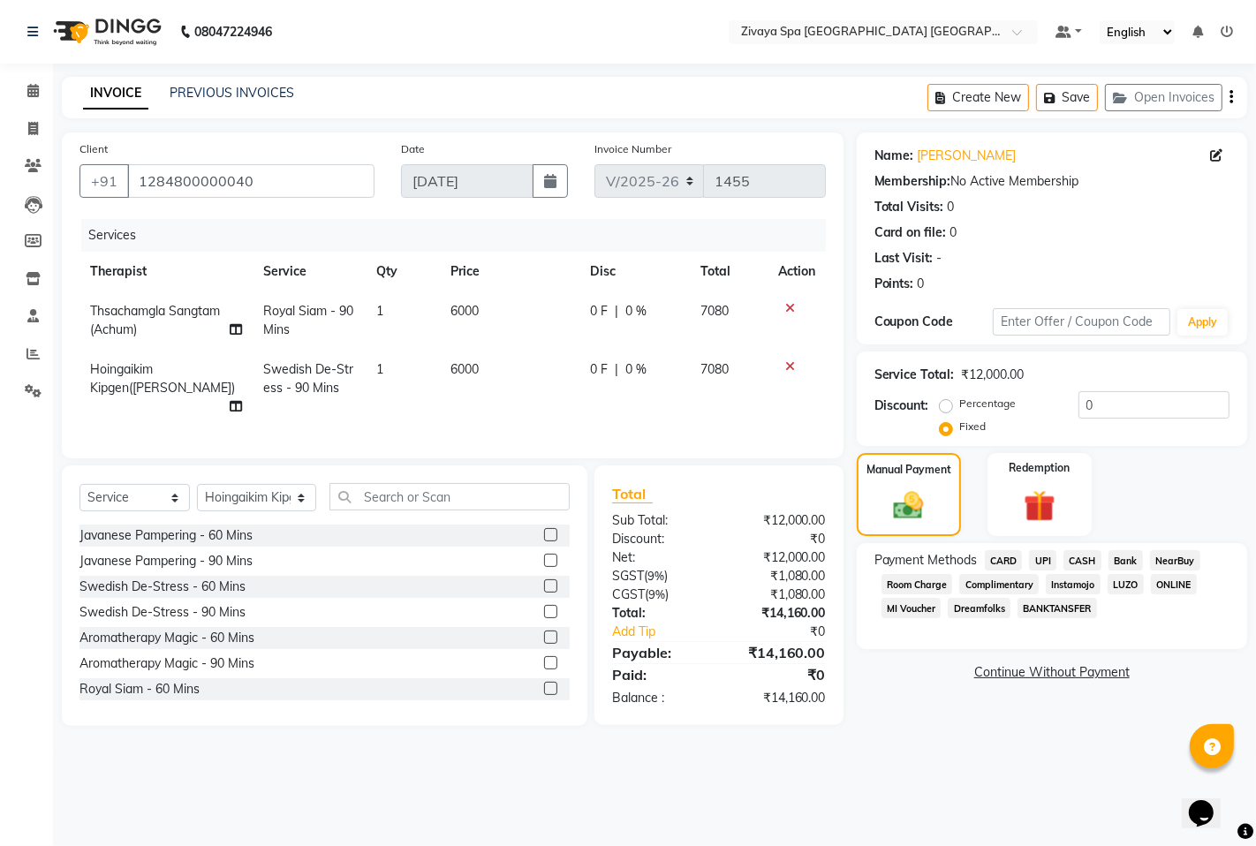
click at [1036, 561] on span "UPI" at bounding box center [1042, 560] width 27 height 20
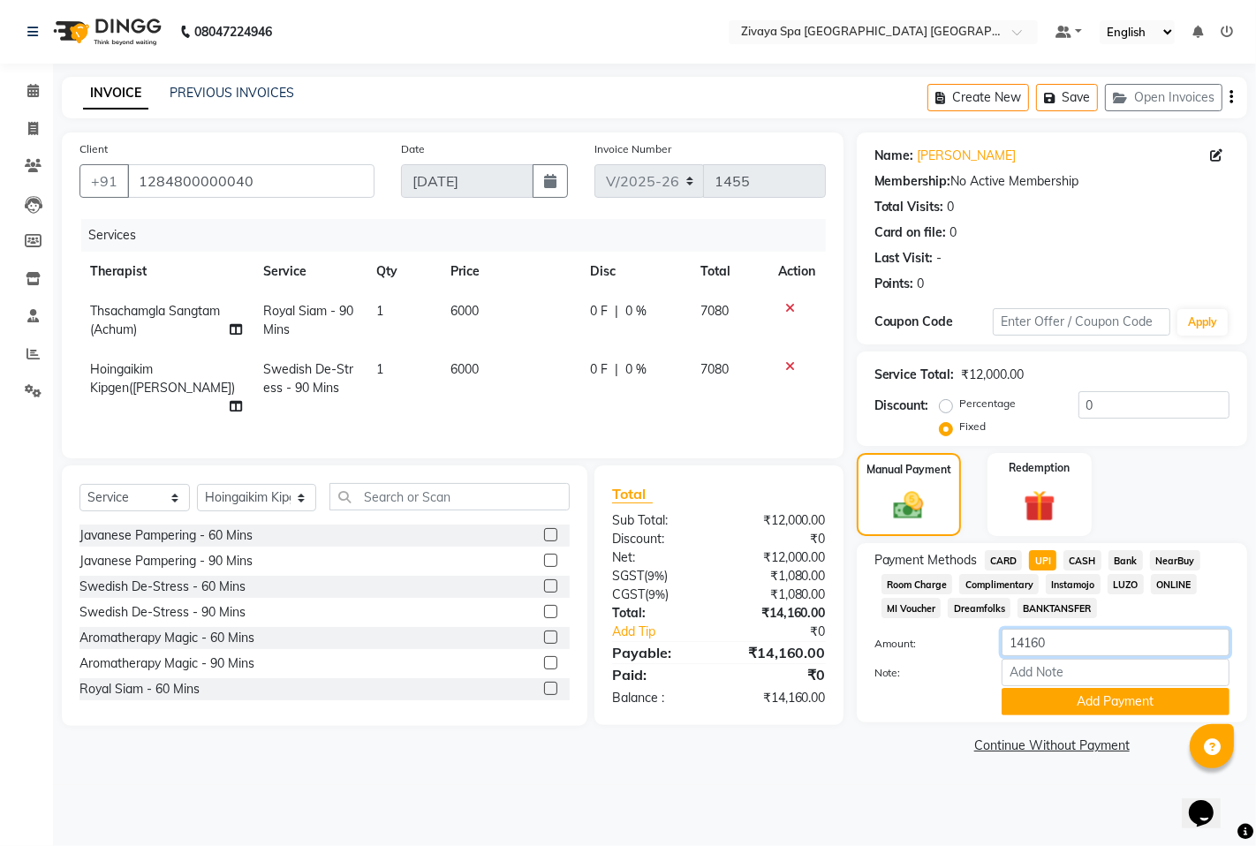
drag, startPoint x: 1056, startPoint y: 641, endPoint x: 1004, endPoint y: 637, distance: 51.4
click at [1004, 637] on input "14160" at bounding box center [1116, 642] width 228 height 27
type input "14000"
click at [1057, 692] on button "Add Payment" at bounding box center [1116, 701] width 228 height 27
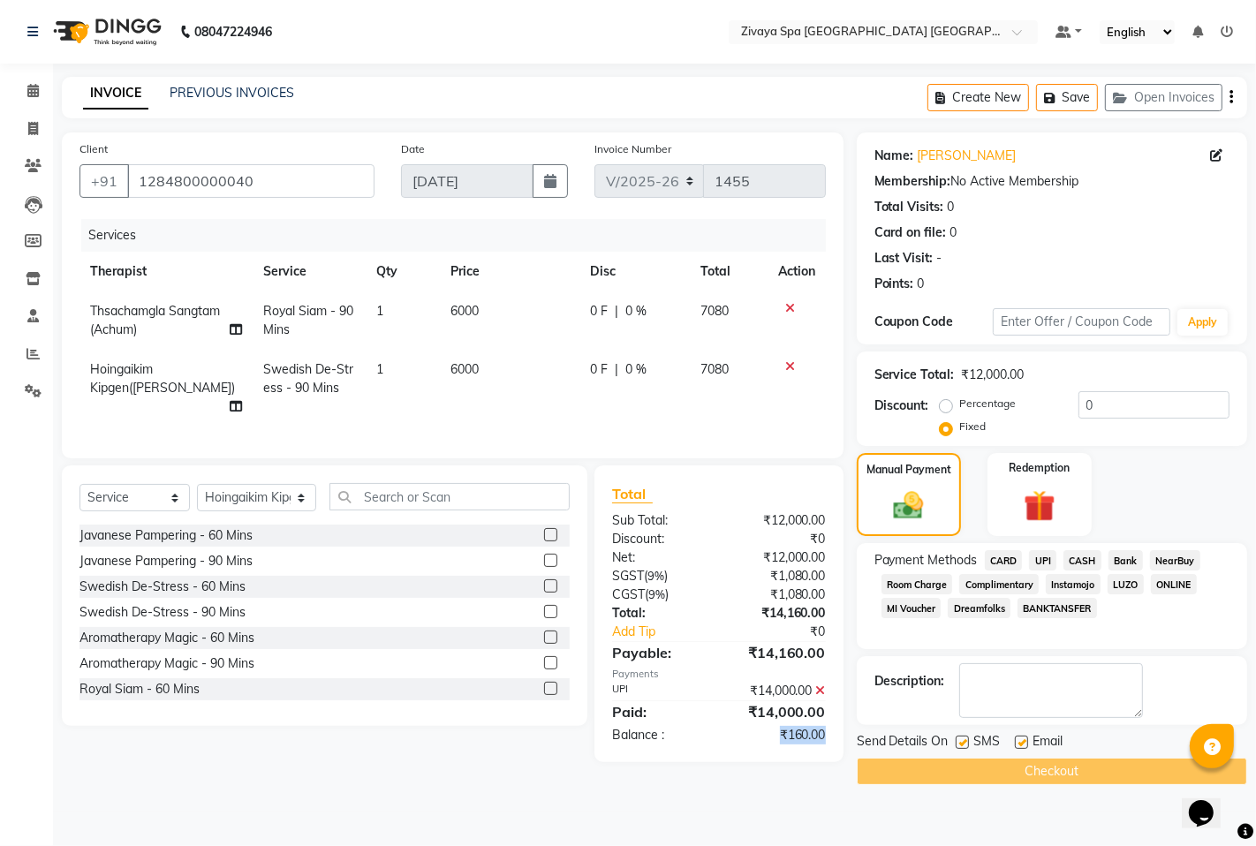
drag, startPoint x: 779, startPoint y: 731, endPoint x: 841, endPoint y: 739, distance: 62.3
click at [841, 739] on div "Total Sub Total: ₹12,000.00 Discount: ₹0 Net: ₹12,000.00 SGST ( 9% ) ₹1,080.00 …" at bounding box center [718, 614] width 249 height 297
copy div "₹160.00"
click at [1097, 401] on input "0" at bounding box center [1154, 404] width 151 height 27
paste input "160.00"
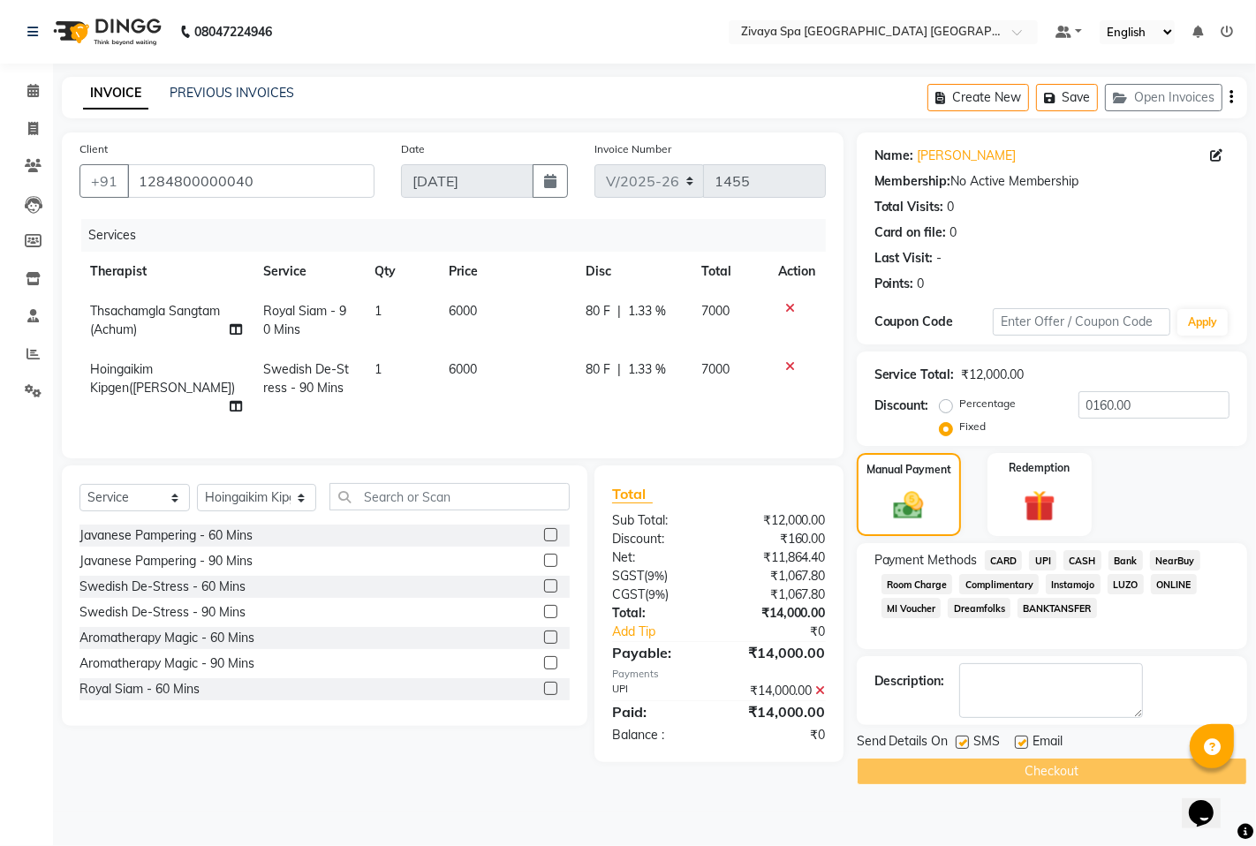
click at [1215, 638] on div "Payment Methods CARD UPI CASH Bank NearBuy Room Charge Complimentary Instamojo …" at bounding box center [1052, 596] width 390 height 106
click at [1090, 412] on input "0160.00" at bounding box center [1154, 404] width 151 height 27
type input "160.00"
click at [1195, 461] on div "Manual Payment Redemption" at bounding box center [1052, 495] width 417 height 84
click at [960, 405] on label "Percentage" at bounding box center [988, 404] width 57 height 16
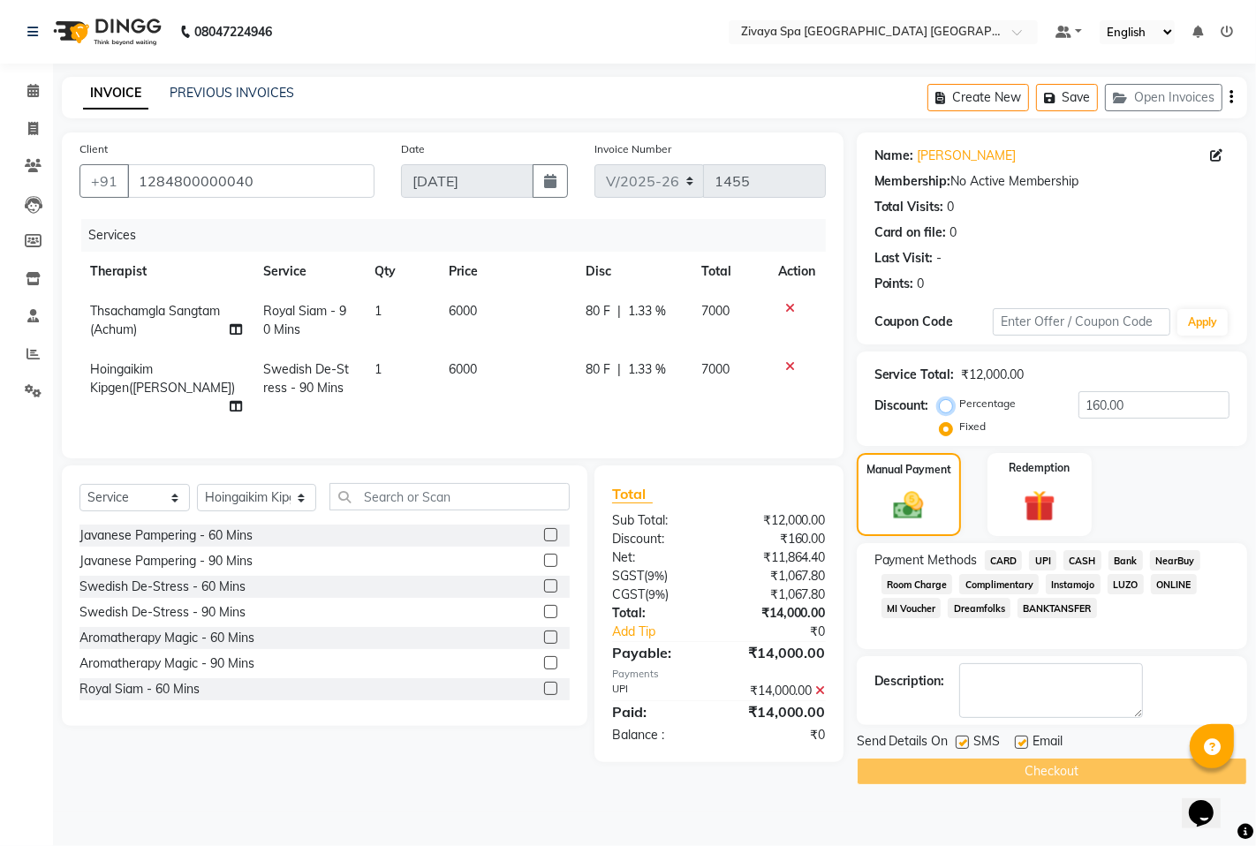
click at [949, 405] on input "Percentage" at bounding box center [949, 404] width 12 height 12
radio input "true"
type input "100"
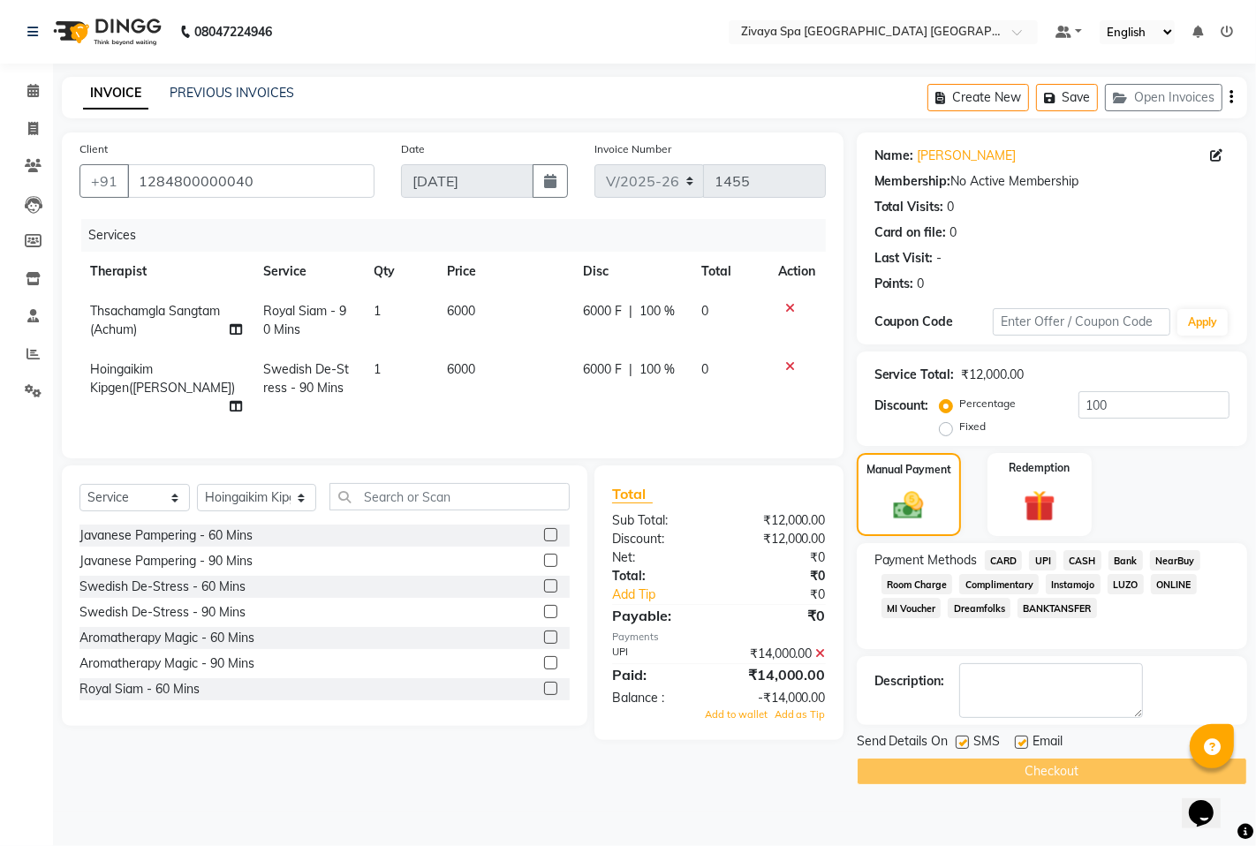
click at [960, 426] on label "Fixed" at bounding box center [973, 427] width 27 height 16
click at [945, 426] on input "Fixed" at bounding box center [949, 426] width 12 height 12
radio input "true"
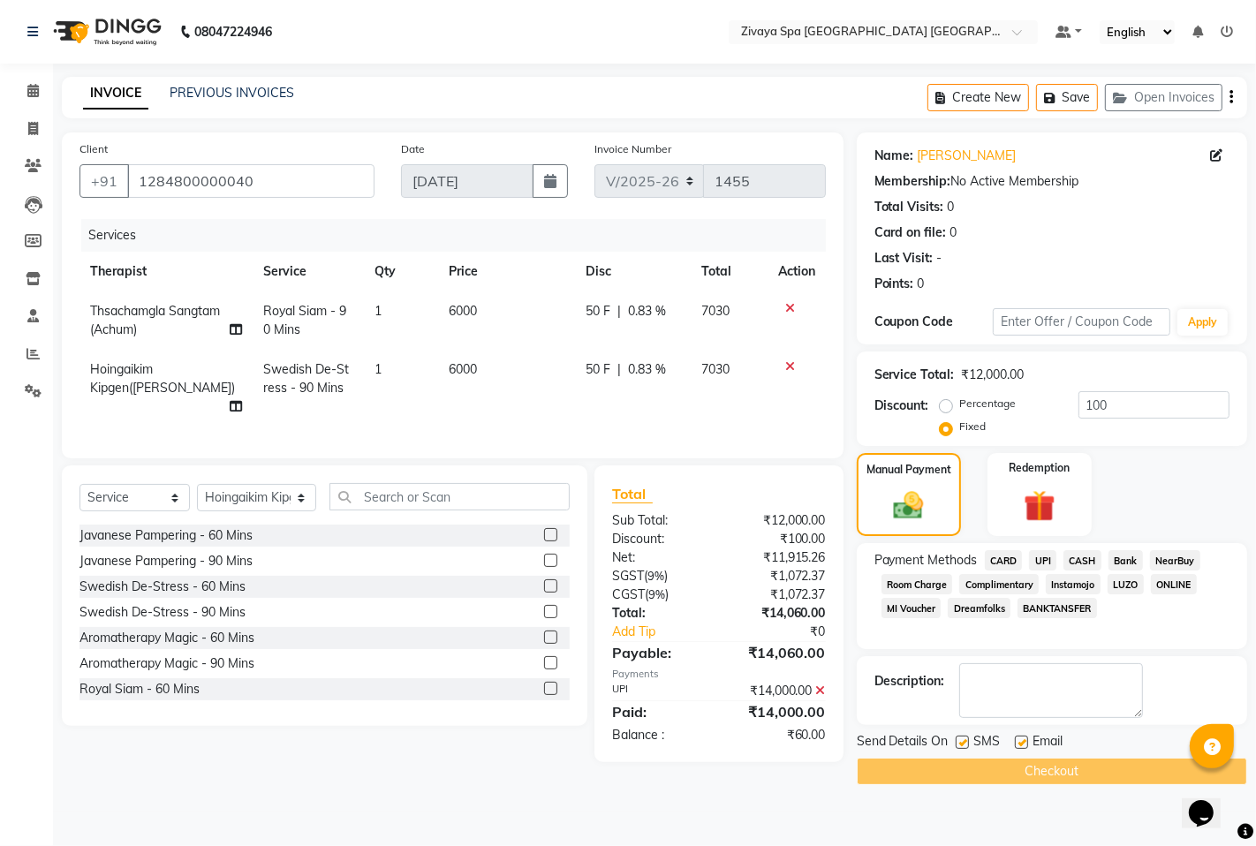
click at [1000, 557] on span "CARD" at bounding box center [1004, 560] width 38 height 20
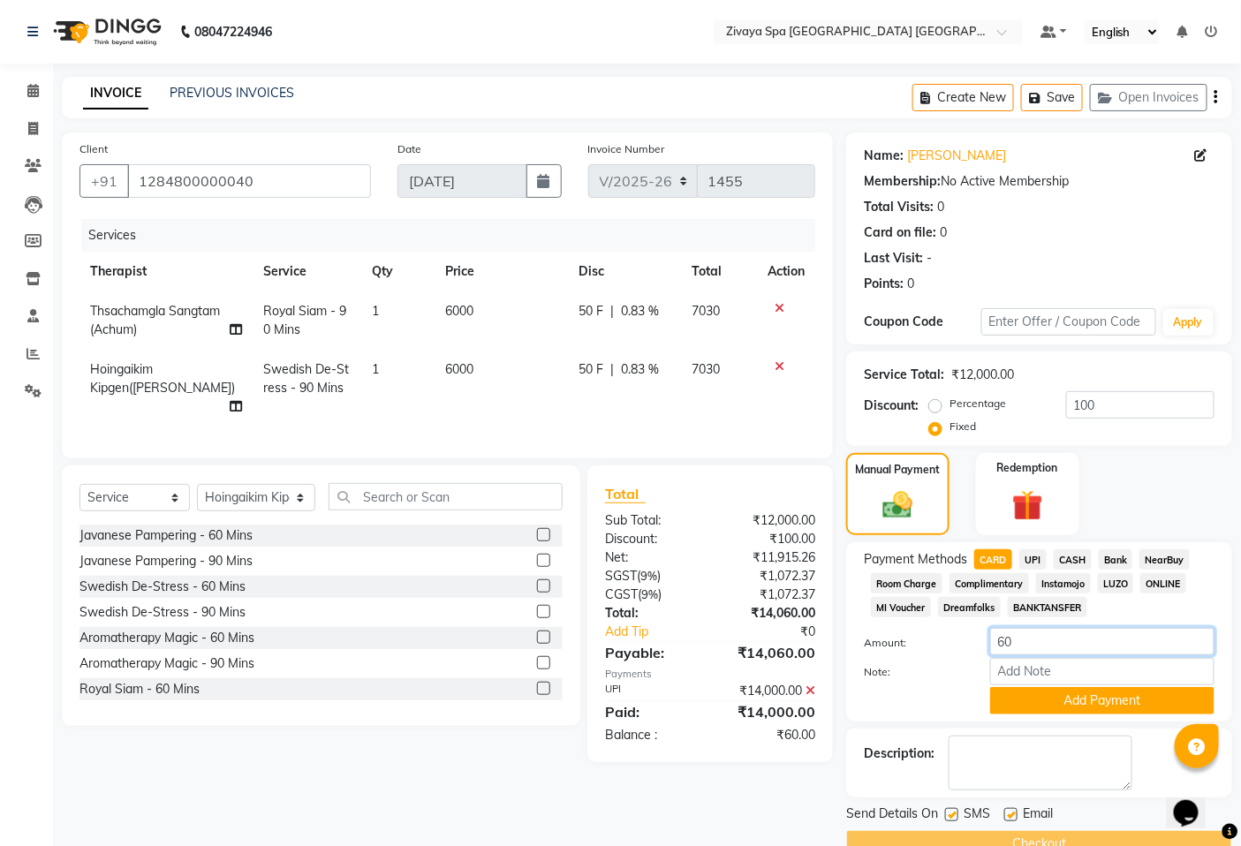
drag, startPoint x: 1053, startPoint y: 652, endPoint x: 999, endPoint y: 645, distance: 54.3
click at [999, 645] on input "60" at bounding box center [1102, 641] width 224 height 27
type input "10000"
click at [1045, 705] on button "Add Payment" at bounding box center [1102, 700] width 224 height 27
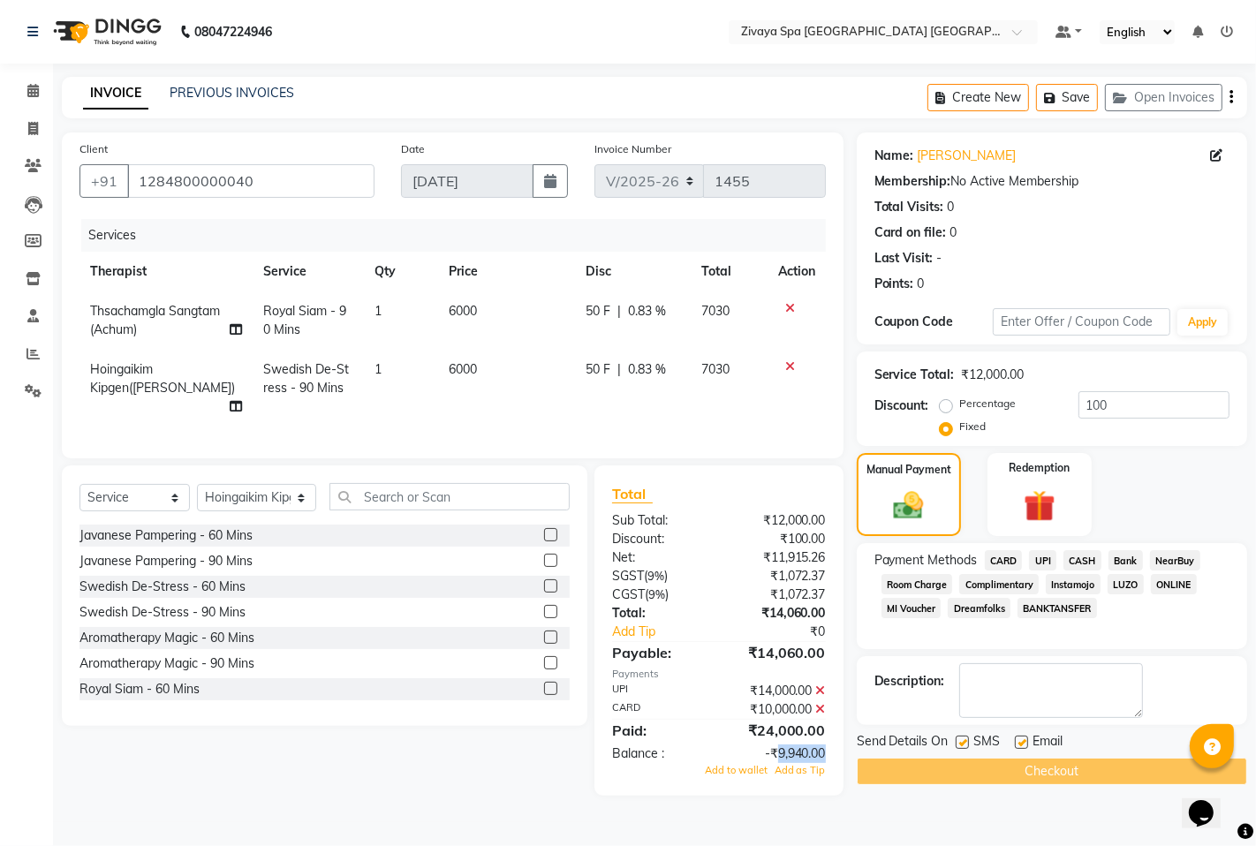
drag, startPoint x: 777, startPoint y: 746, endPoint x: 836, endPoint y: 753, distance: 58.7
click at [836, 753] on div "-₹9,940.00" at bounding box center [779, 754] width 120 height 19
click at [31, 88] on icon at bounding box center [32, 90] width 11 height 13
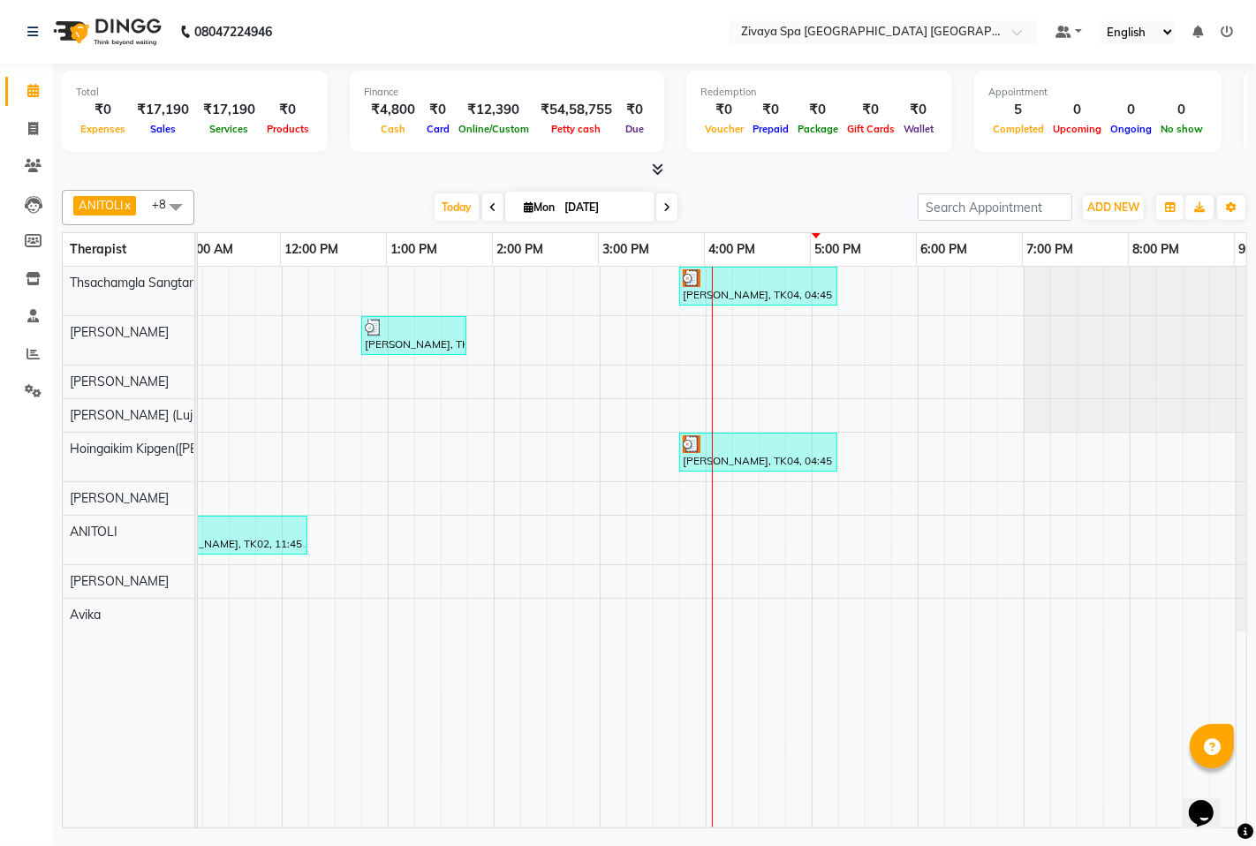
scroll to position [0, 559]
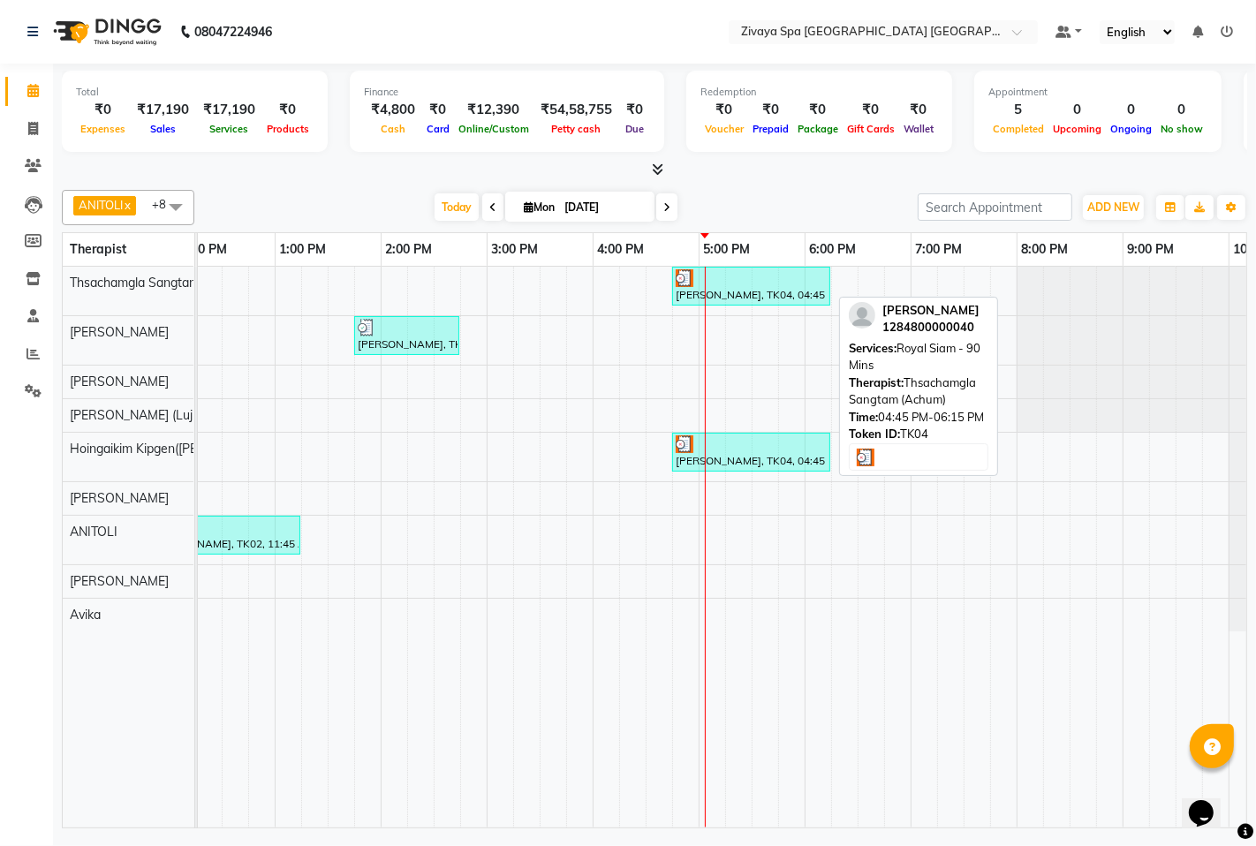
click at [758, 296] on div "[PERSON_NAME], TK04, 04:45 PM-06:15 PM, Royal Siam - 90 Mins" at bounding box center [751, 286] width 155 height 34
select select "3"
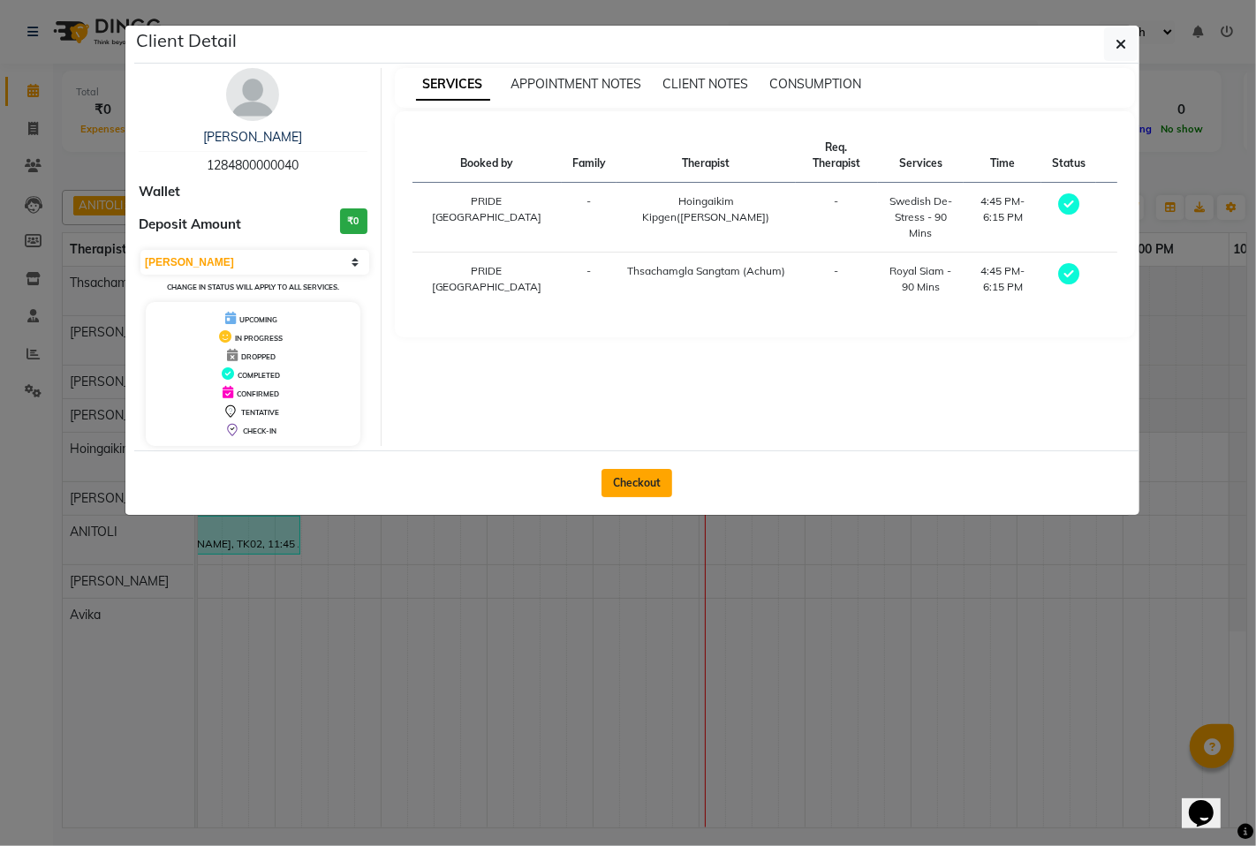
click at [625, 482] on button "Checkout" at bounding box center [637, 483] width 71 height 28
select select "service"
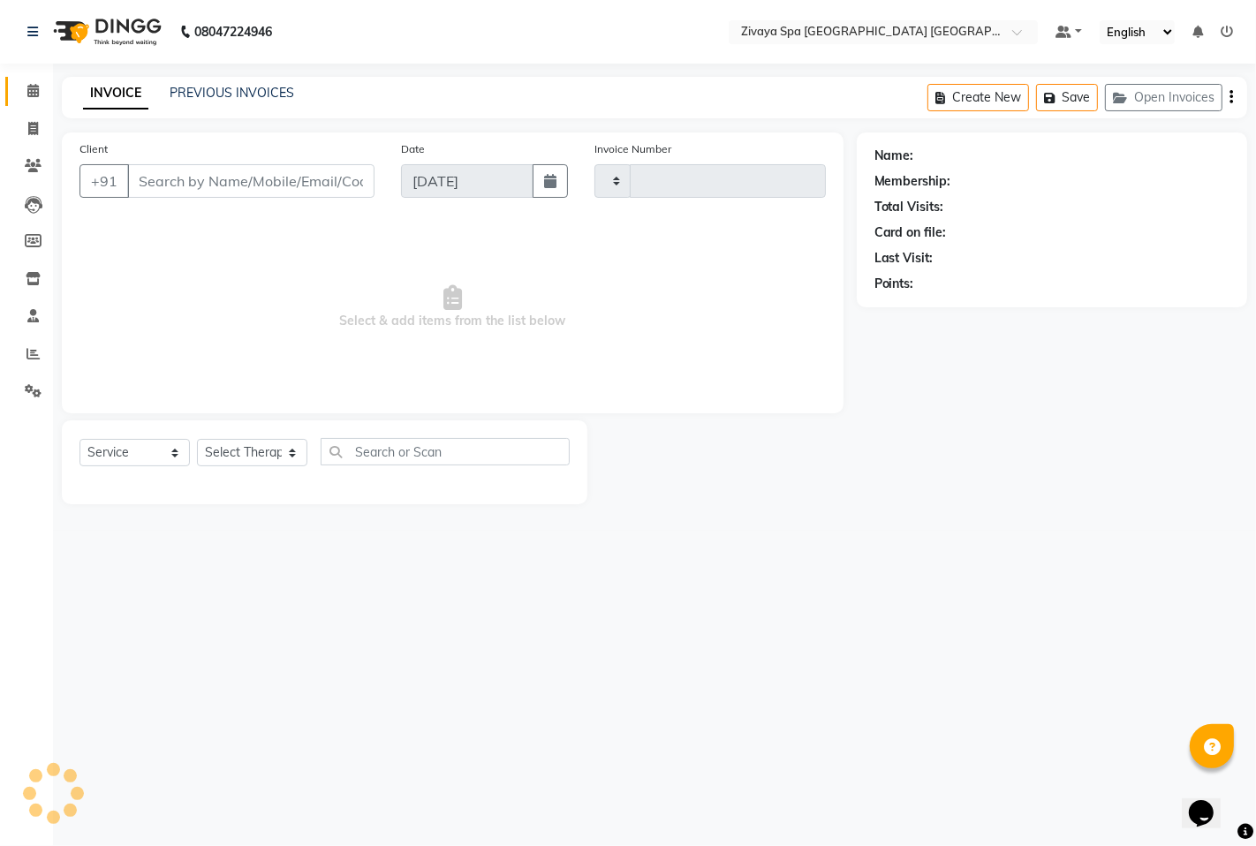
type input "1455"
select select "6501"
type input "1284800000040"
select select "58496"
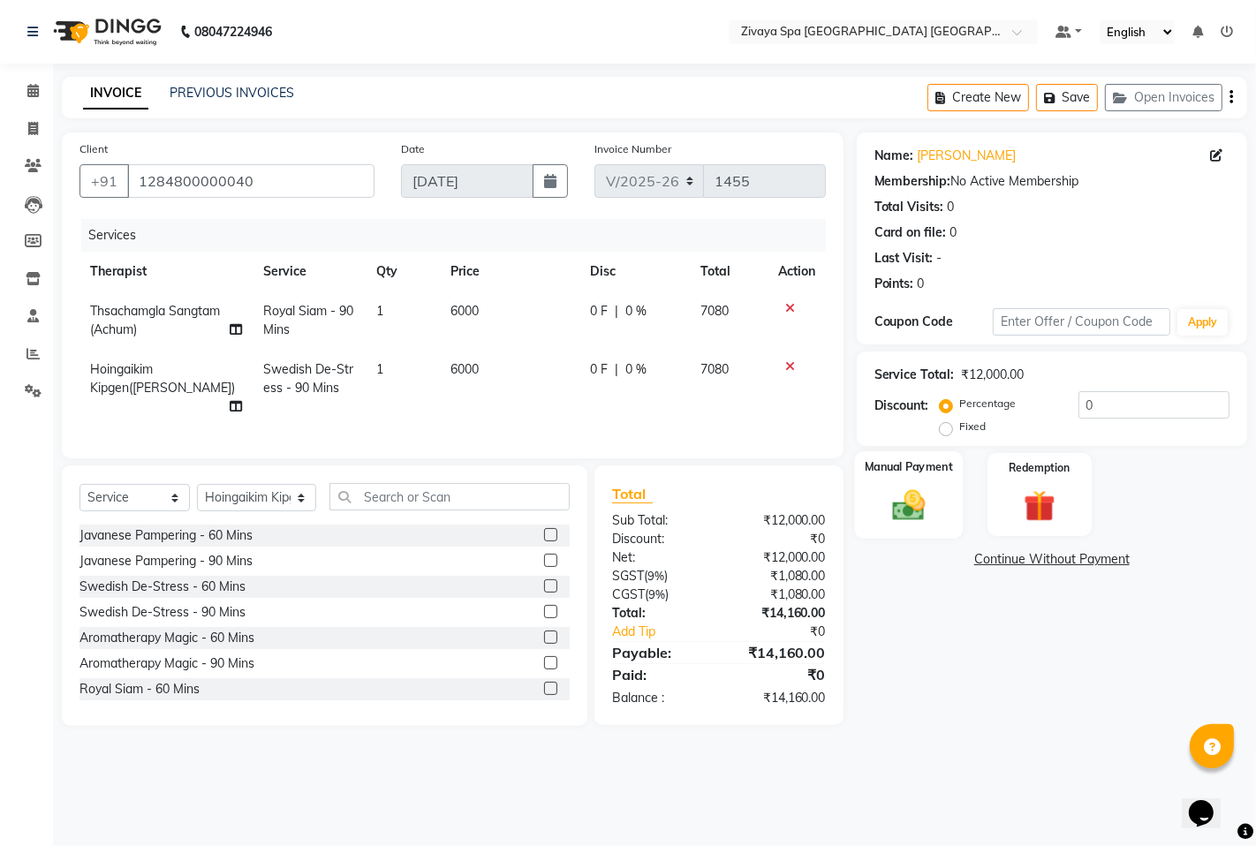
click at [903, 509] on img at bounding box center [909, 505] width 54 height 38
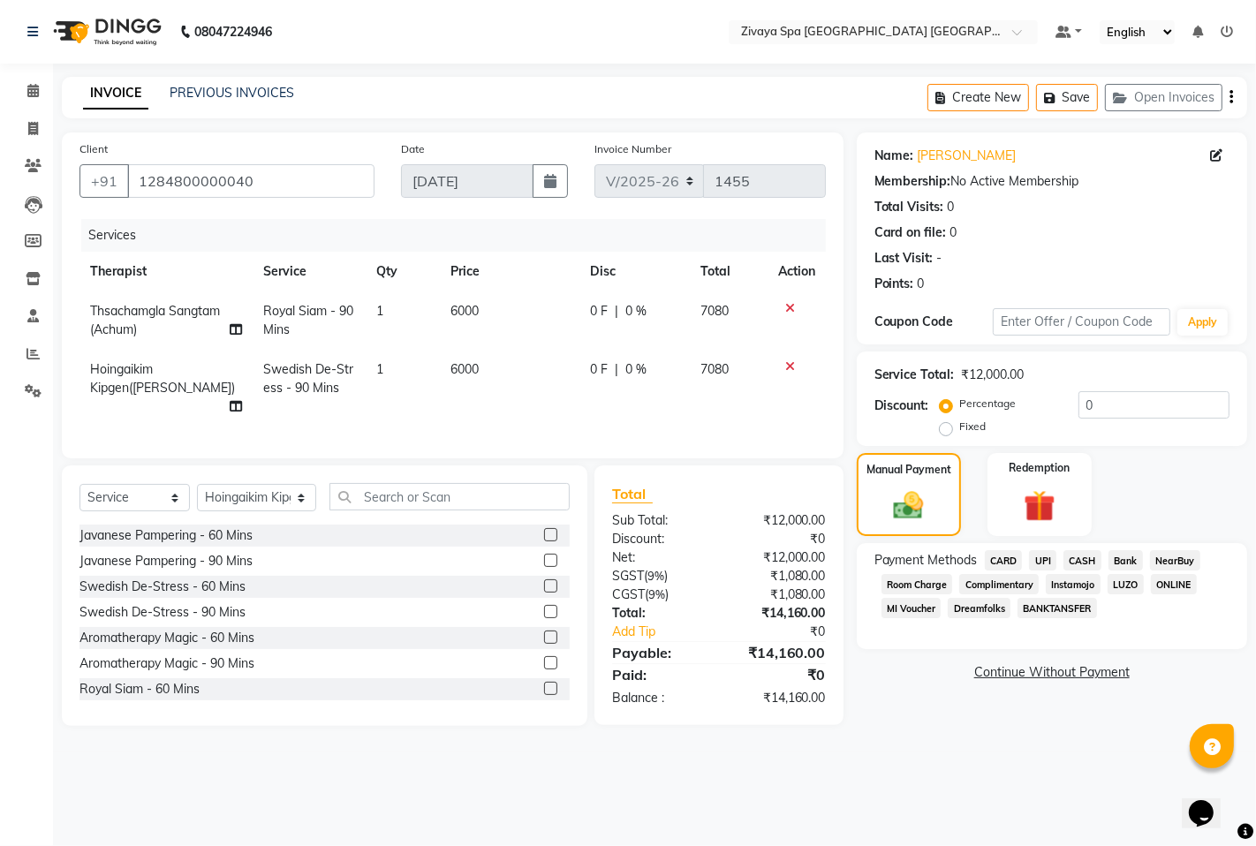
click at [996, 560] on span "CARD" at bounding box center [1004, 560] width 38 height 20
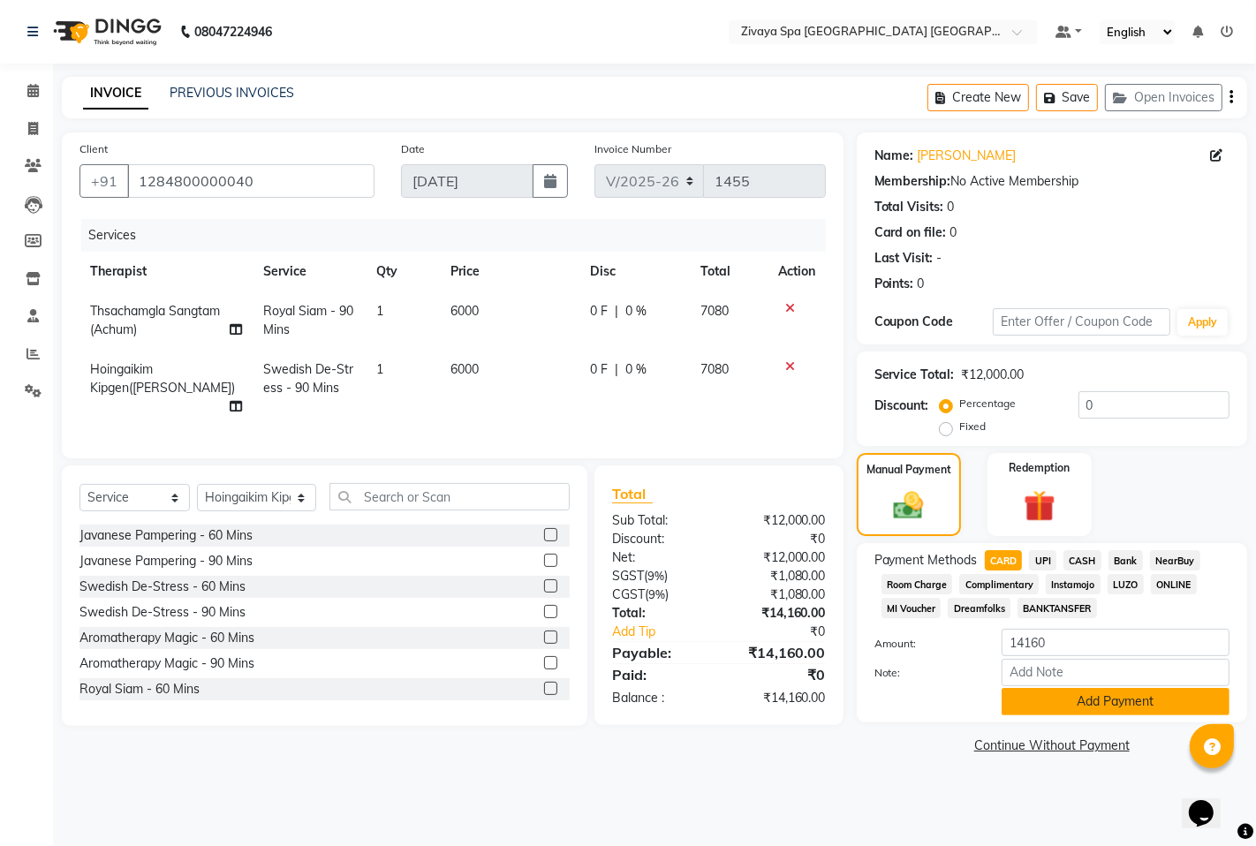
click at [1051, 695] on button "Add Payment" at bounding box center [1116, 701] width 228 height 27
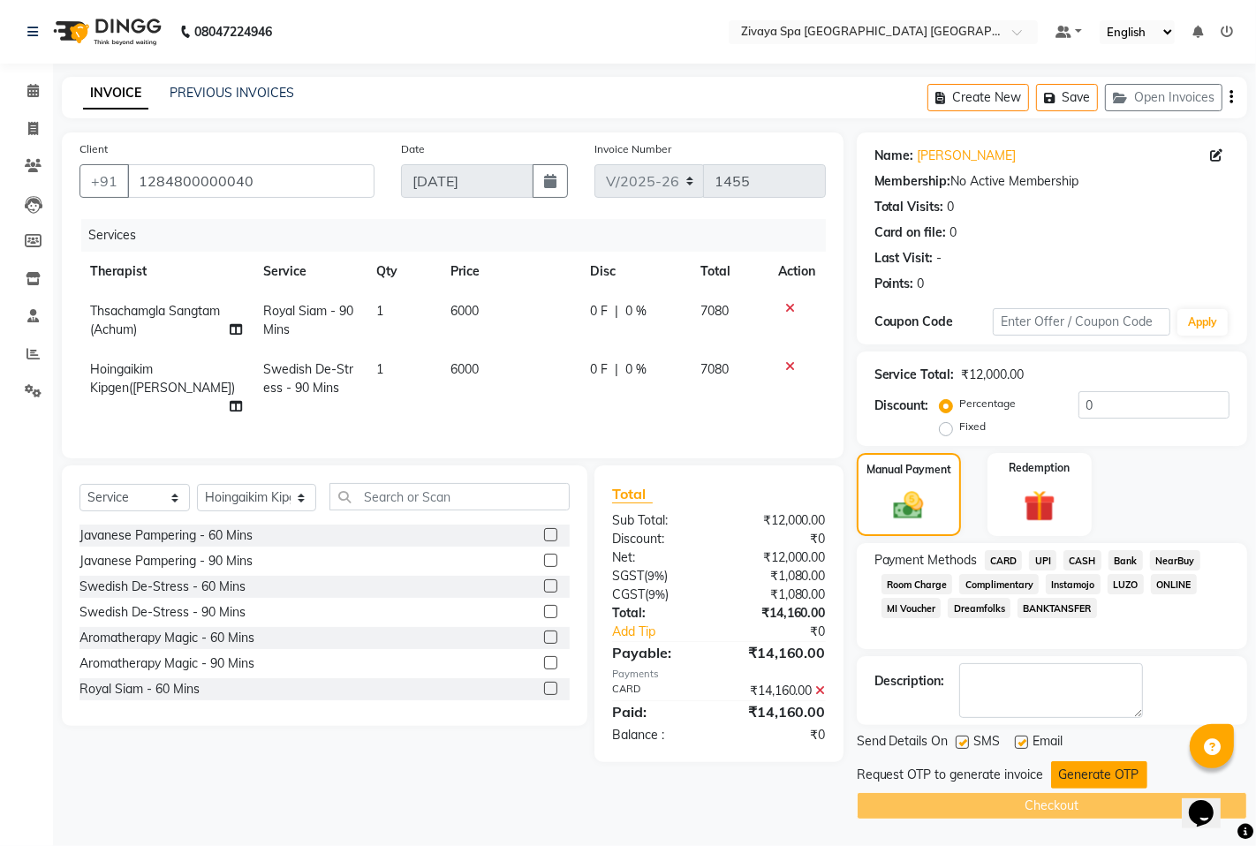
click at [1079, 779] on button "Generate OTP" at bounding box center [1099, 774] width 96 height 27
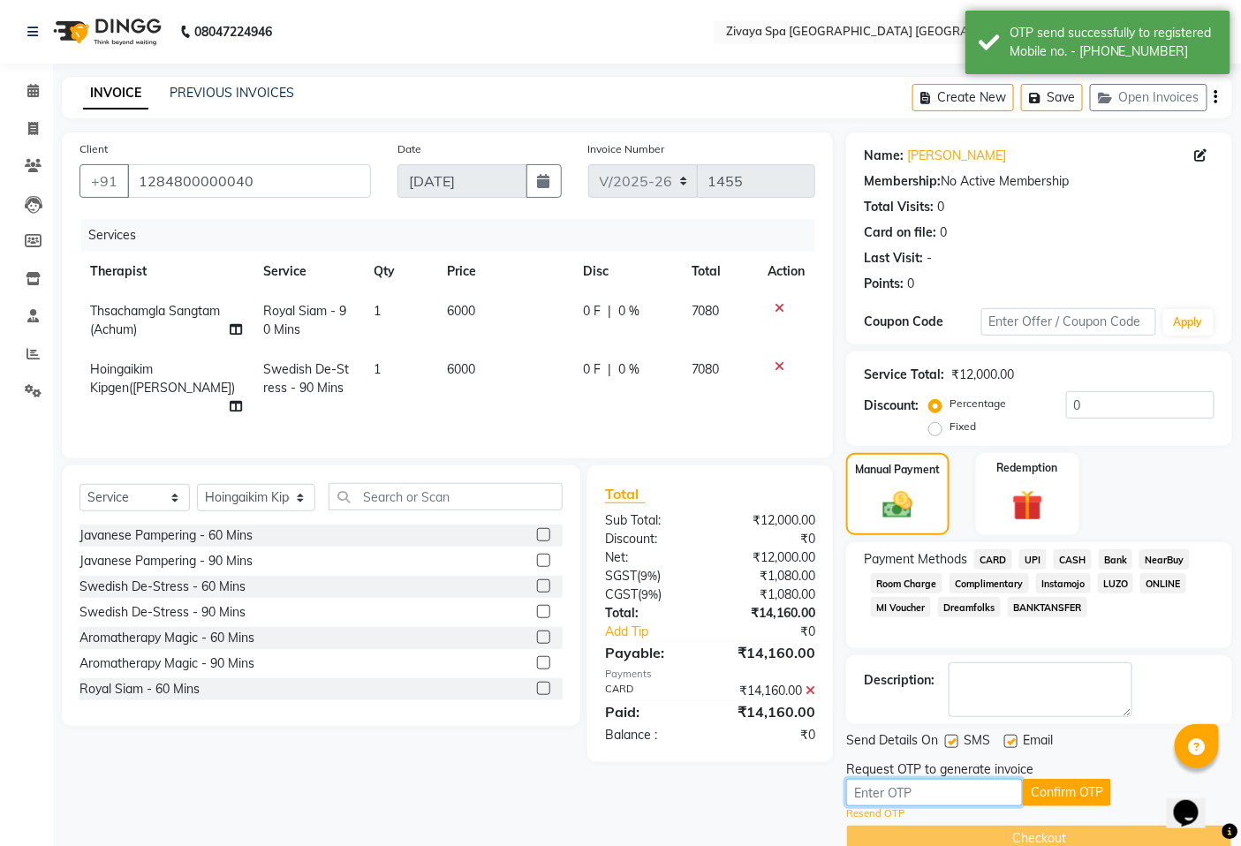
click at [923, 782] on input "text" at bounding box center [934, 792] width 177 height 27
click at [1072, 787] on button "Confirm OTP" at bounding box center [1067, 792] width 88 height 27
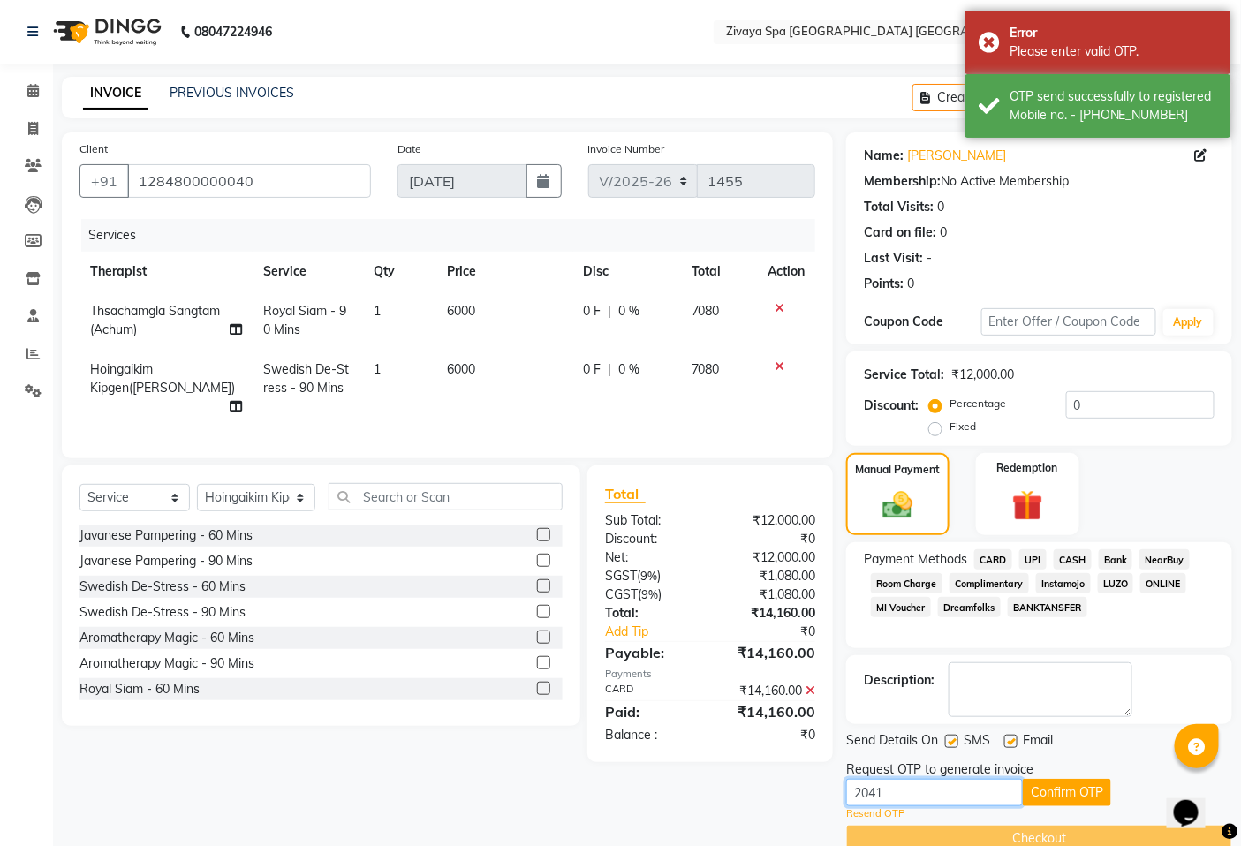
click at [940, 795] on input "2041" at bounding box center [934, 792] width 177 height 27
type input "2"
type input "\"
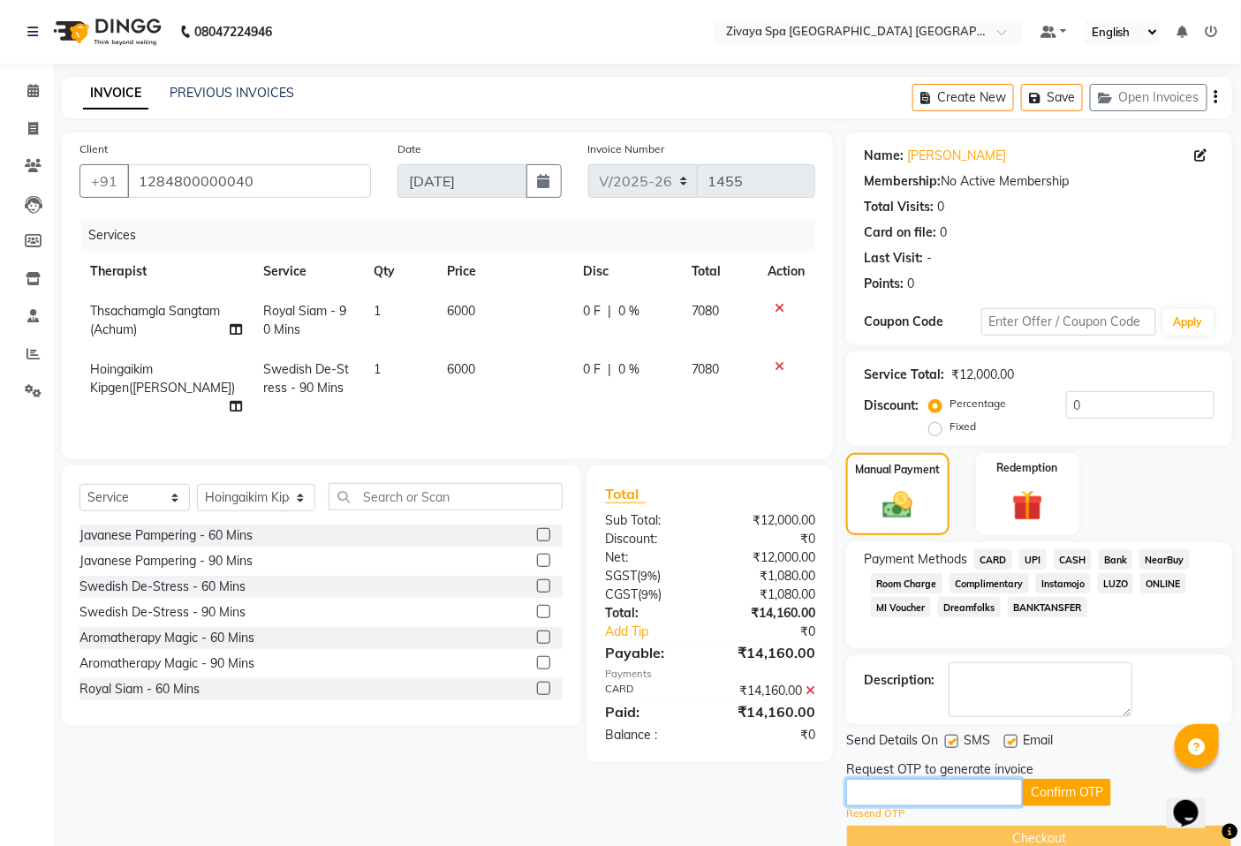
click at [940, 781] on input "text" at bounding box center [934, 792] width 177 height 27
click at [943, 789] on input "text" at bounding box center [934, 792] width 177 height 27
click at [27, 94] on icon at bounding box center [32, 90] width 11 height 13
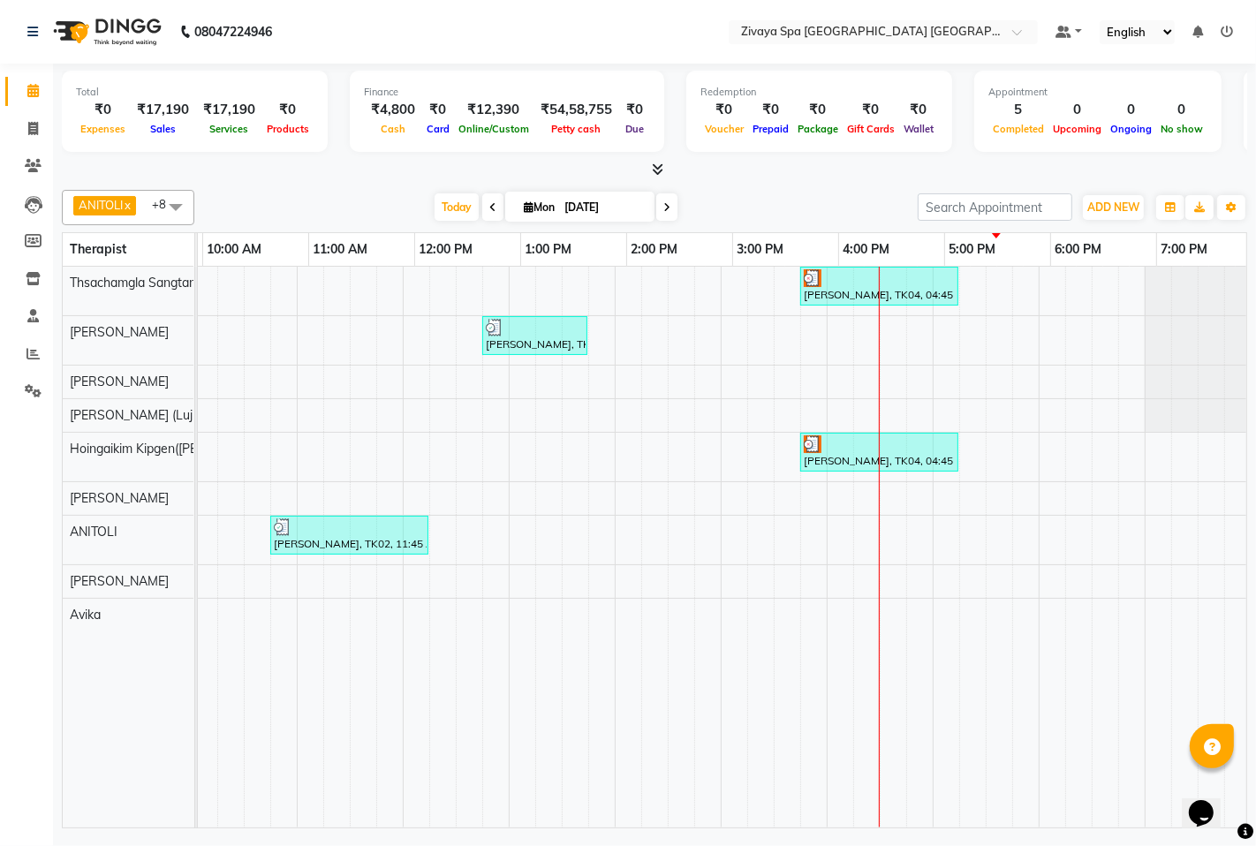
scroll to position [0, 443]
